Goal: Task Accomplishment & Management: Complete application form

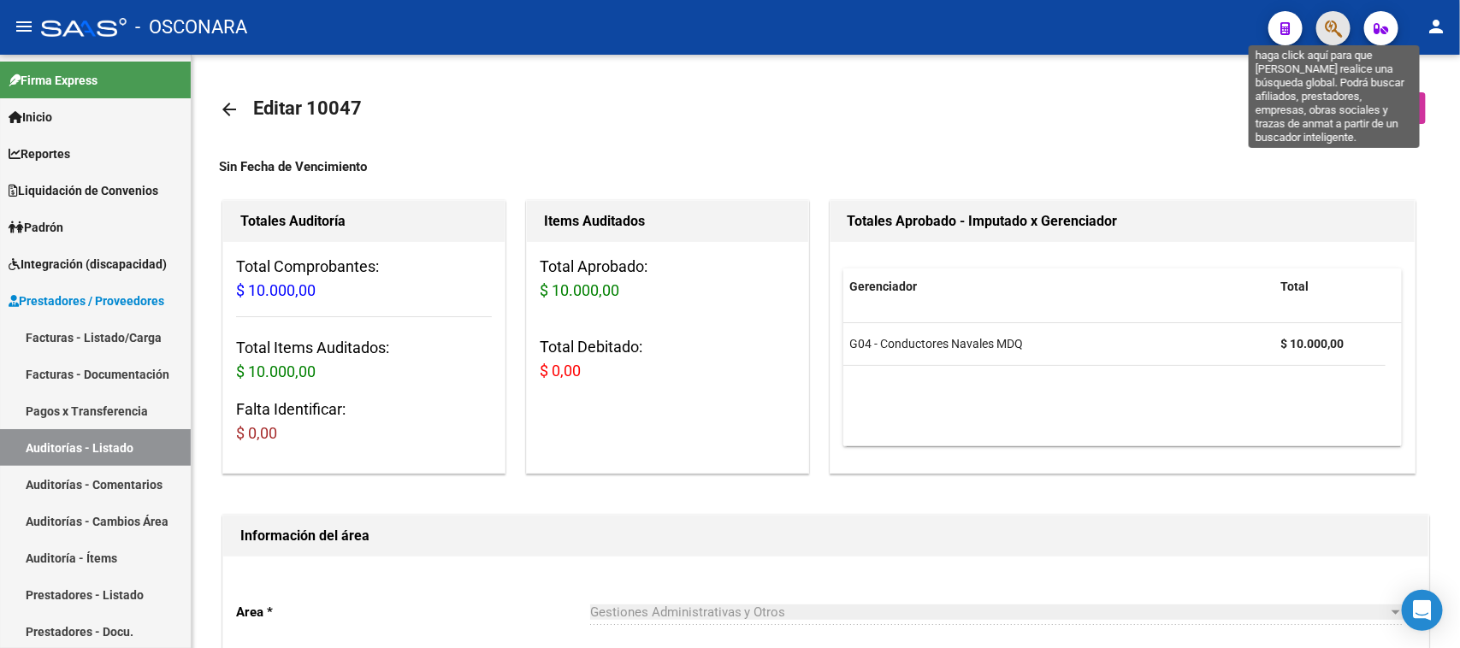
click at [1336, 30] on icon "button" at bounding box center [1333, 29] width 17 height 20
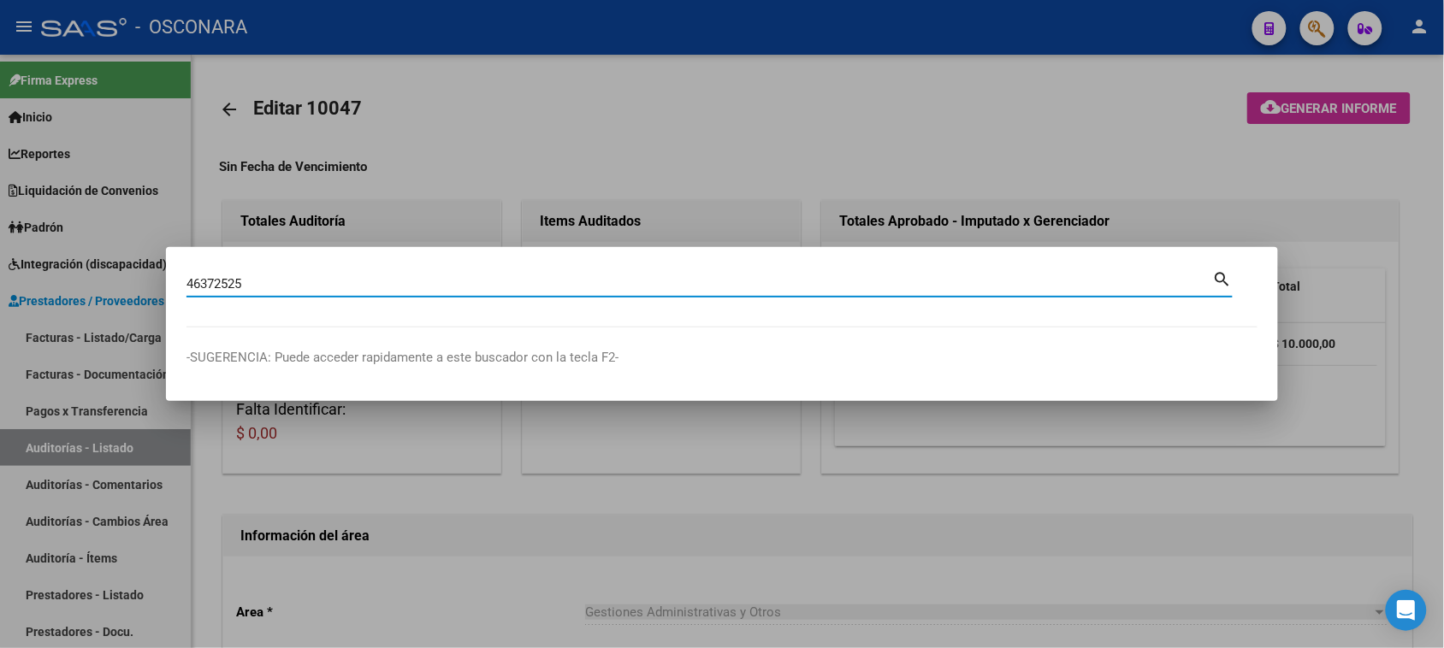
type input "46372525"
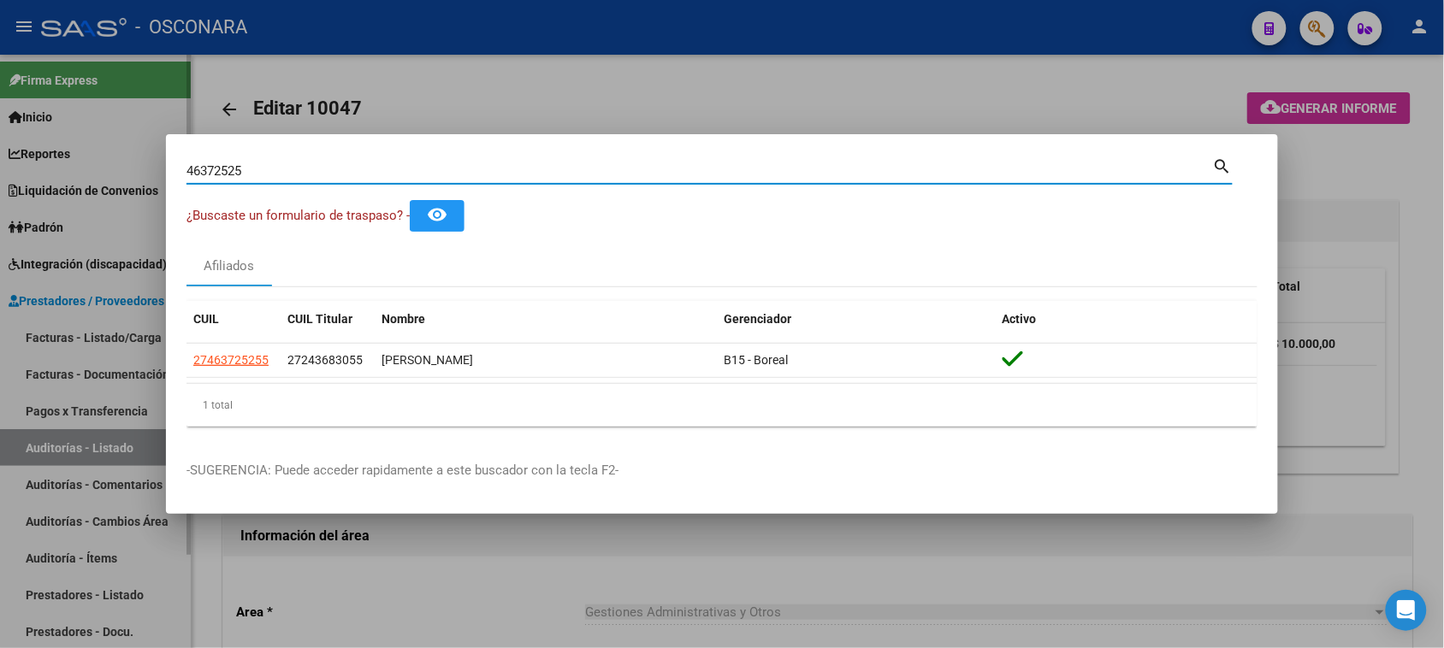
click at [67, 322] on div at bounding box center [722, 324] width 1444 height 648
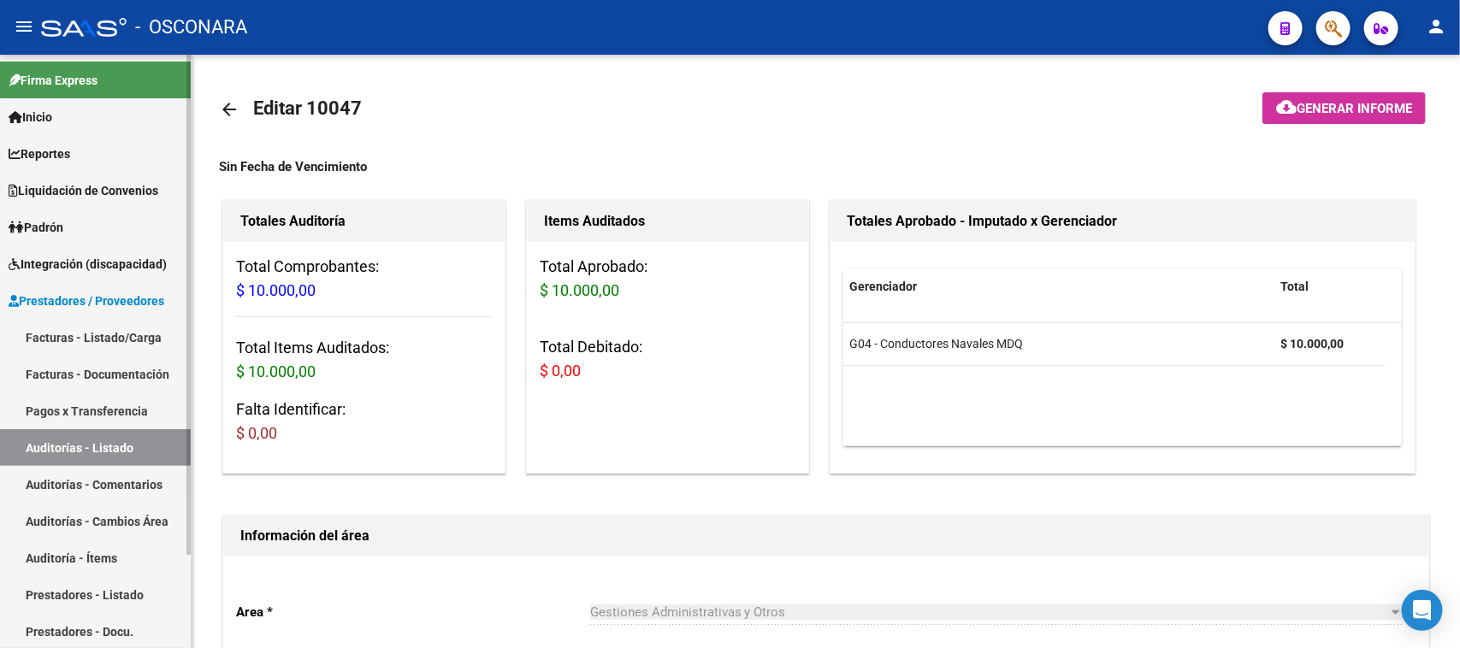
click at [66, 328] on link "Facturas - Listado/Carga" at bounding box center [95, 337] width 191 height 37
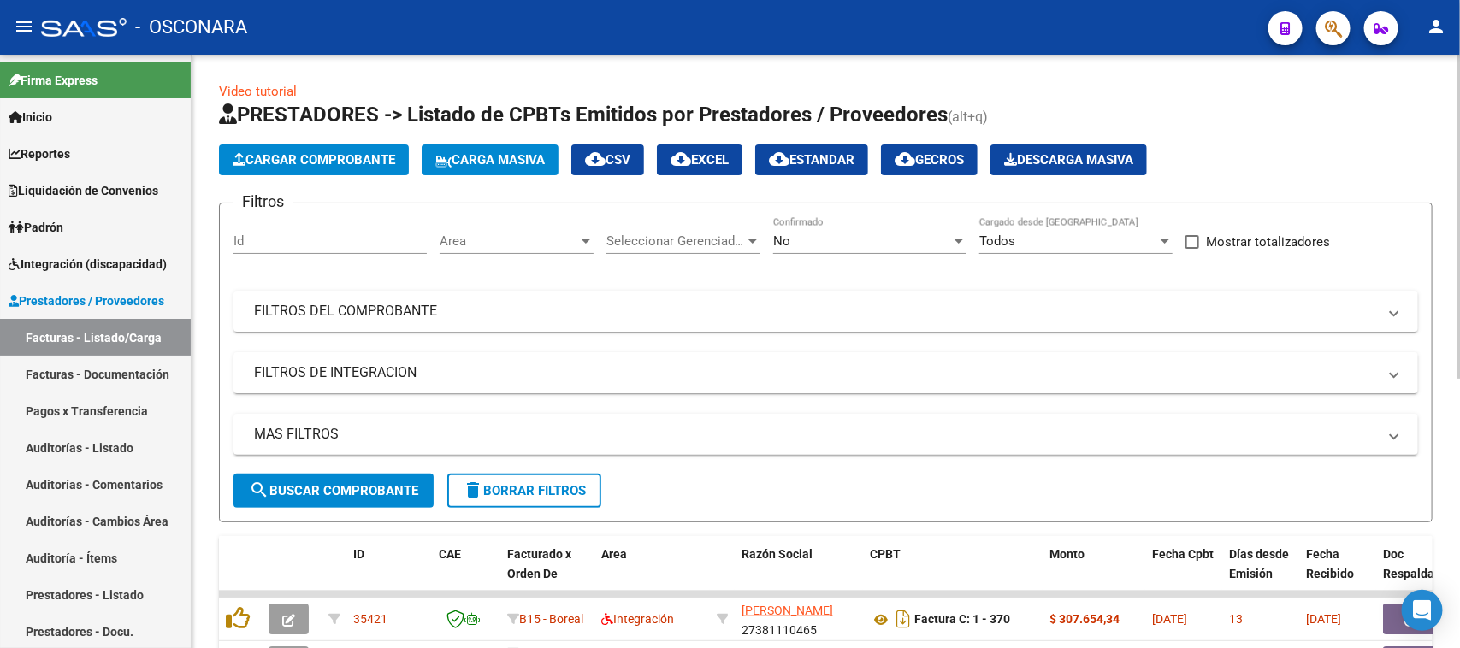
click at [352, 161] on span "Cargar Comprobante" at bounding box center [314, 159] width 163 height 15
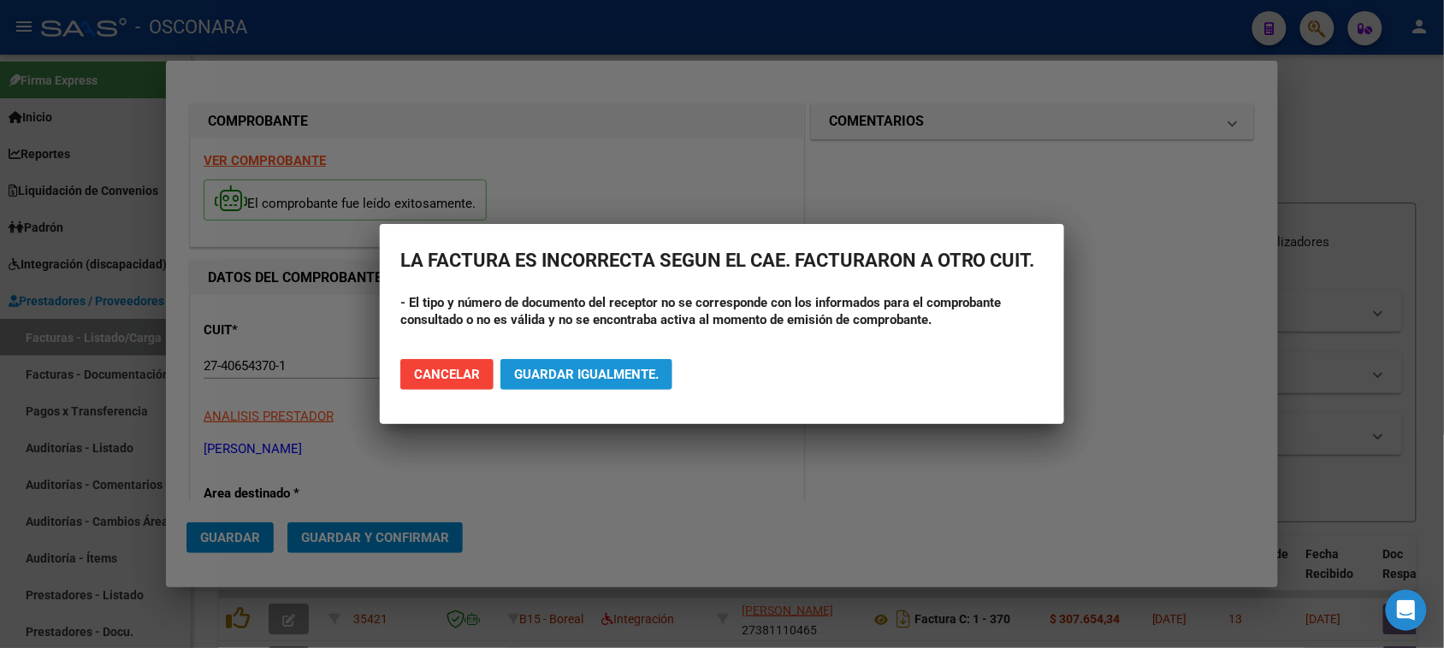
click at [578, 370] on span "Guardar igualmente." at bounding box center [586, 374] width 145 height 15
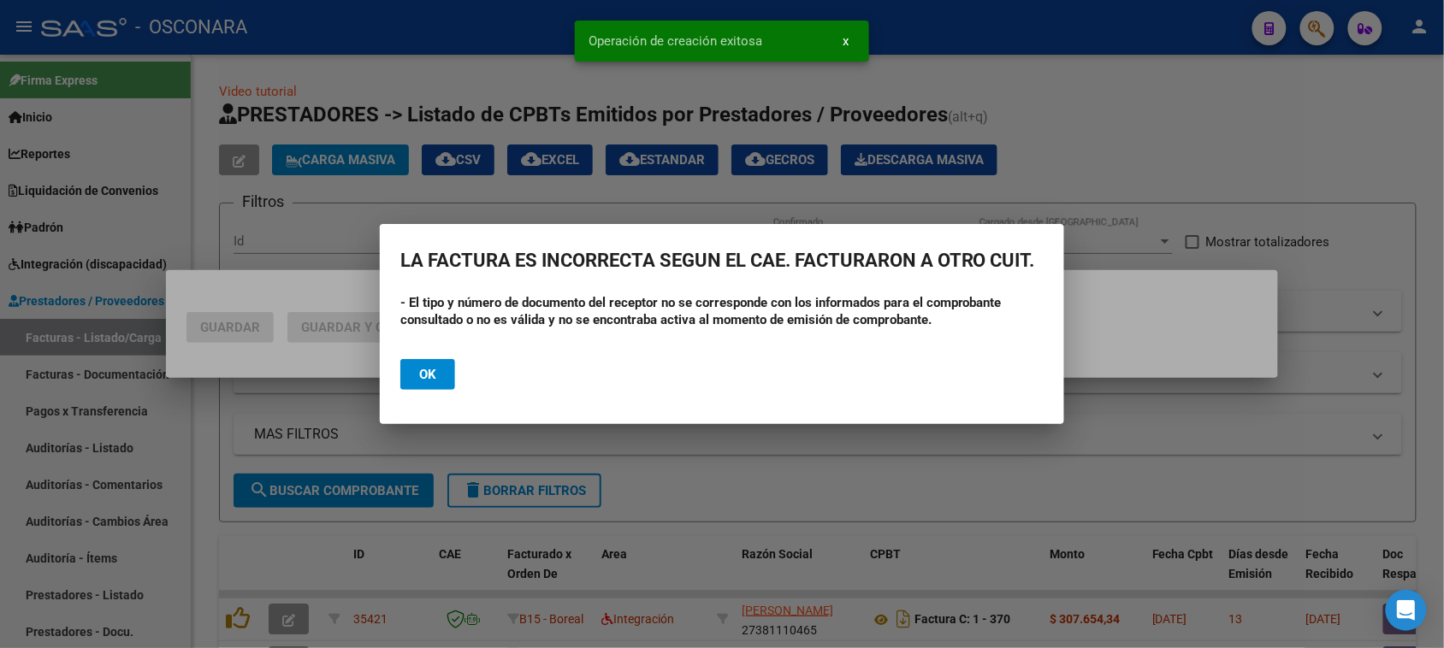
click at [417, 359] on button "Ok" at bounding box center [427, 374] width 55 height 31
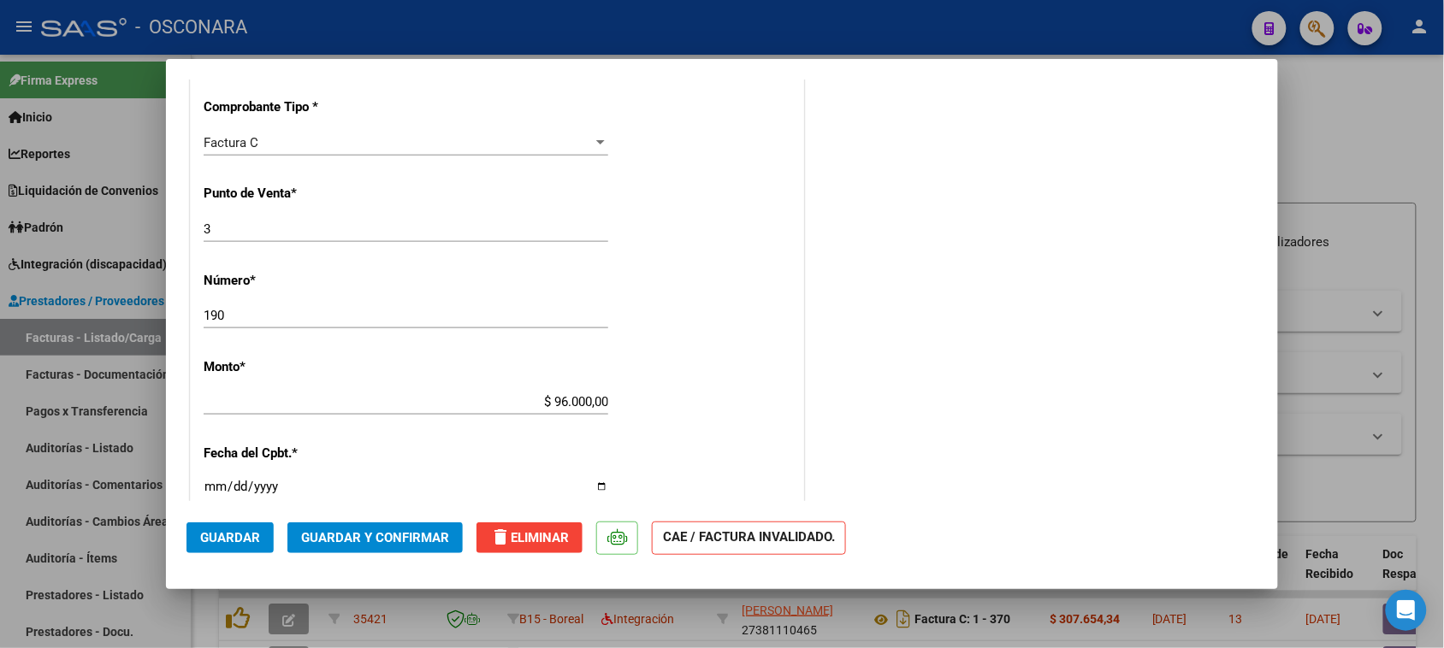
scroll to position [641, 0]
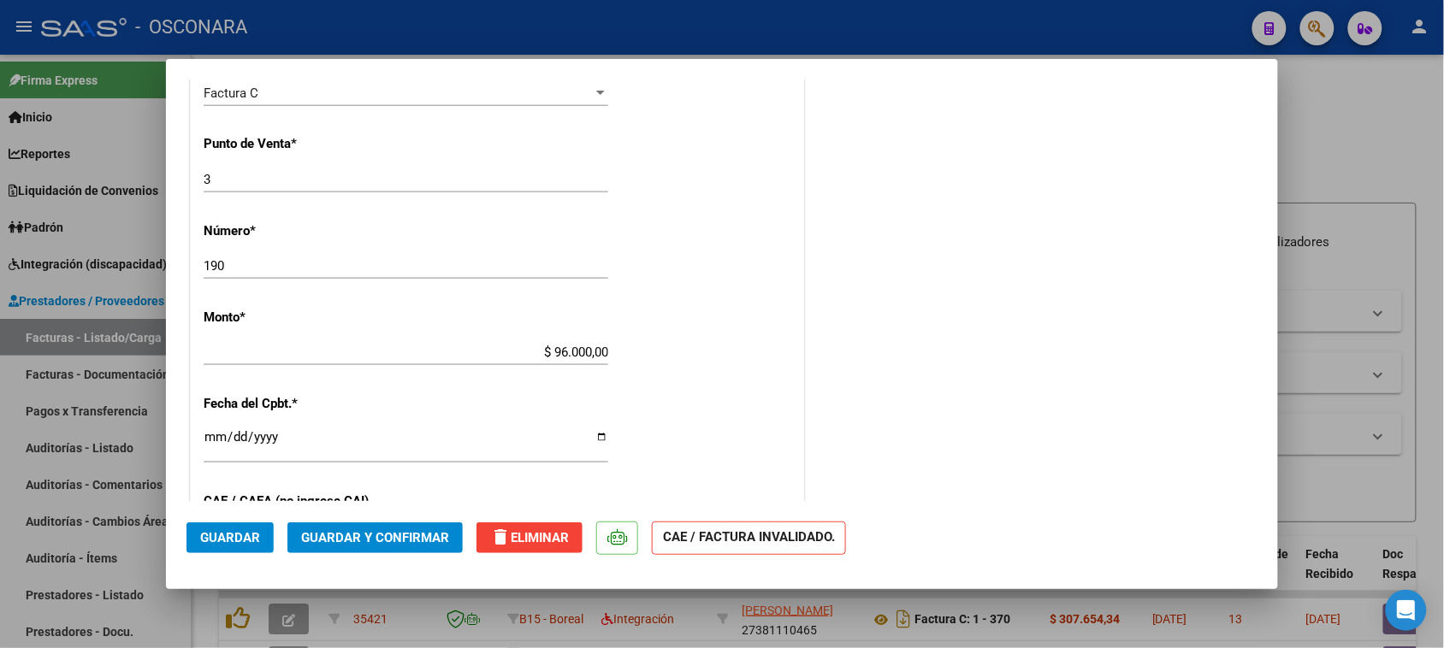
click at [360, 539] on span "Guardar y Confirmar" at bounding box center [375, 537] width 148 height 15
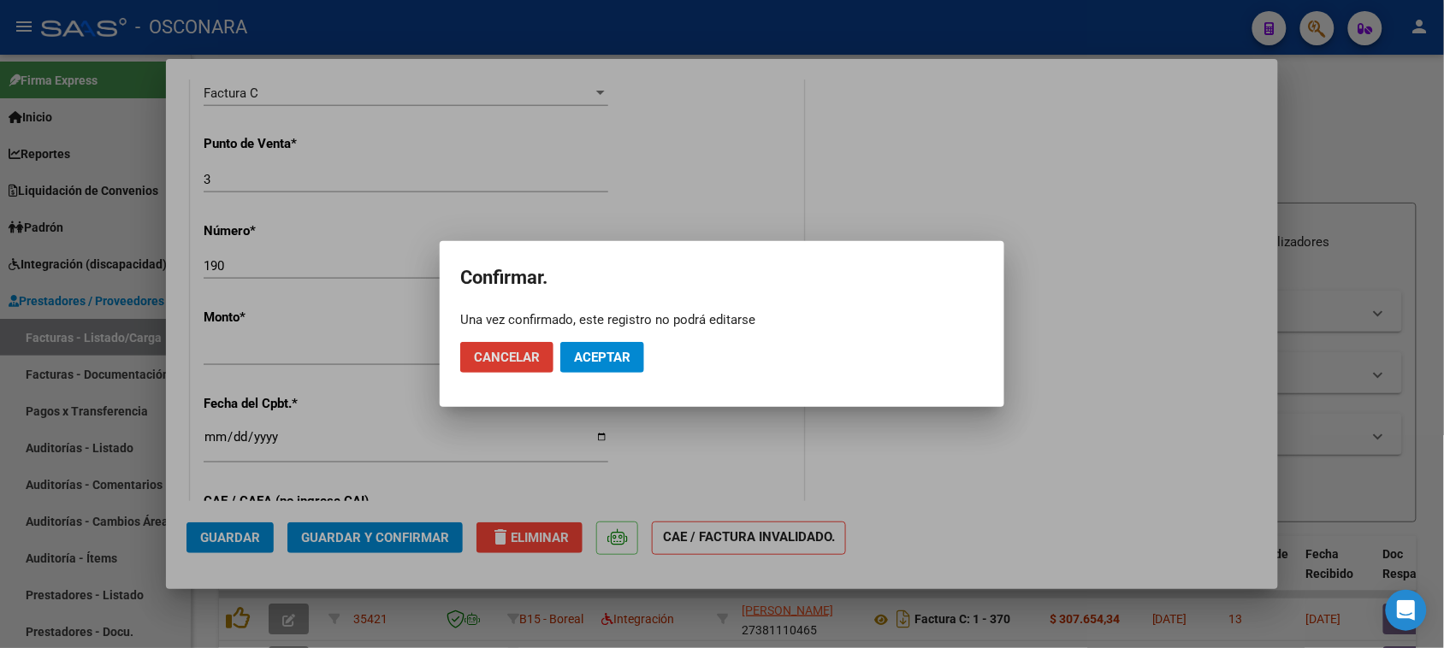
click at [597, 358] on span "Aceptar" at bounding box center [602, 357] width 56 height 15
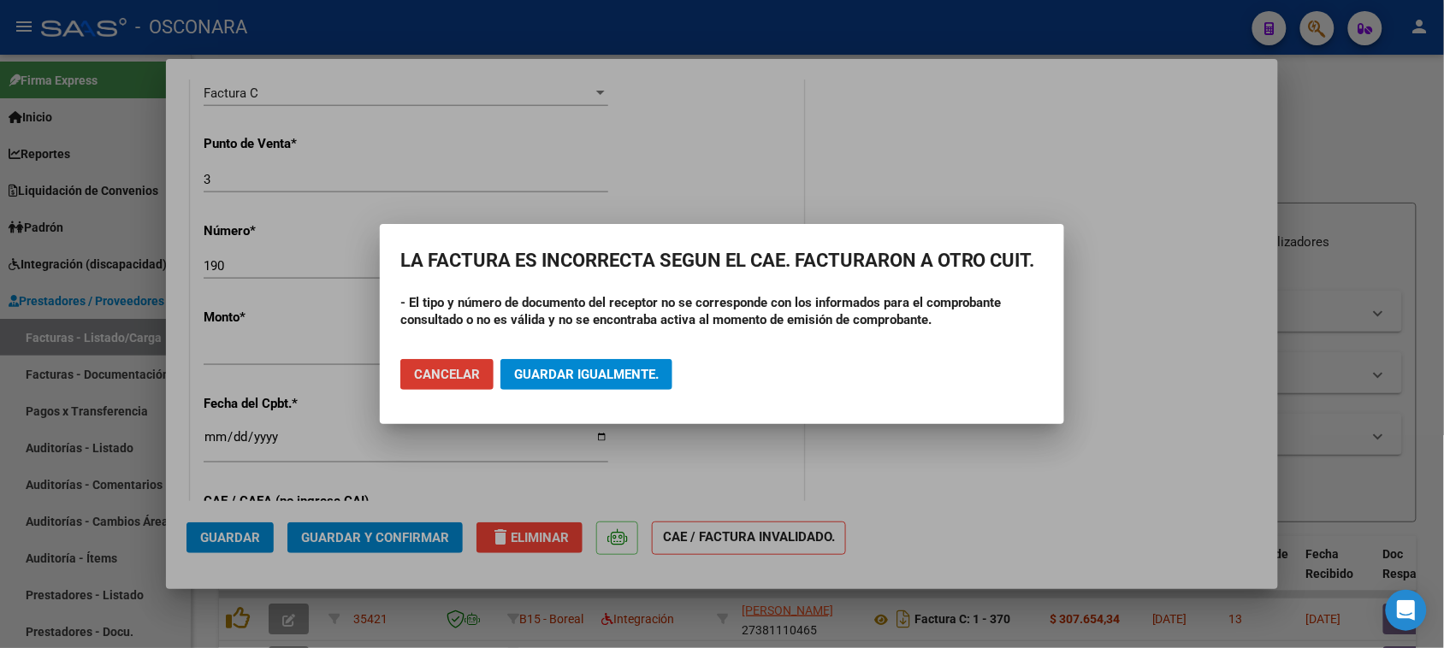
click at [550, 377] on span "Guardar igualmente." at bounding box center [586, 374] width 145 height 15
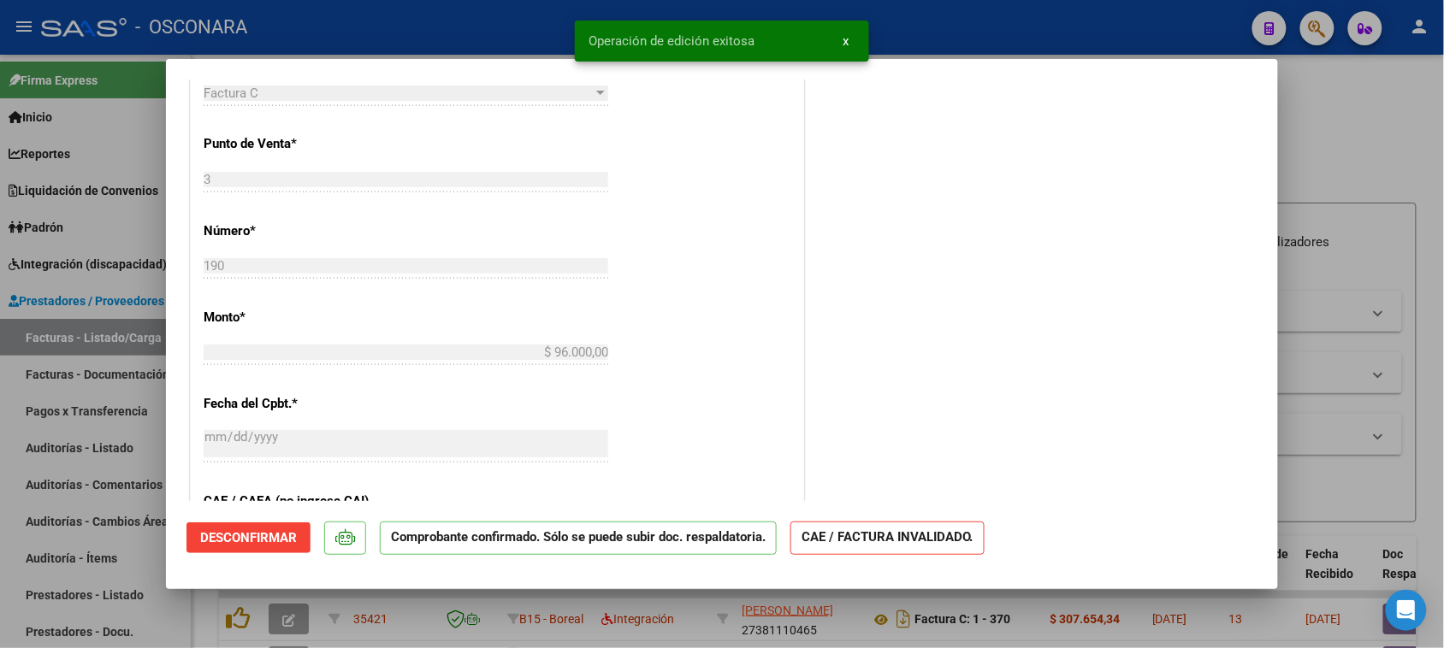
click at [0, 552] on div at bounding box center [722, 324] width 1444 height 648
type input "$ 0,00"
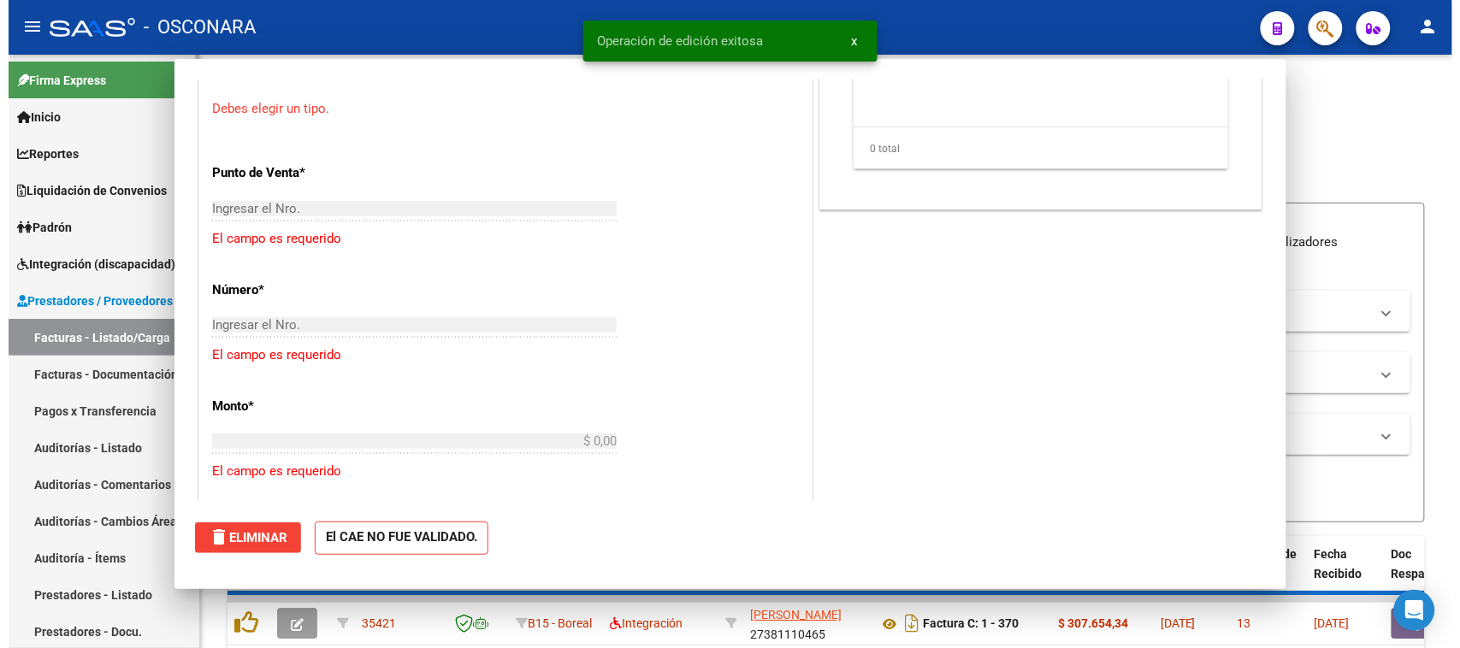
scroll to position [606, 0]
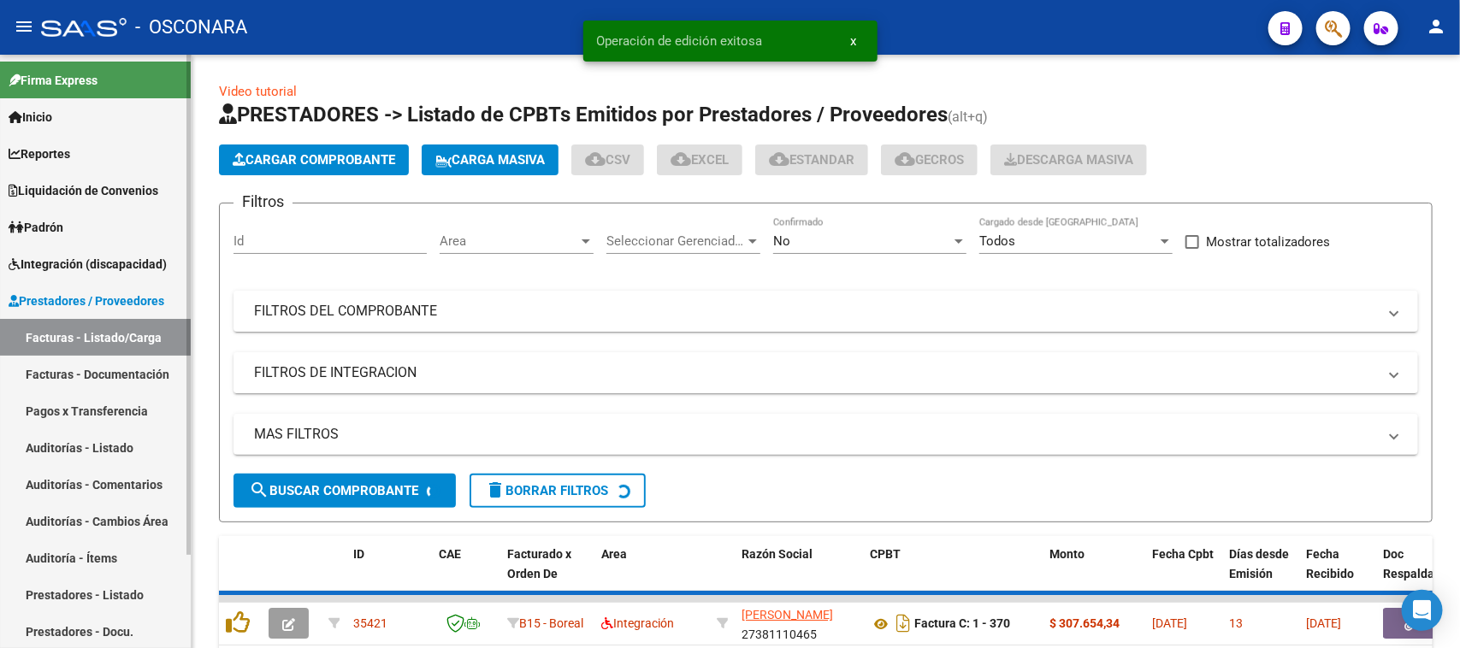
click at [39, 449] on link "Auditorías - Listado" at bounding box center [95, 447] width 191 height 37
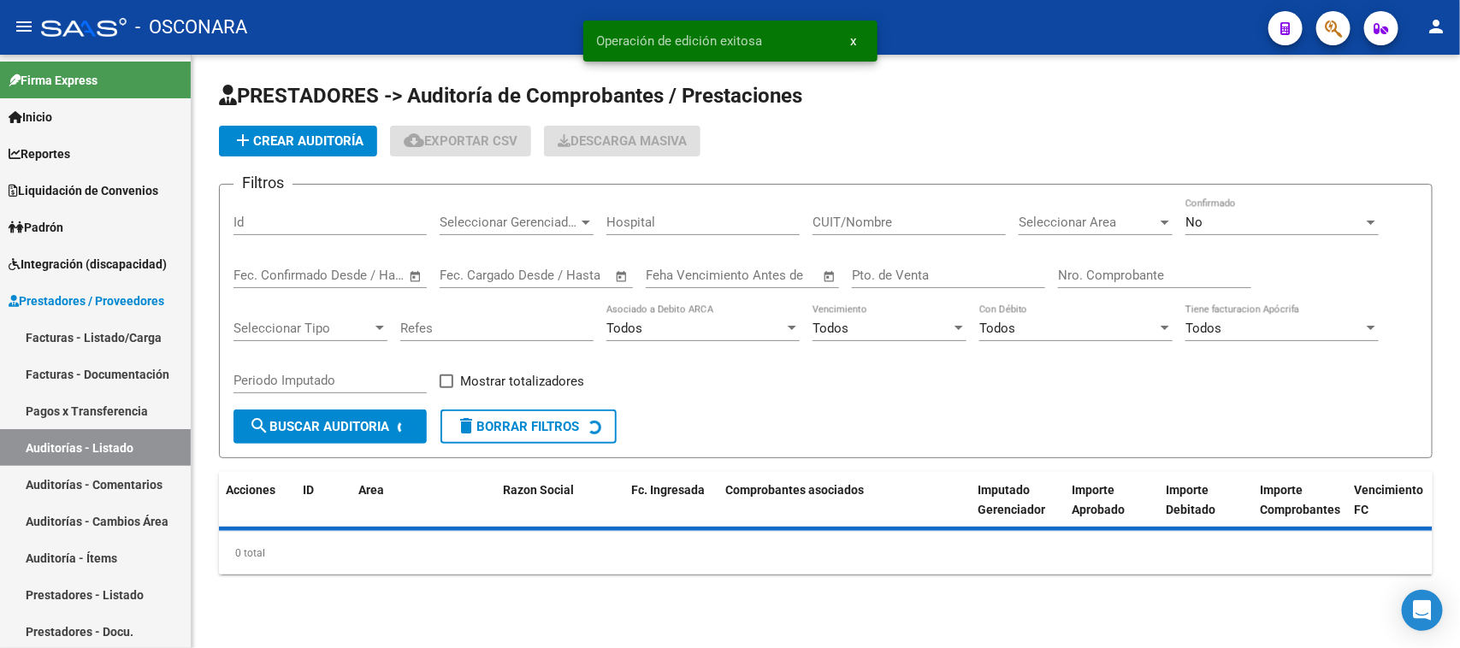
click at [334, 151] on button "add Crear Auditoría" at bounding box center [298, 141] width 158 height 31
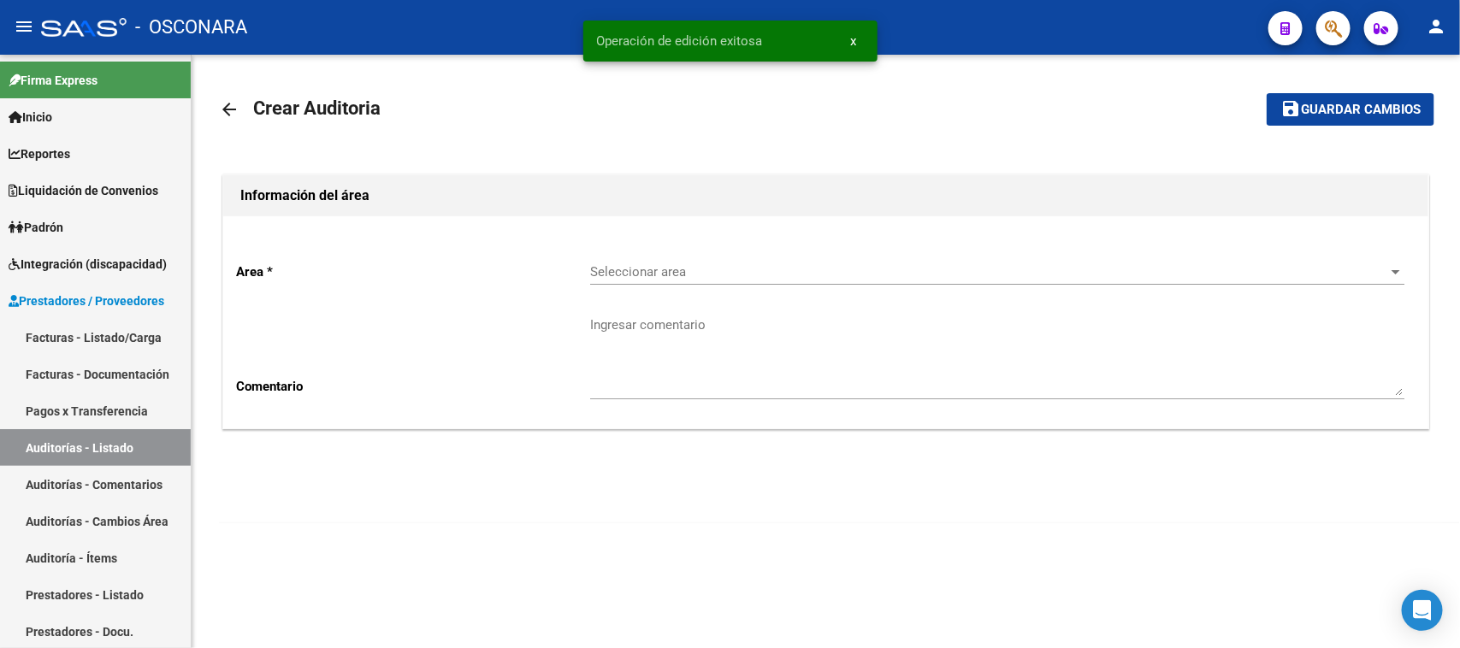
click at [693, 279] on span "Seleccionar area" at bounding box center [989, 271] width 799 height 15
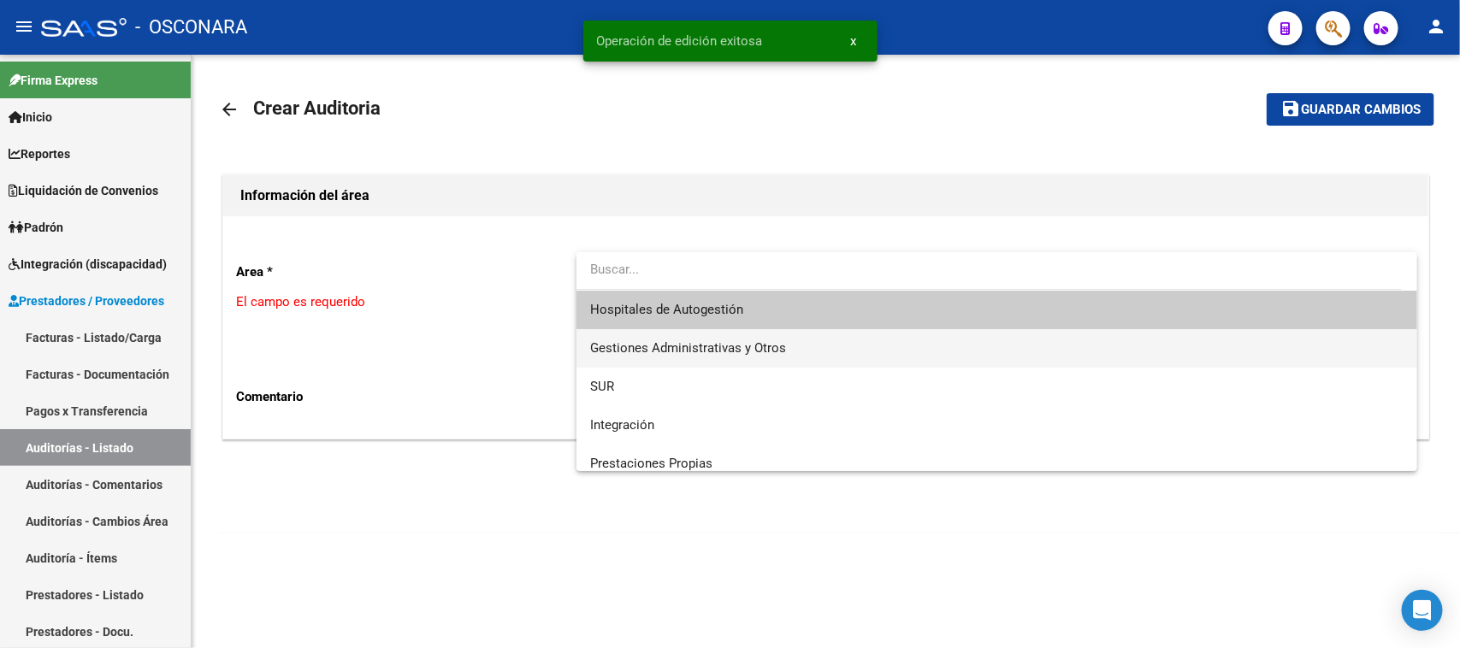
click at [659, 353] on span "Gestiones Administrativas y Otros" at bounding box center [688, 347] width 196 height 15
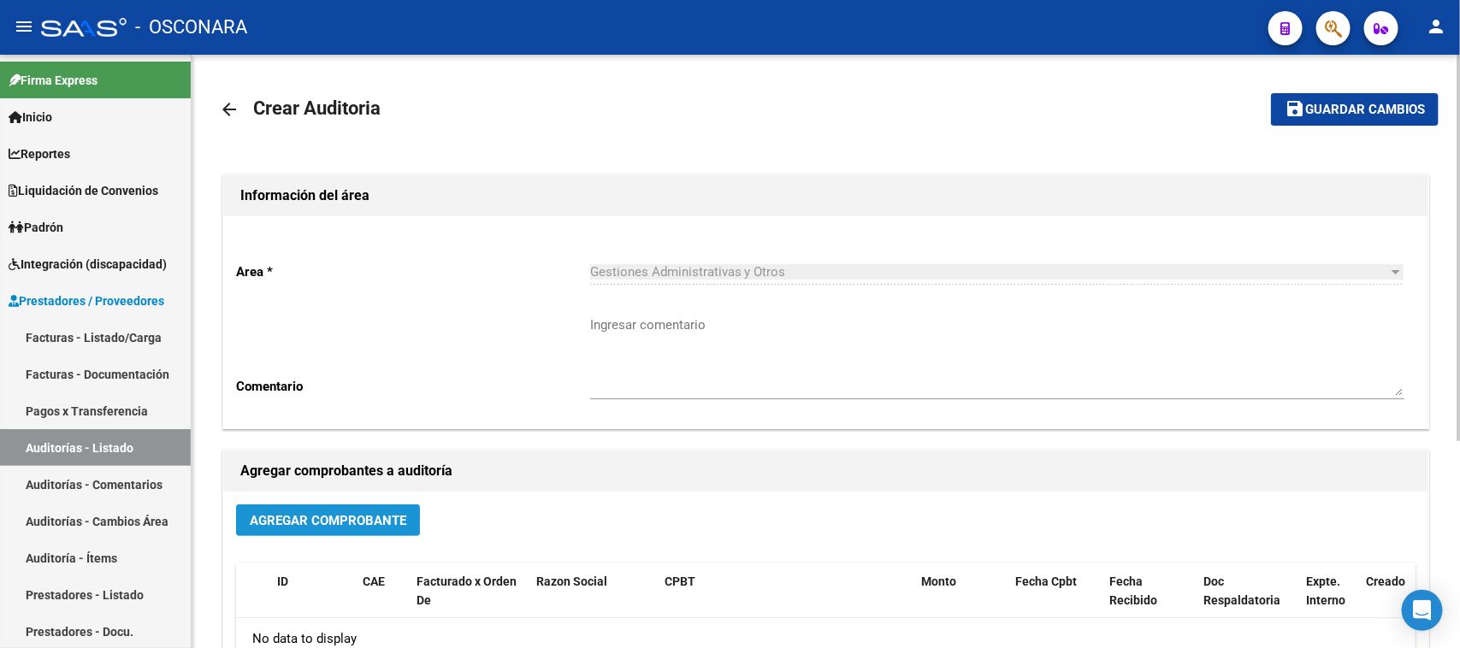
click at [359, 518] on span "Agregar Comprobante" at bounding box center [328, 520] width 157 height 15
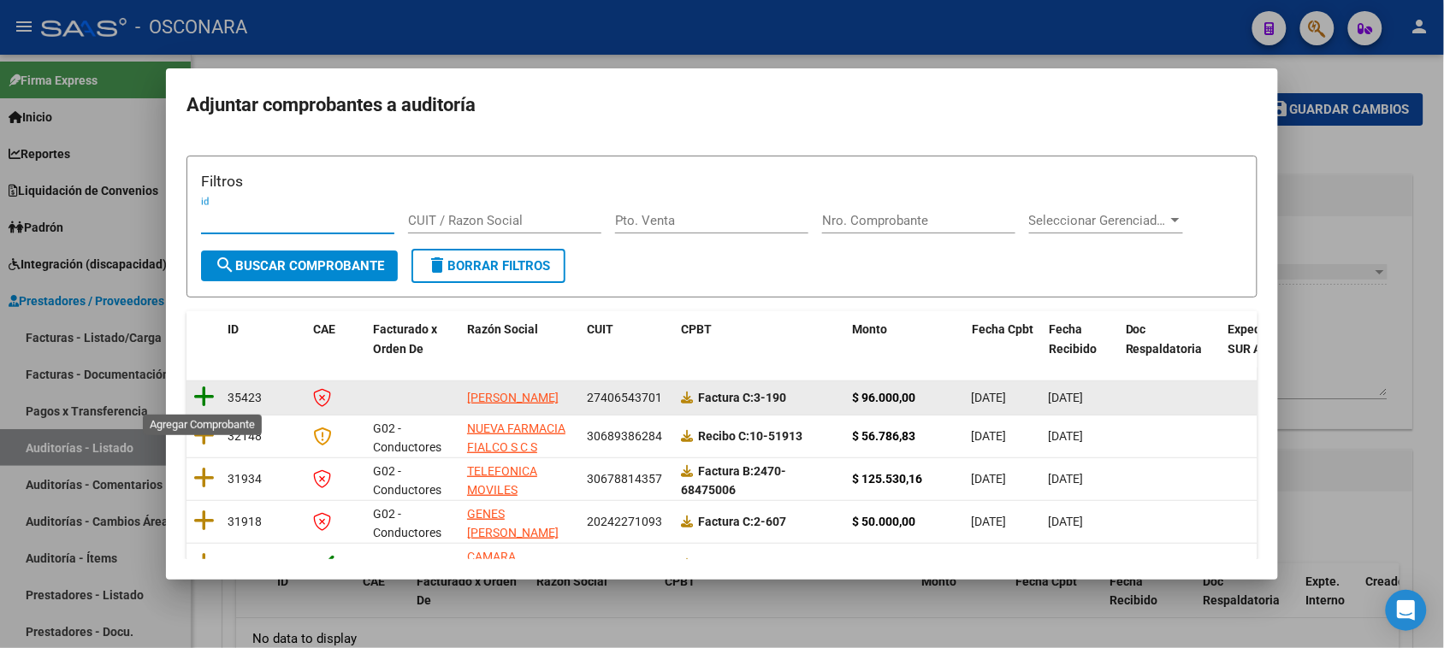
click at [201, 396] on icon at bounding box center [203, 397] width 21 height 24
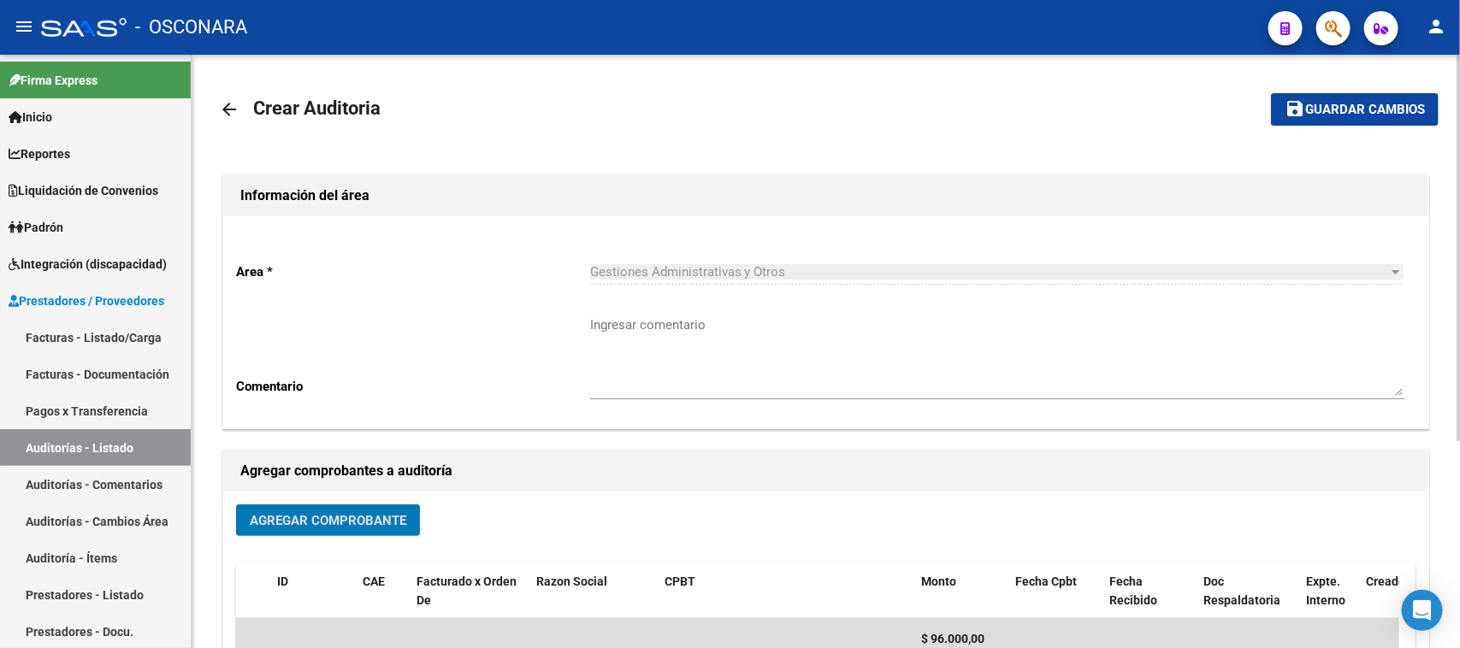
click at [1324, 105] on span "Guardar cambios" at bounding box center [1365, 110] width 120 height 15
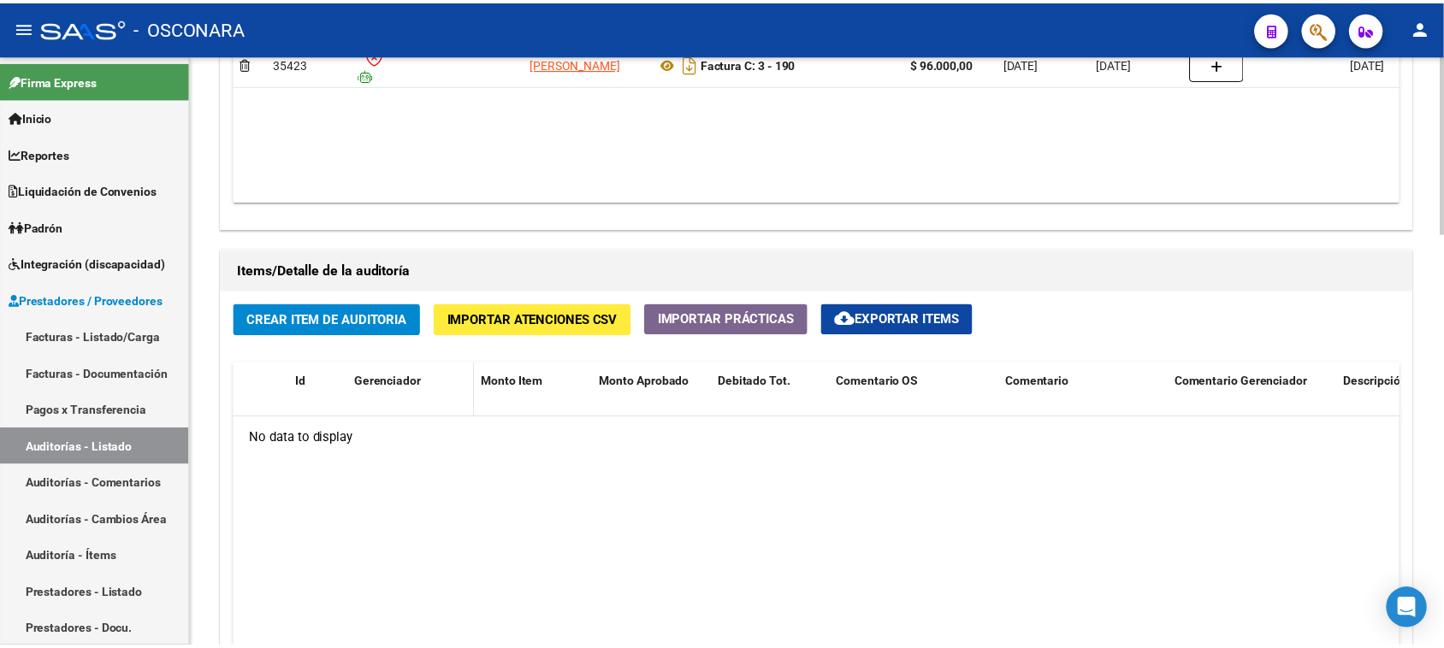
scroll to position [1069, 0]
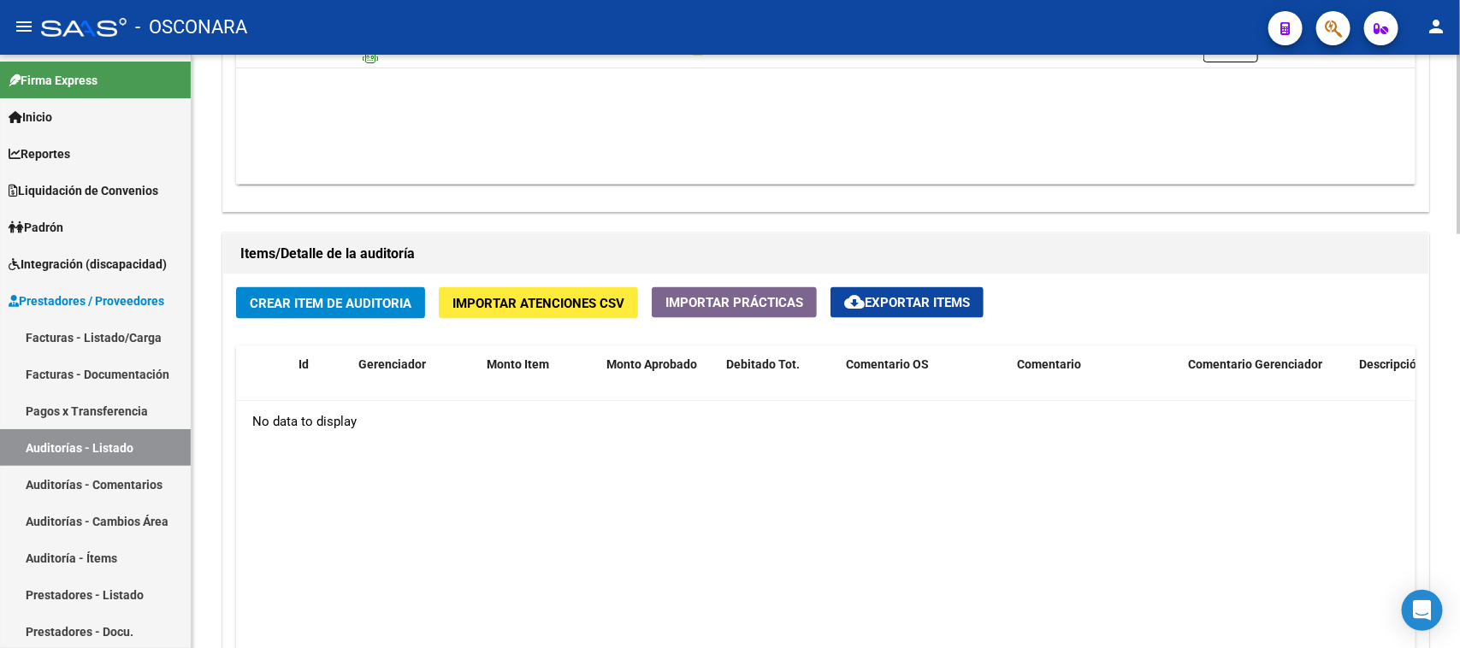
click at [345, 305] on span "Crear Item de Auditoria" at bounding box center [331, 303] width 162 height 15
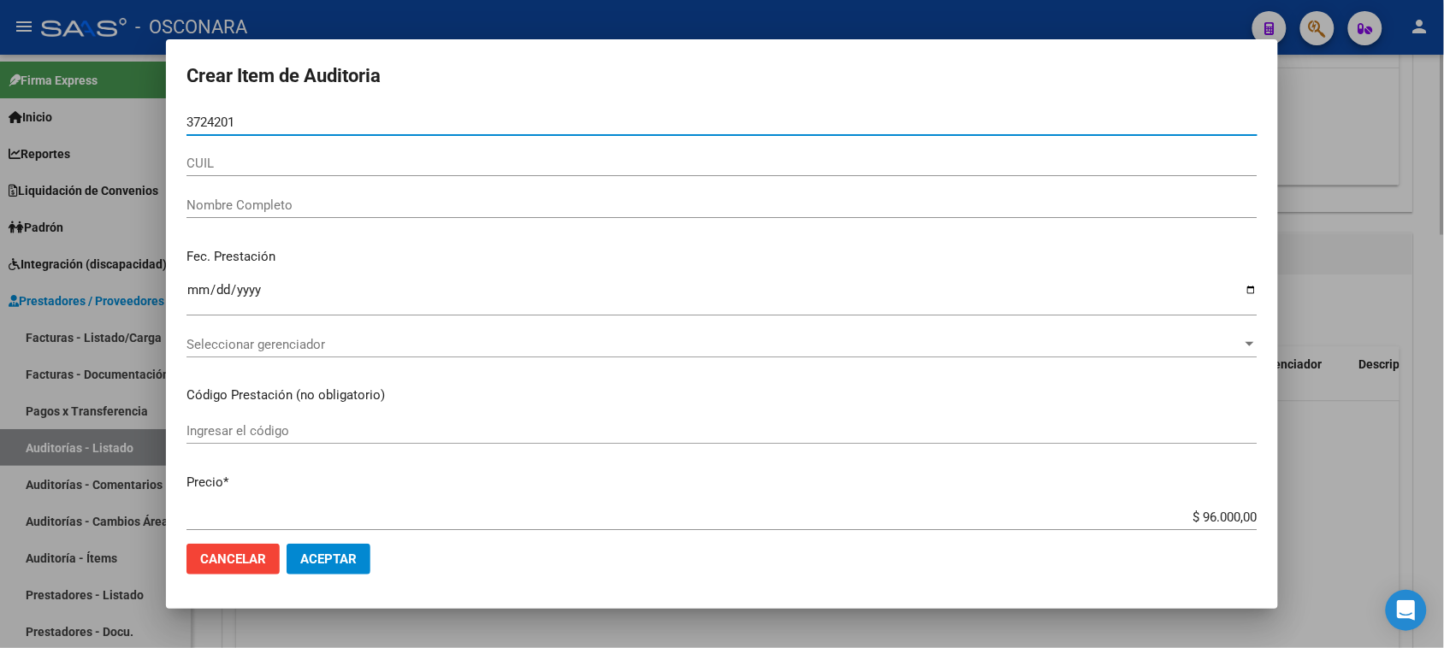
type input "37242019"
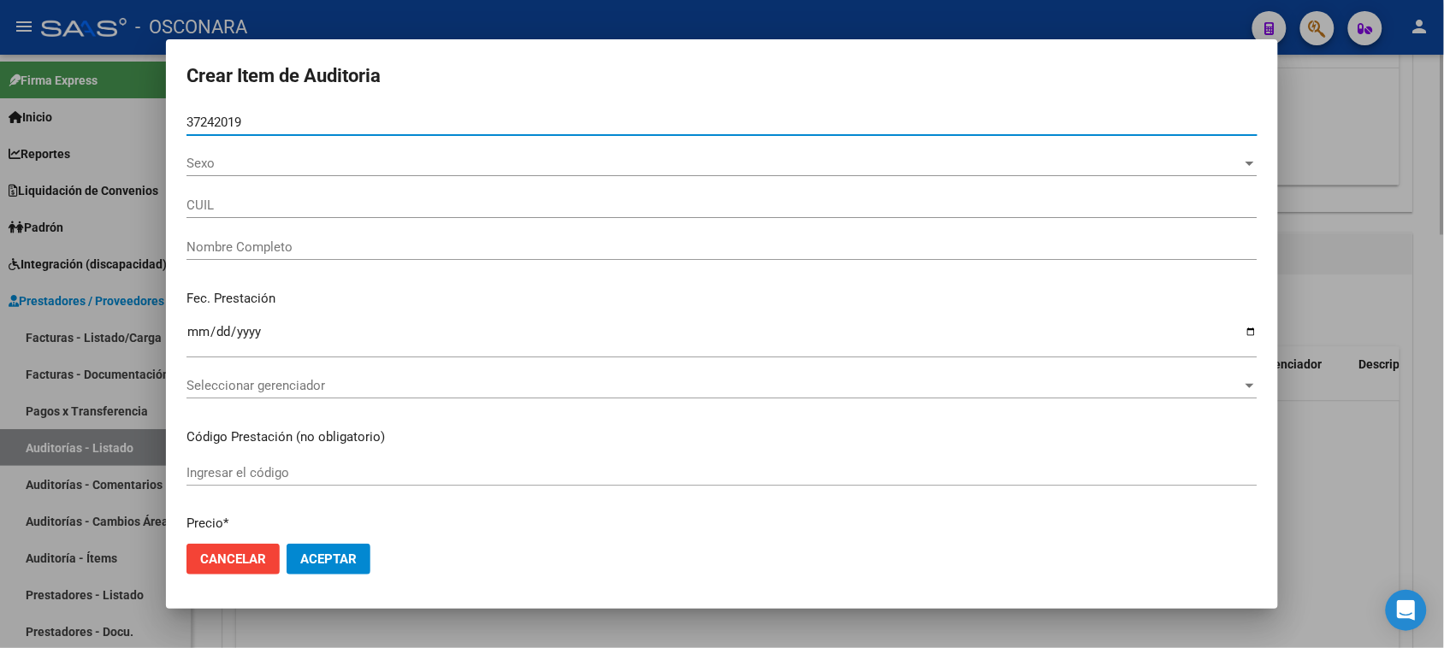
type input "27372420192"
type input "[PERSON_NAME]"
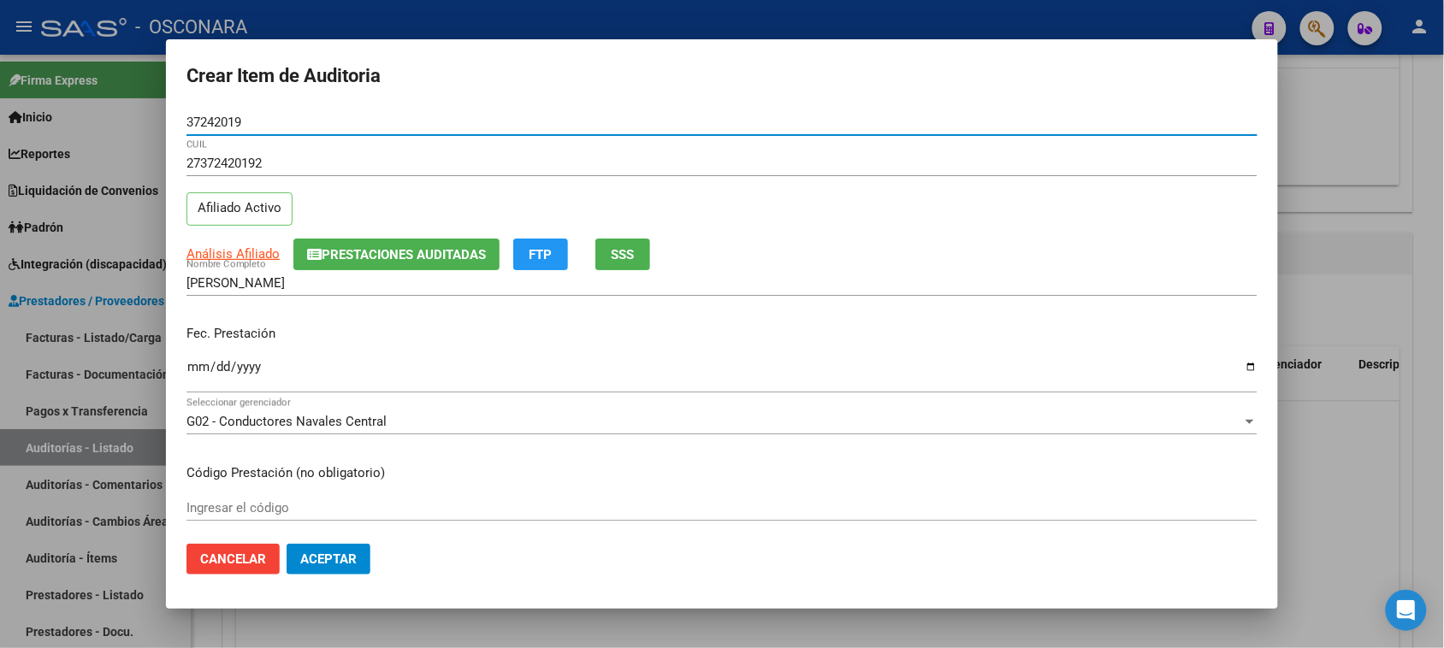
type input "37242019"
click at [199, 366] on input "Ingresar la fecha" at bounding box center [721, 373] width 1071 height 27
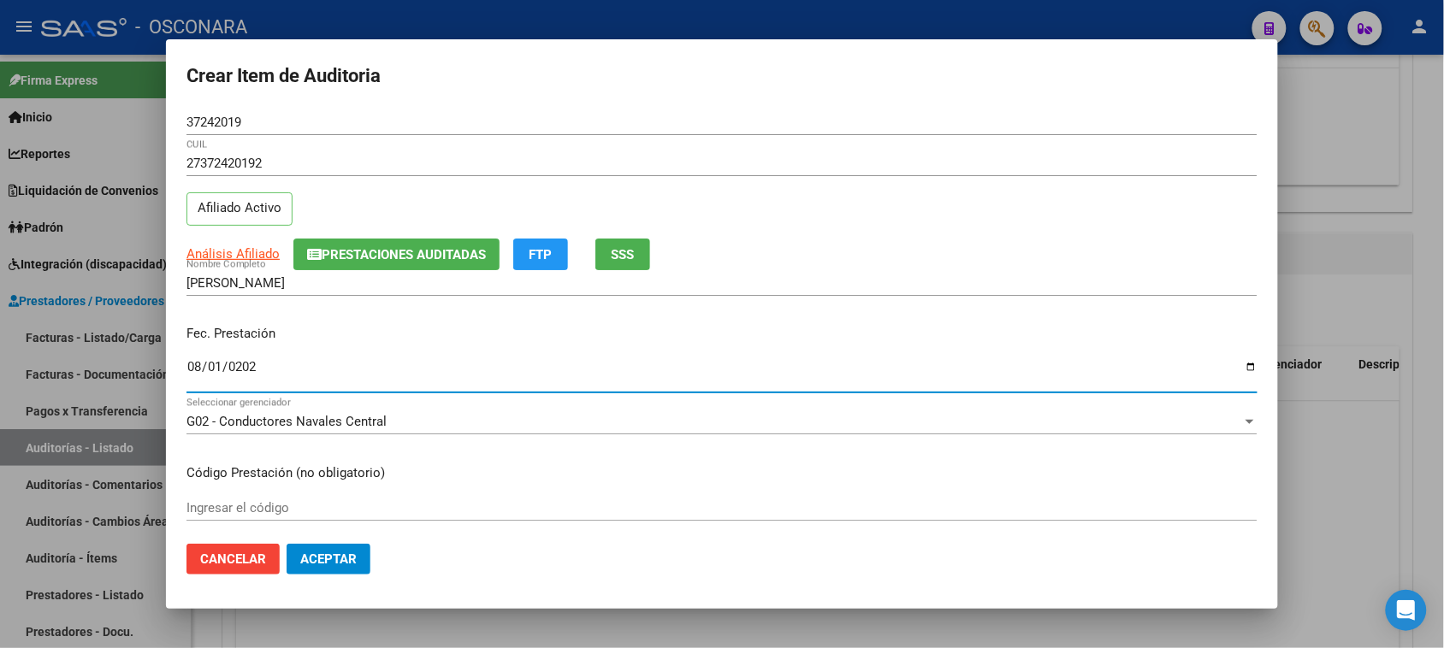
type input "[DATE]"
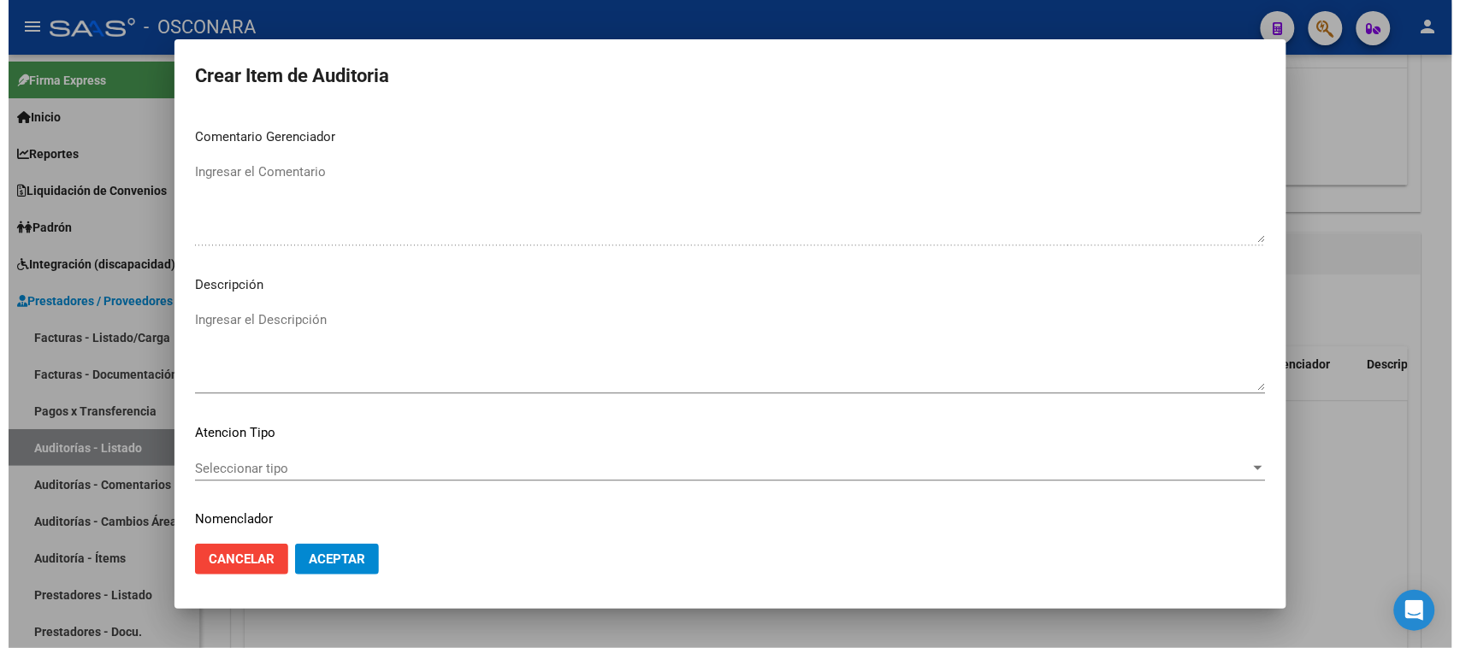
scroll to position [1117, 0]
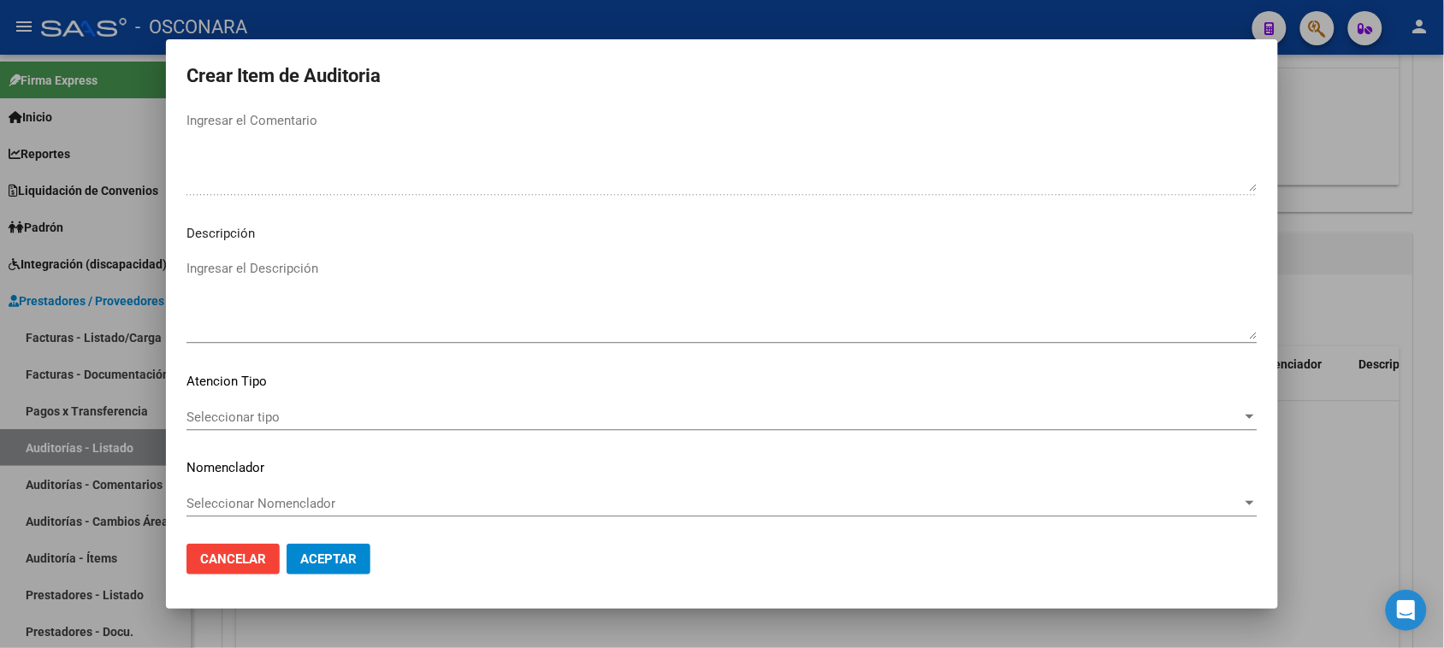
click at [244, 291] on textarea "Ingresar el Descripción" at bounding box center [721, 299] width 1071 height 80
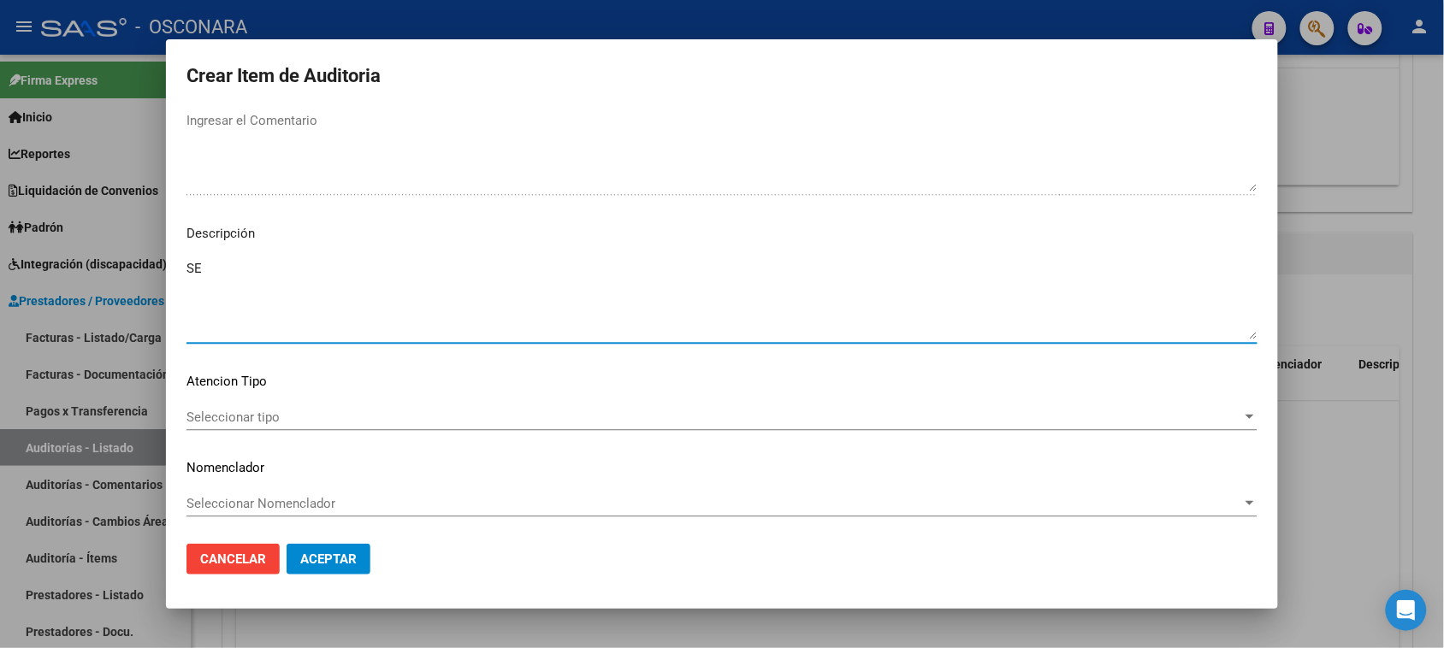
type textarea "S"
type textarea "REINTEGRO SESIONES PSICOLOGIA [DATE]"
click at [228, 436] on div "Seleccionar tipo Seleccionar tipo" at bounding box center [721, 426] width 1071 height 42
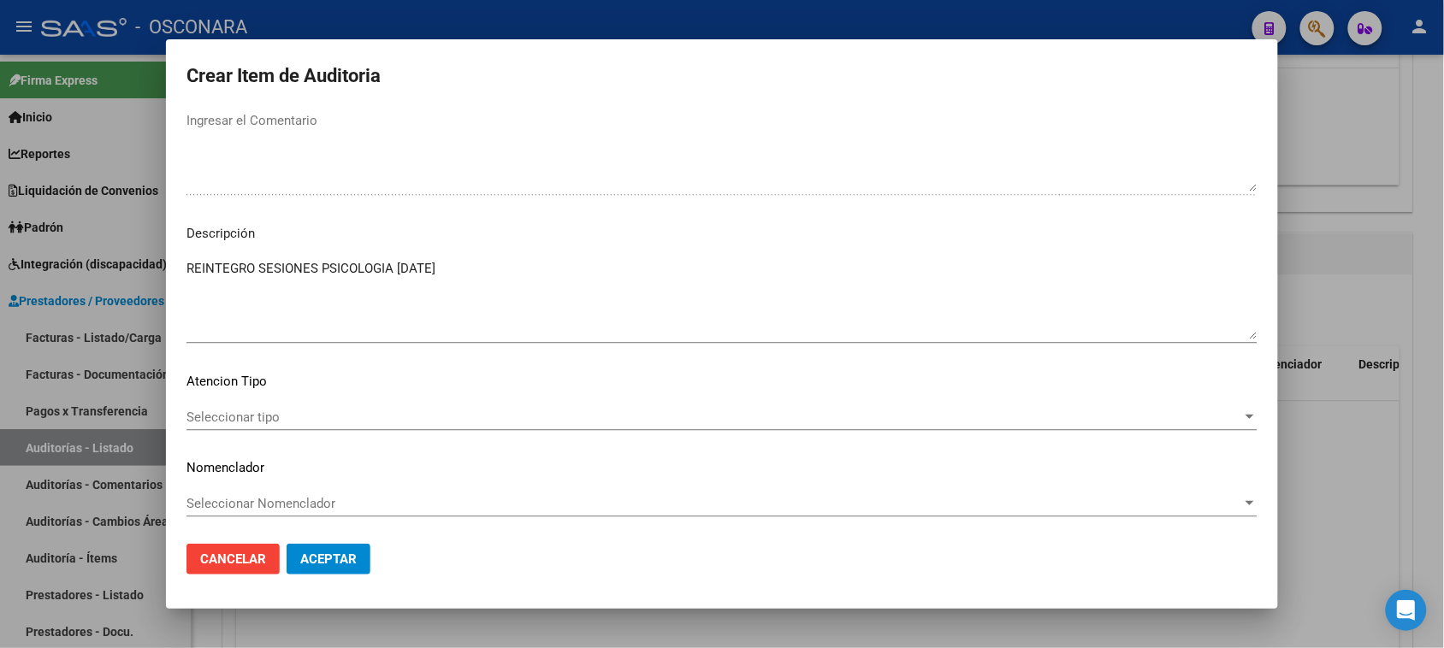
click at [232, 422] on span "Seleccionar tipo" at bounding box center [713, 417] width 1055 height 15
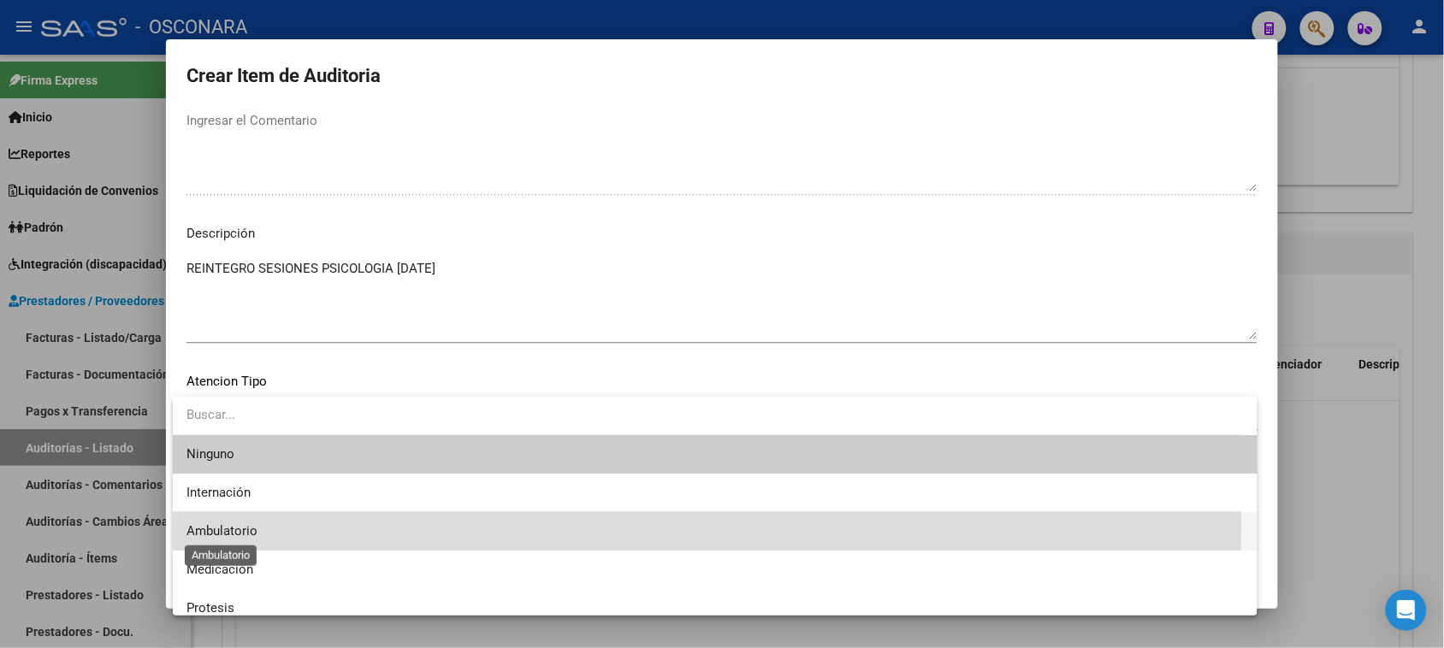
click at [231, 523] on span "Ambulatorio" at bounding box center [221, 530] width 71 height 15
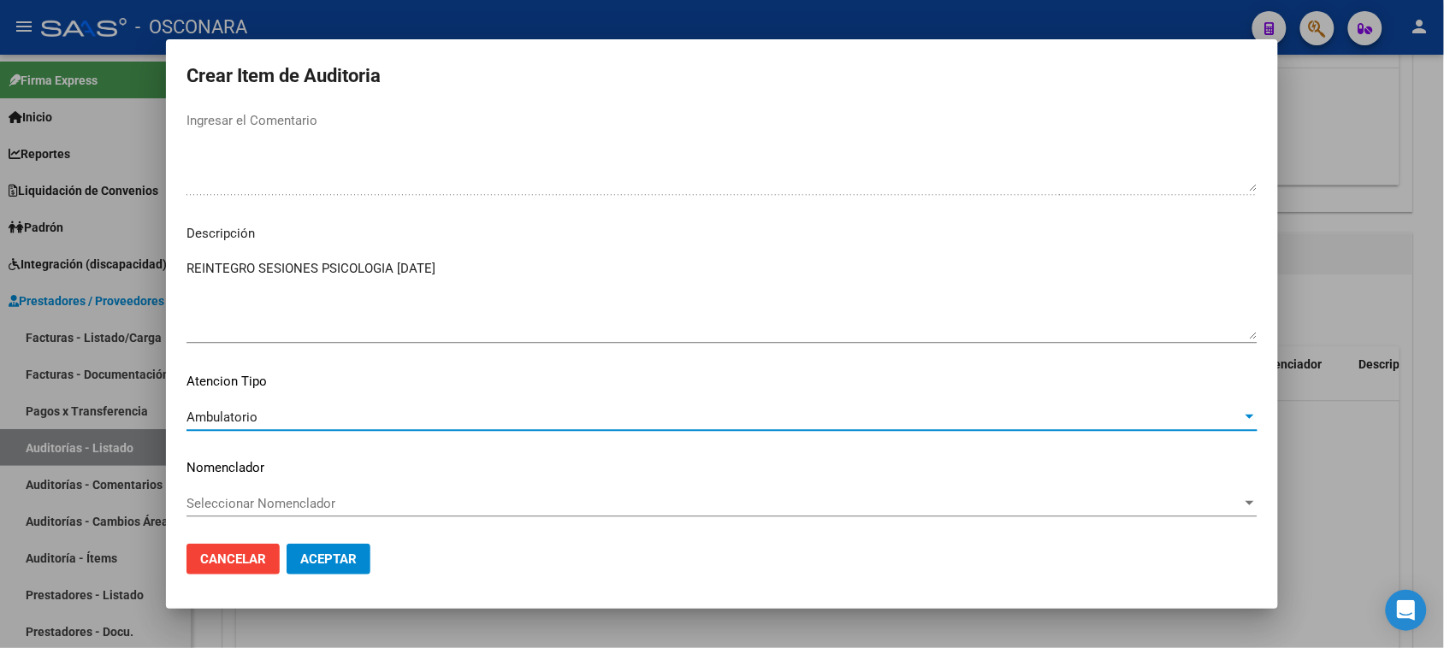
drag, startPoint x: 304, startPoint y: 560, endPoint x: 361, endPoint y: 560, distance: 56.5
click at [305, 560] on span "Aceptar" at bounding box center [328, 559] width 56 height 15
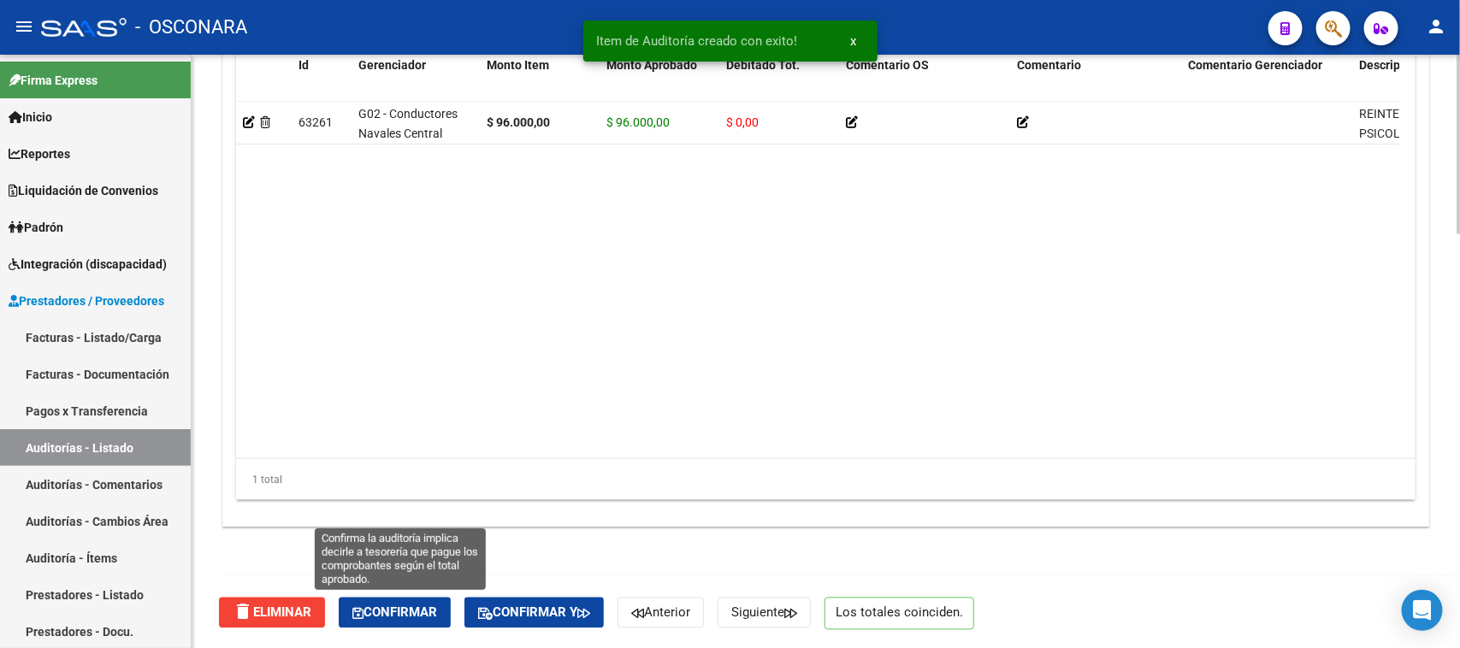
click at [421, 621] on button "Confirmar" at bounding box center [395, 613] width 112 height 31
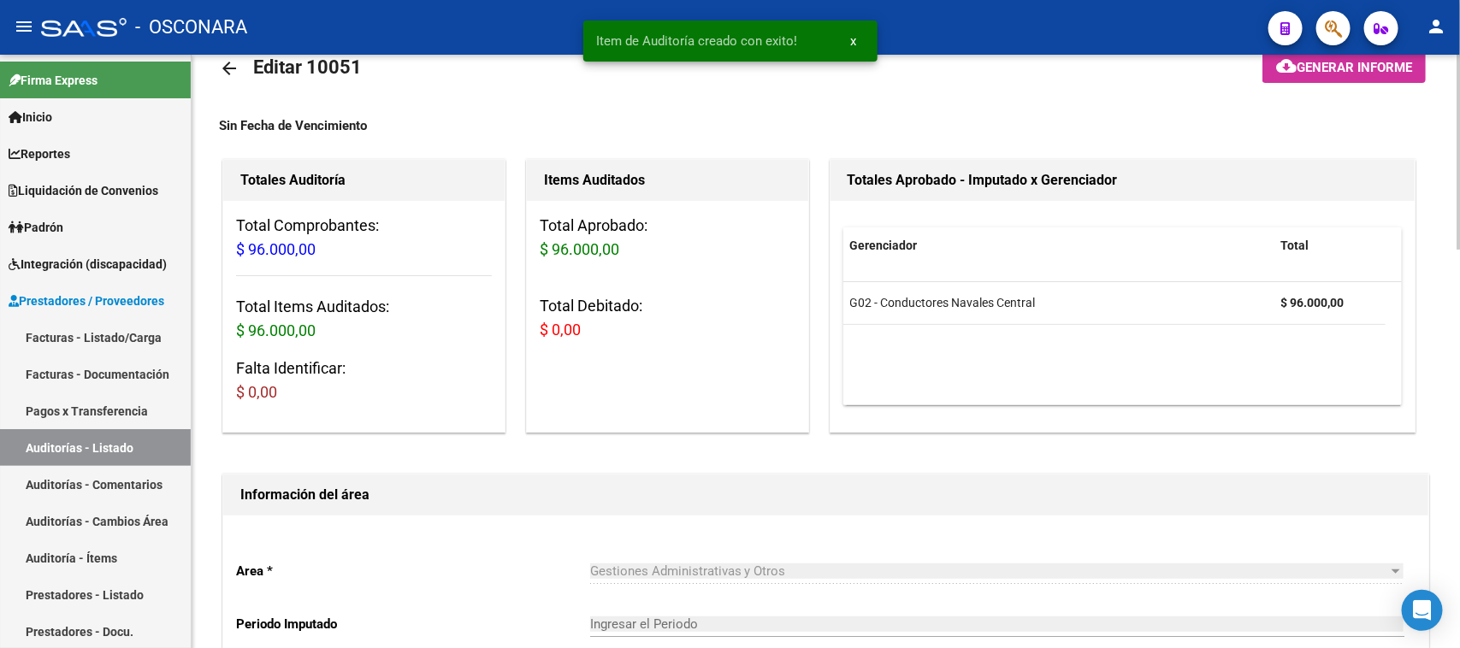
type input "202509"
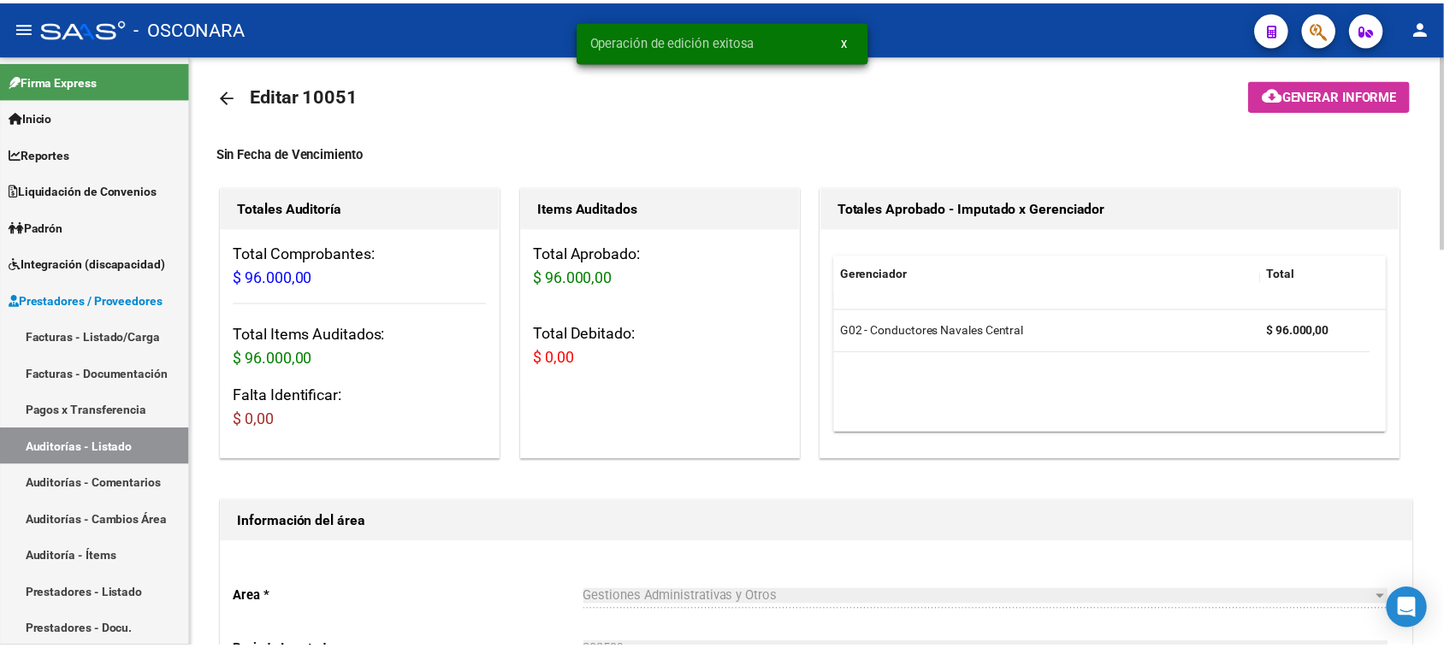
scroll to position [0, 0]
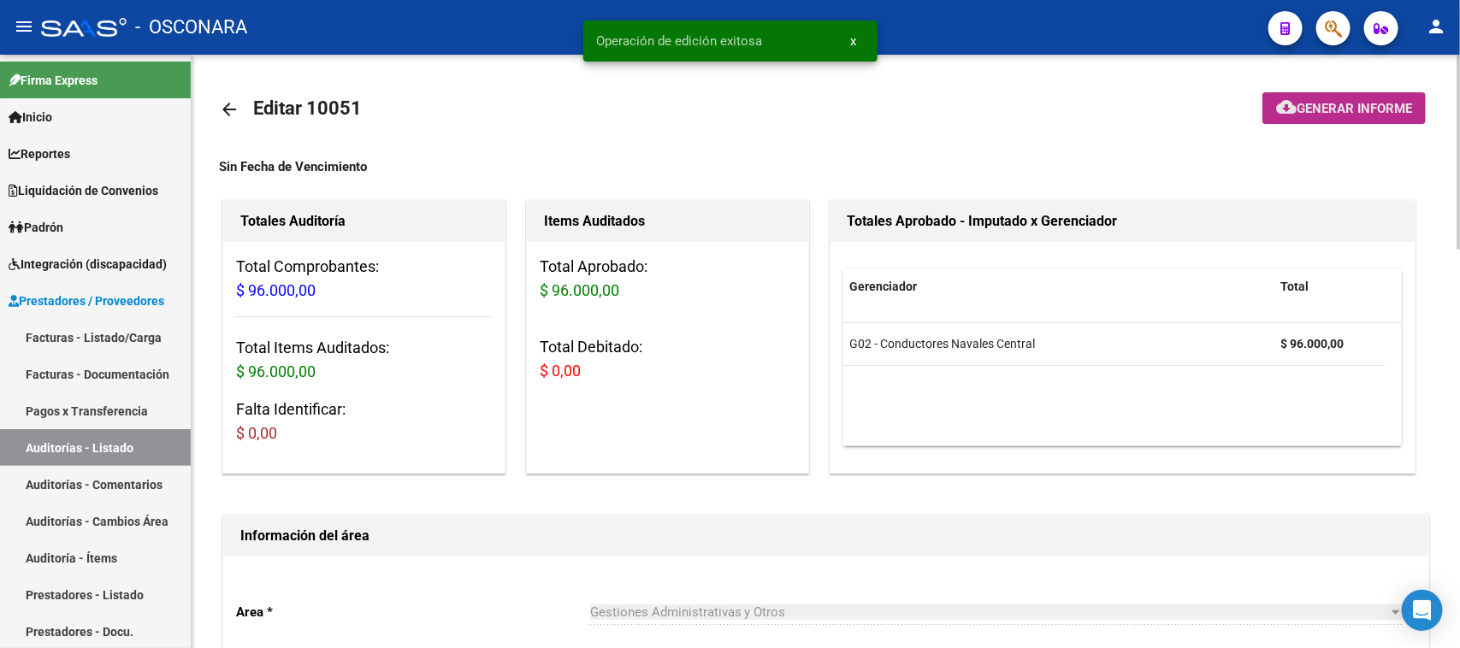
click at [1375, 101] on span "Generar informe" at bounding box center [1354, 108] width 115 height 15
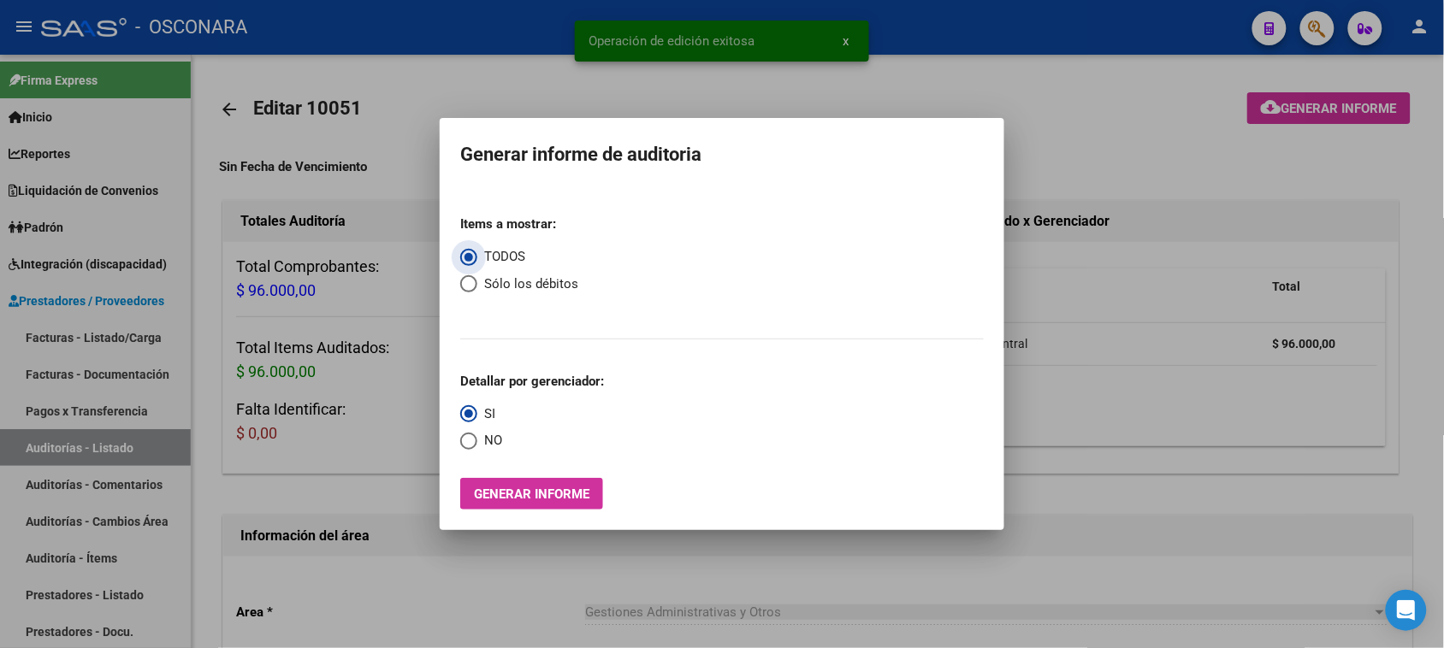
click at [509, 494] on span "Generar informe" at bounding box center [531, 494] width 115 height 15
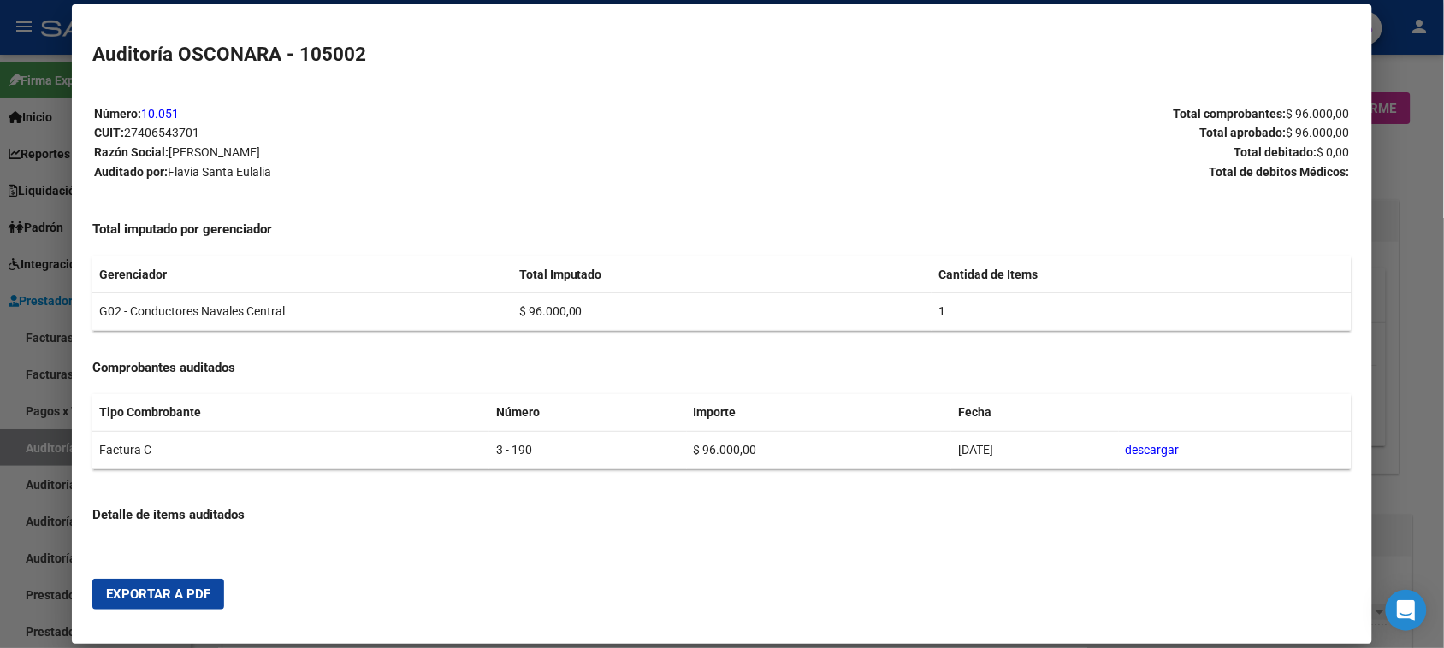
click at [154, 576] on mat-dialog-actions "Exportar a PDF" at bounding box center [721, 594] width 1258 height 58
click at [192, 594] on span "Exportar a PDF" at bounding box center [158, 594] width 104 height 15
click at [30, 450] on div at bounding box center [722, 324] width 1444 height 648
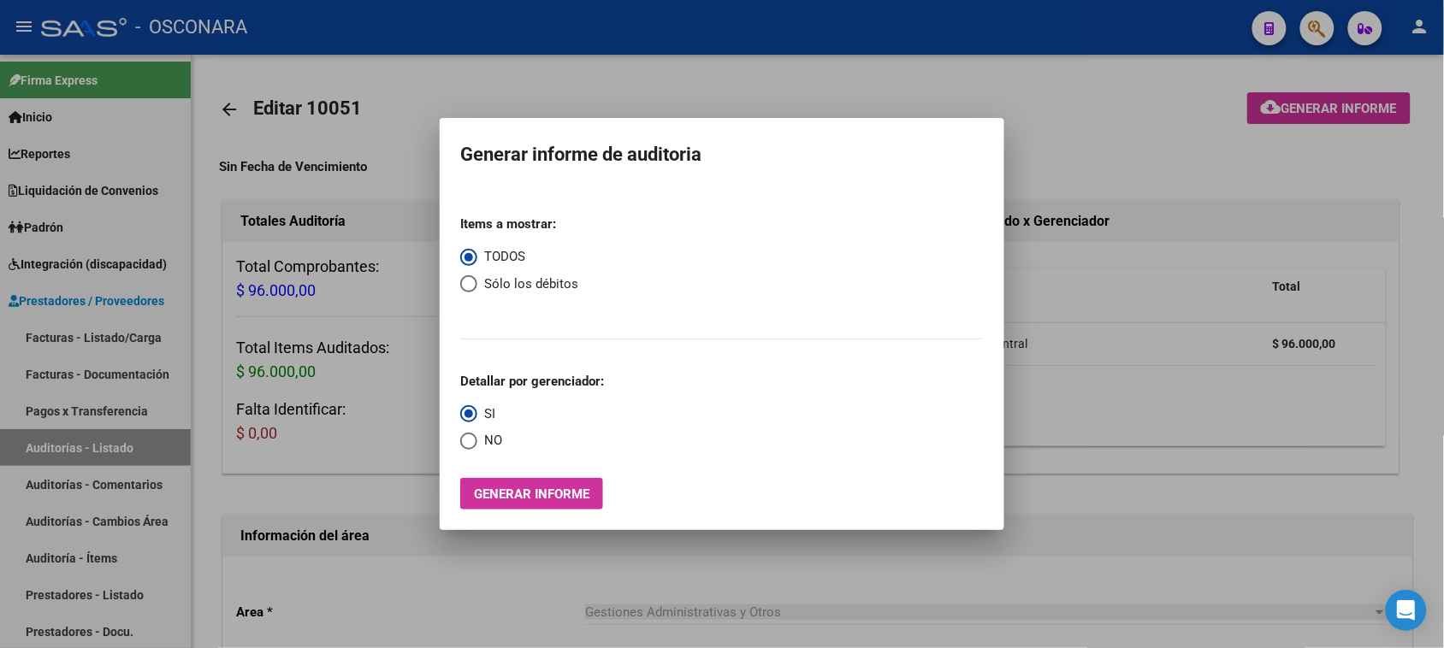
click at [75, 332] on div at bounding box center [722, 324] width 1444 height 648
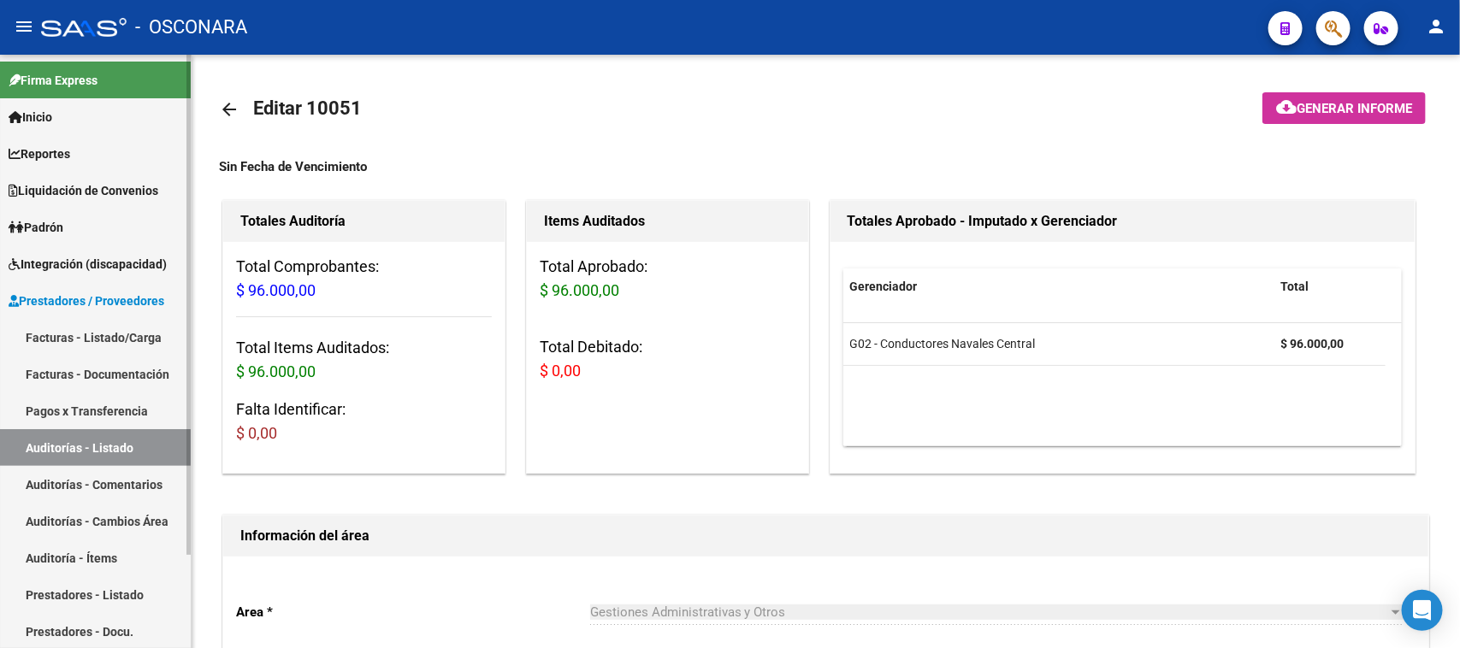
click at [75, 340] on link "Facturas - Listado/Carga" at bounding box center [95, 337] width 191 height 37
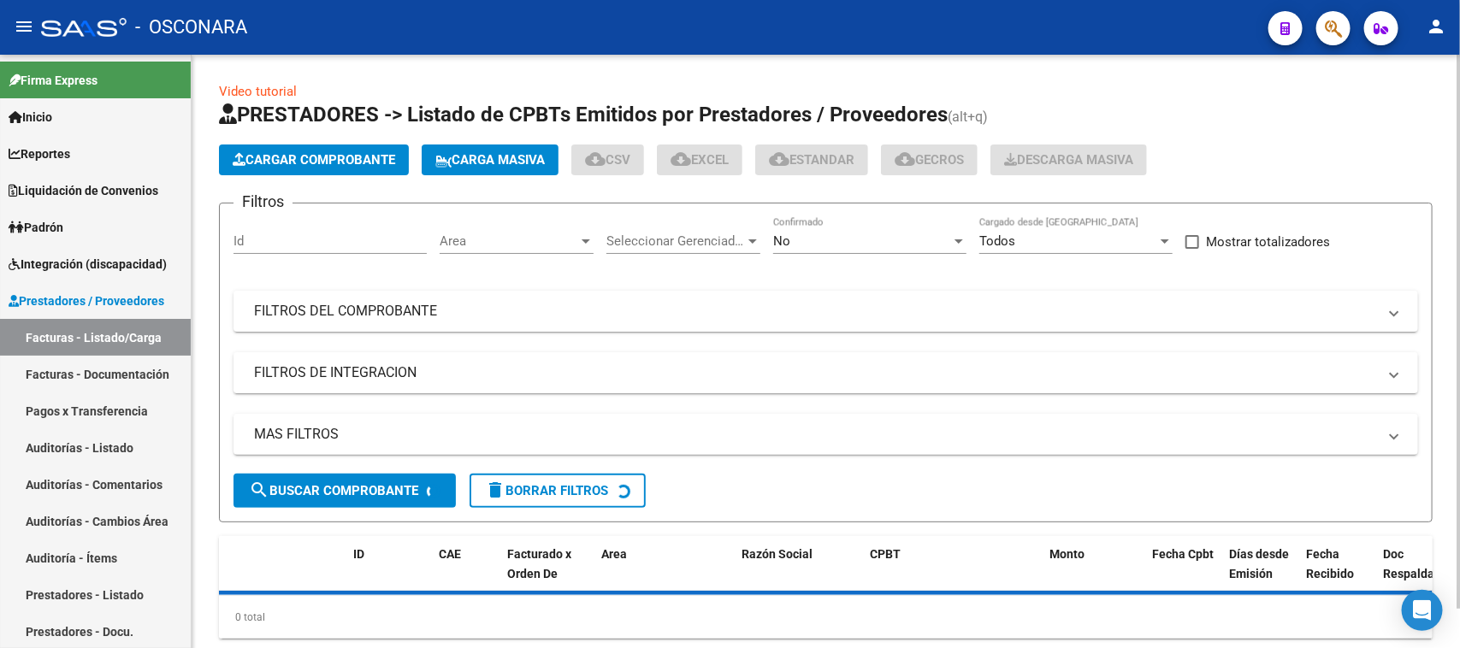
click at [302, 152] on span "Cargar Comprobante" at bounding box center [314, 159] width 163 height 15
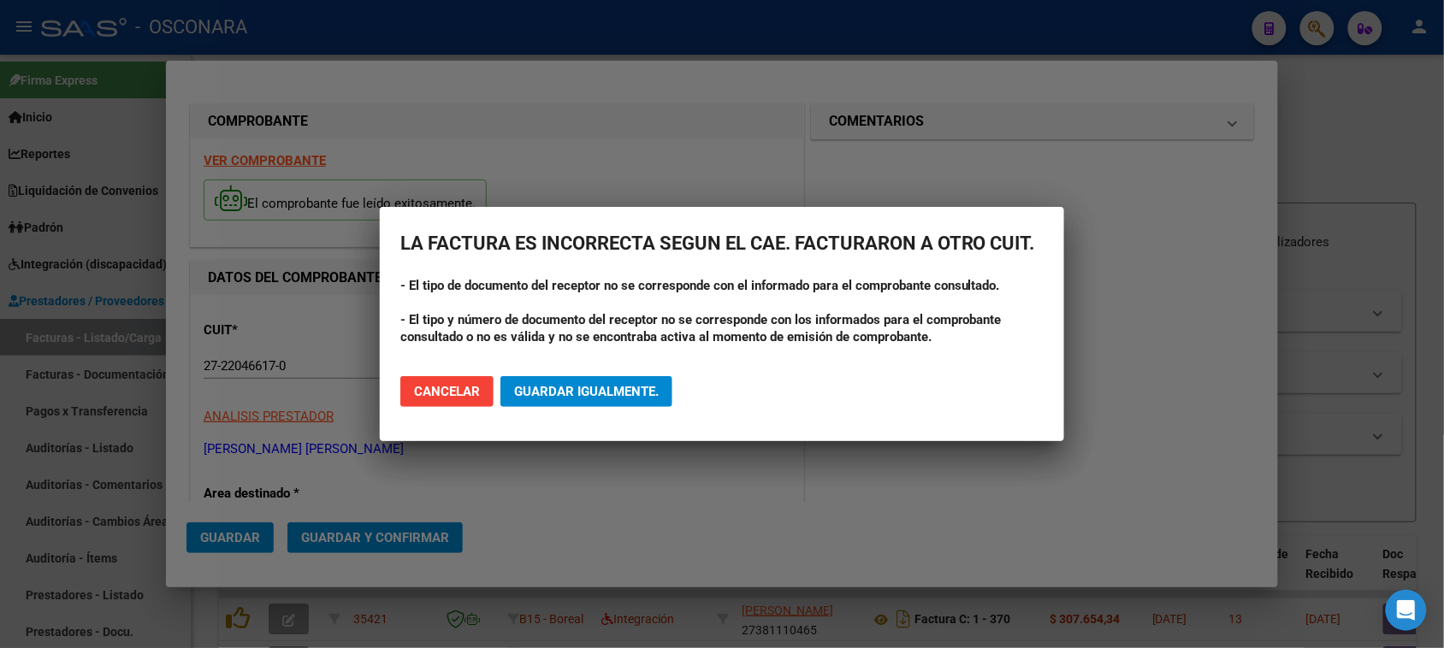
click at [612, 398] on span "Guardar igualmente." at bounding box center [586, 391] width 145 height 15
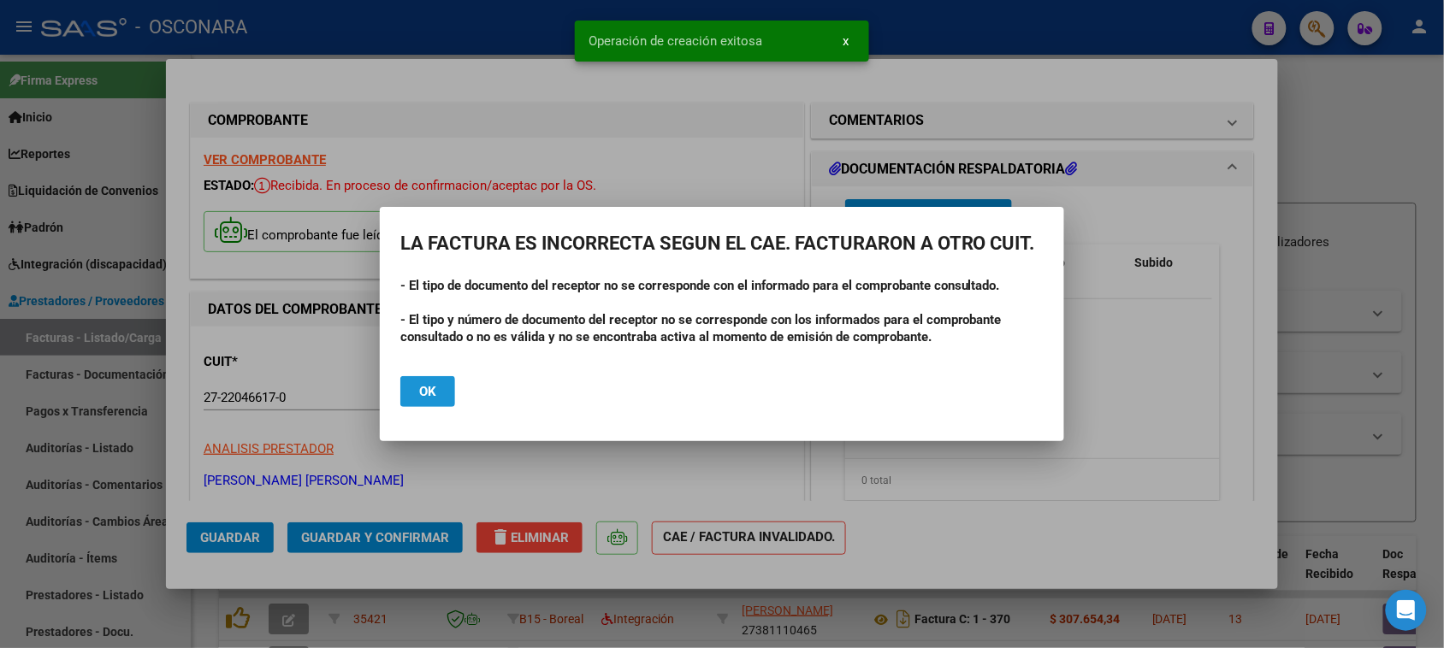
click at [422, 395] on span "Ok" at bounding box center [427, 391] width 17 height 15
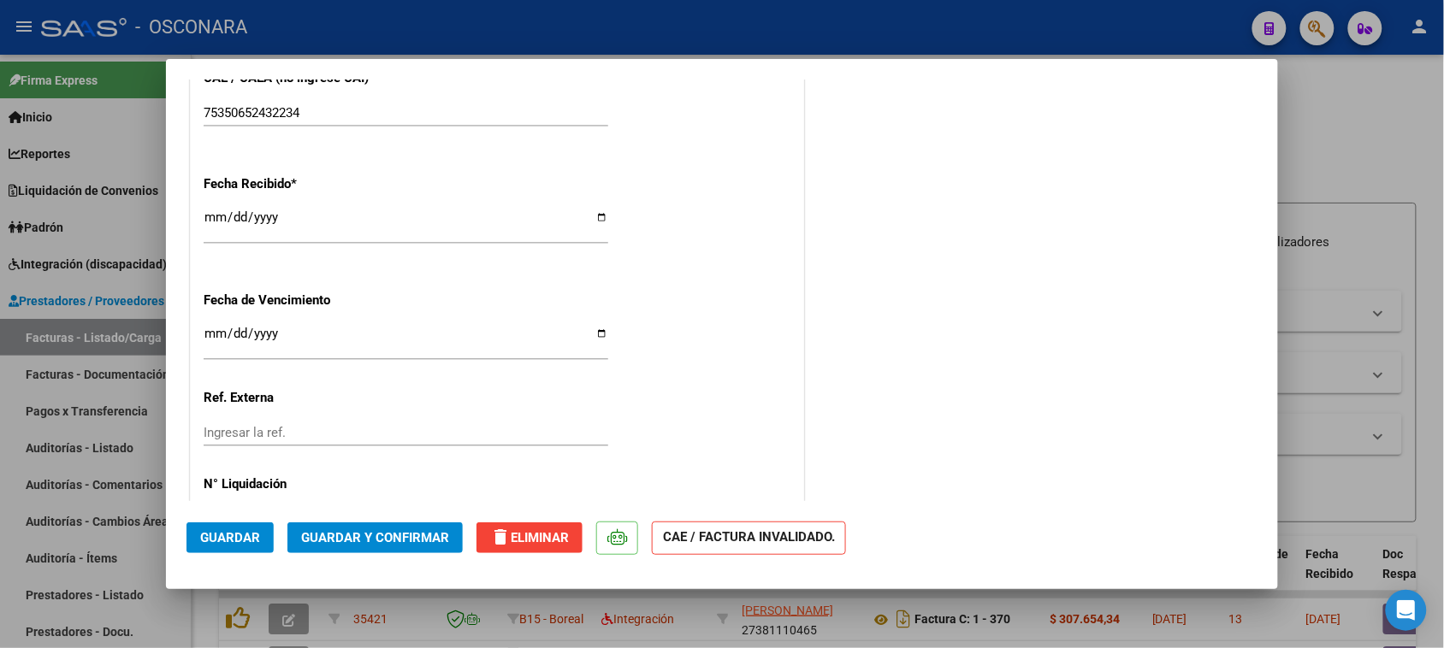
scroll to position [1069, 0]
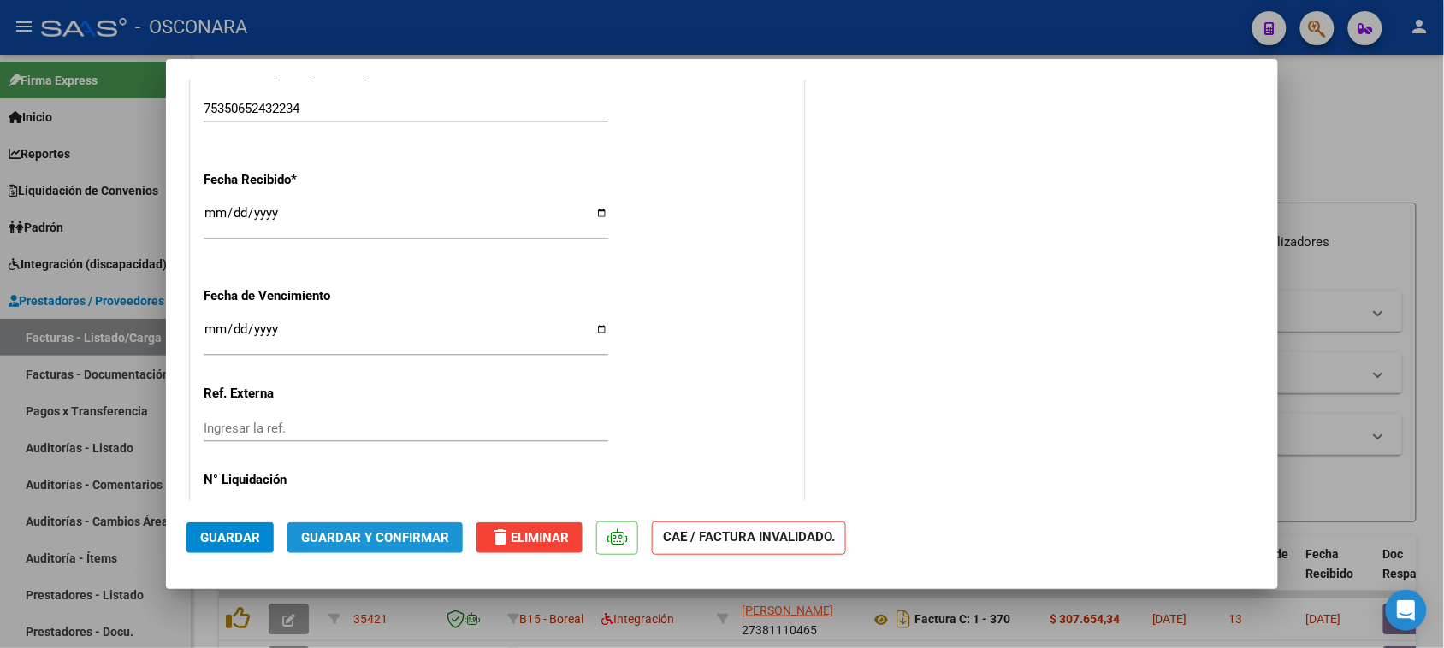
click at [375, 536] on span "Guardar y Confirmar" at bounding box center [375, 537] width 148 height 15
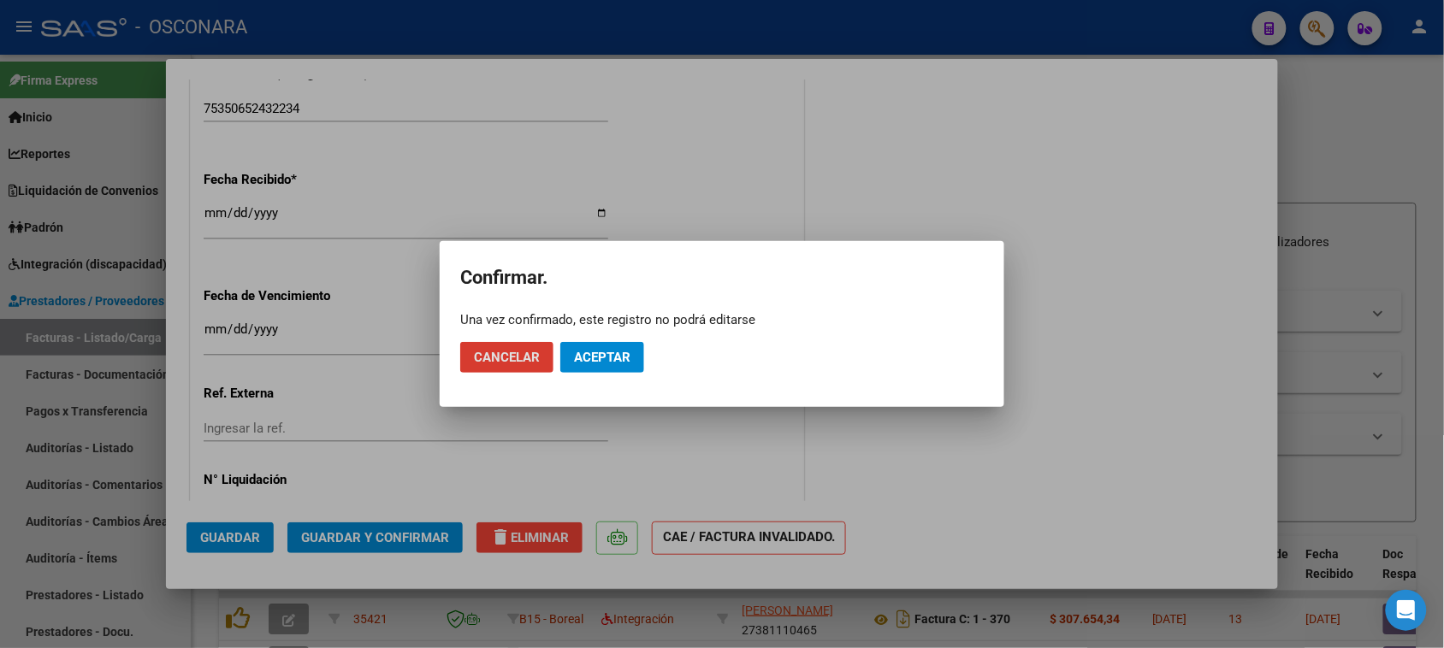
click at [621, 348] on button "Aceptar" at bounding box center [602, 357] width 84 height 31
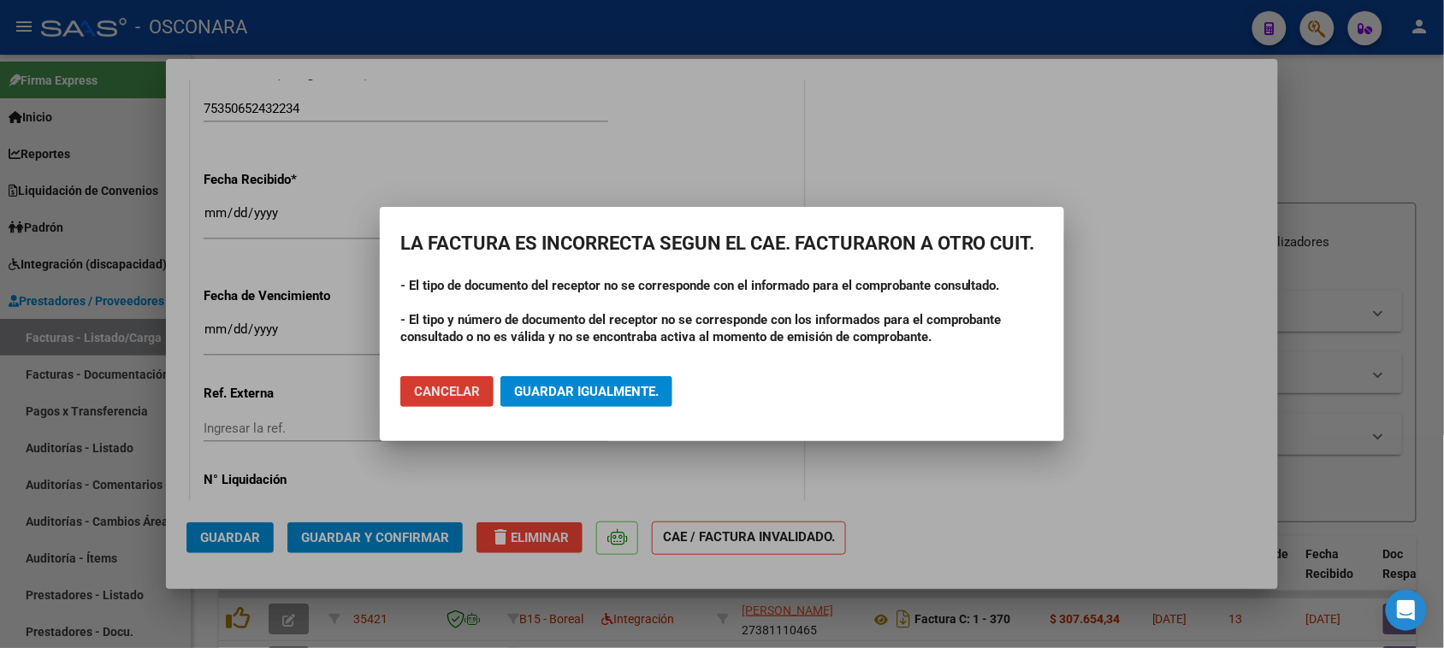
click at [621, 394] on span "Guardar igualmente." at bounding box center [586, 391] width 145 height 15
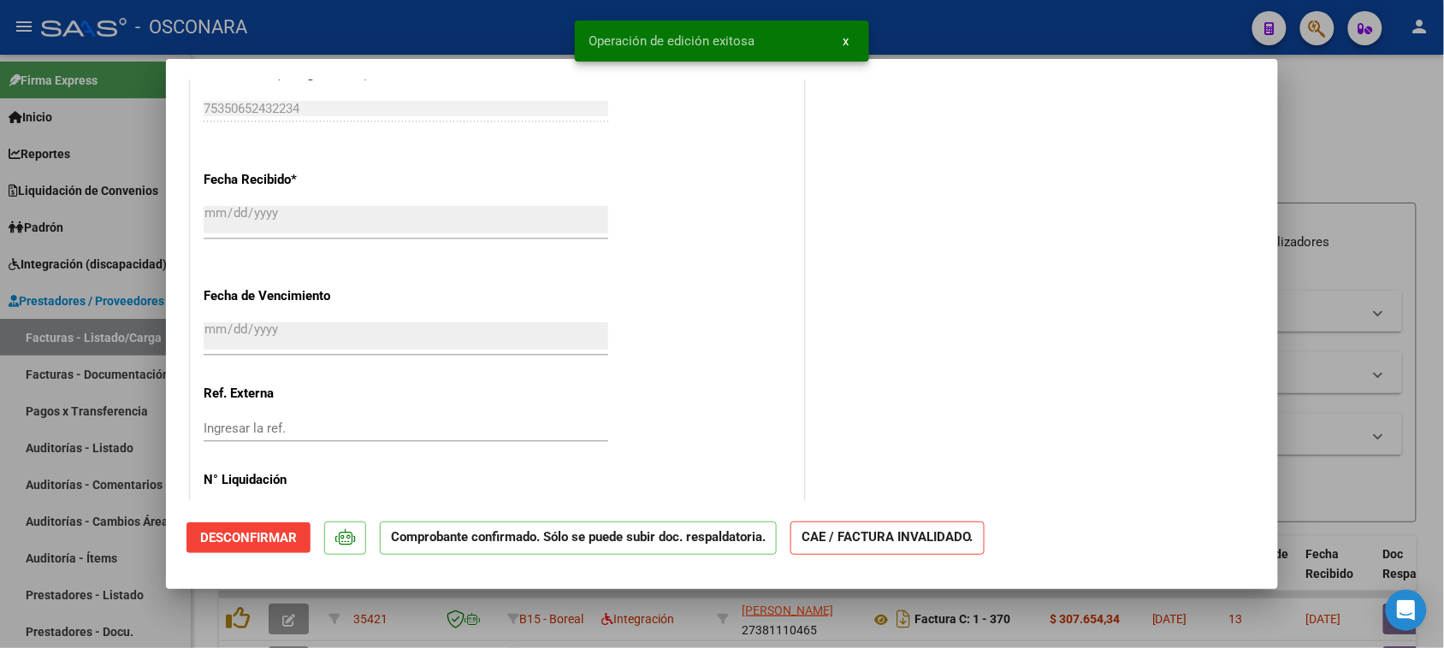
click at [0, 524] on div at bounding box center [722, 324] width 1444 height 648
type input "$ 0,00"
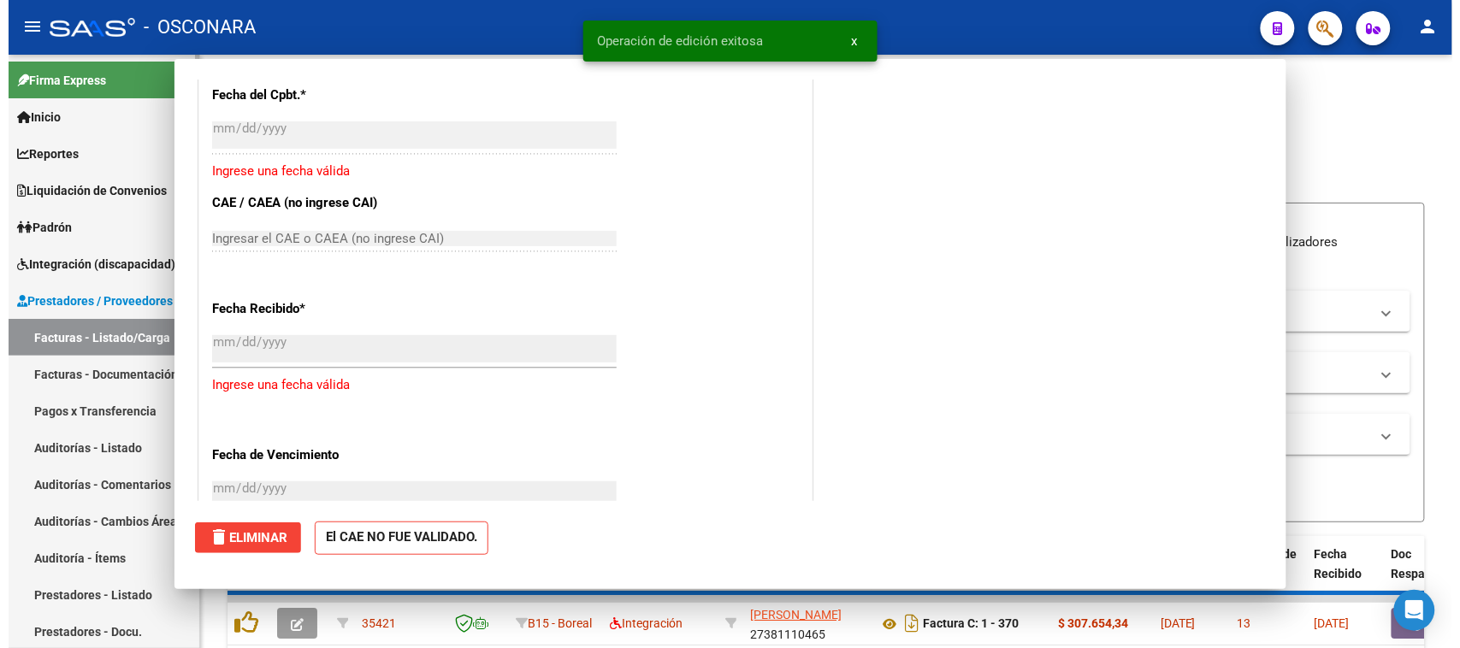
scroll to position [1198, 0]
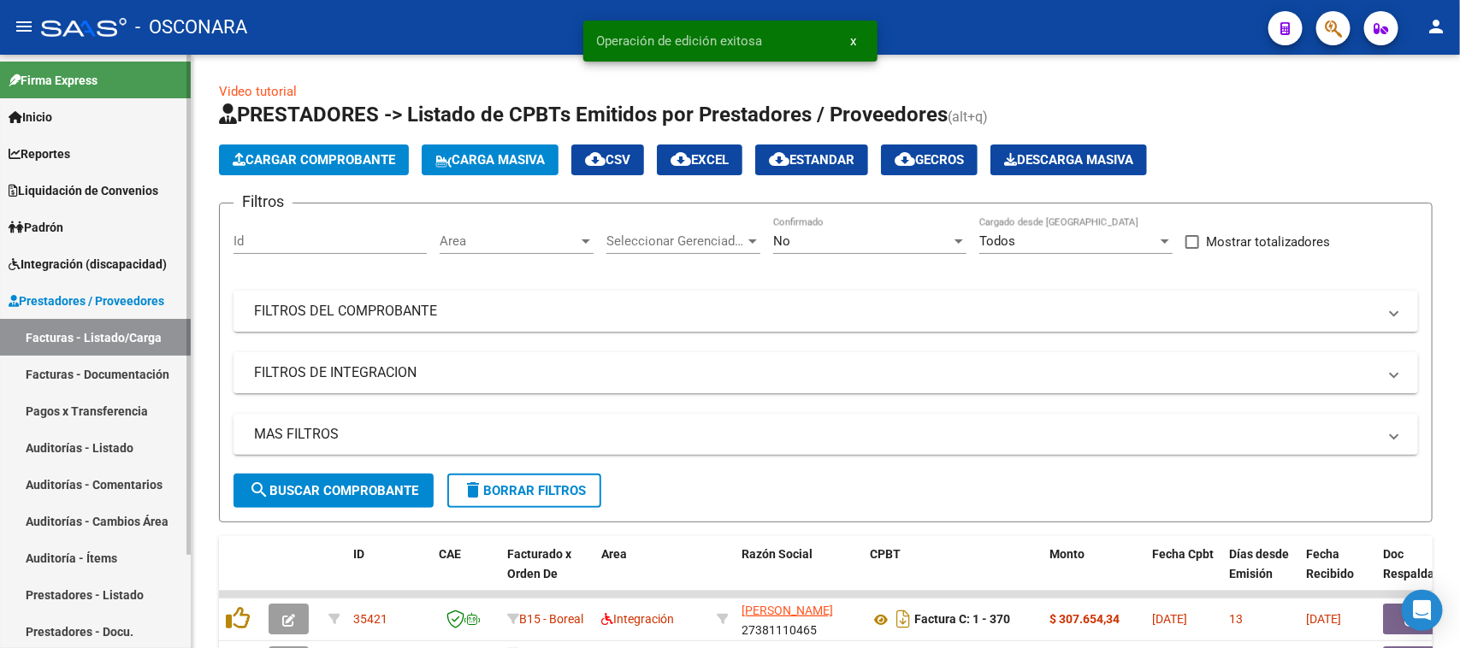
click at [52, 451] on link "Auditorías - Listado" at bounding box center [95, 447] width 191 height 37
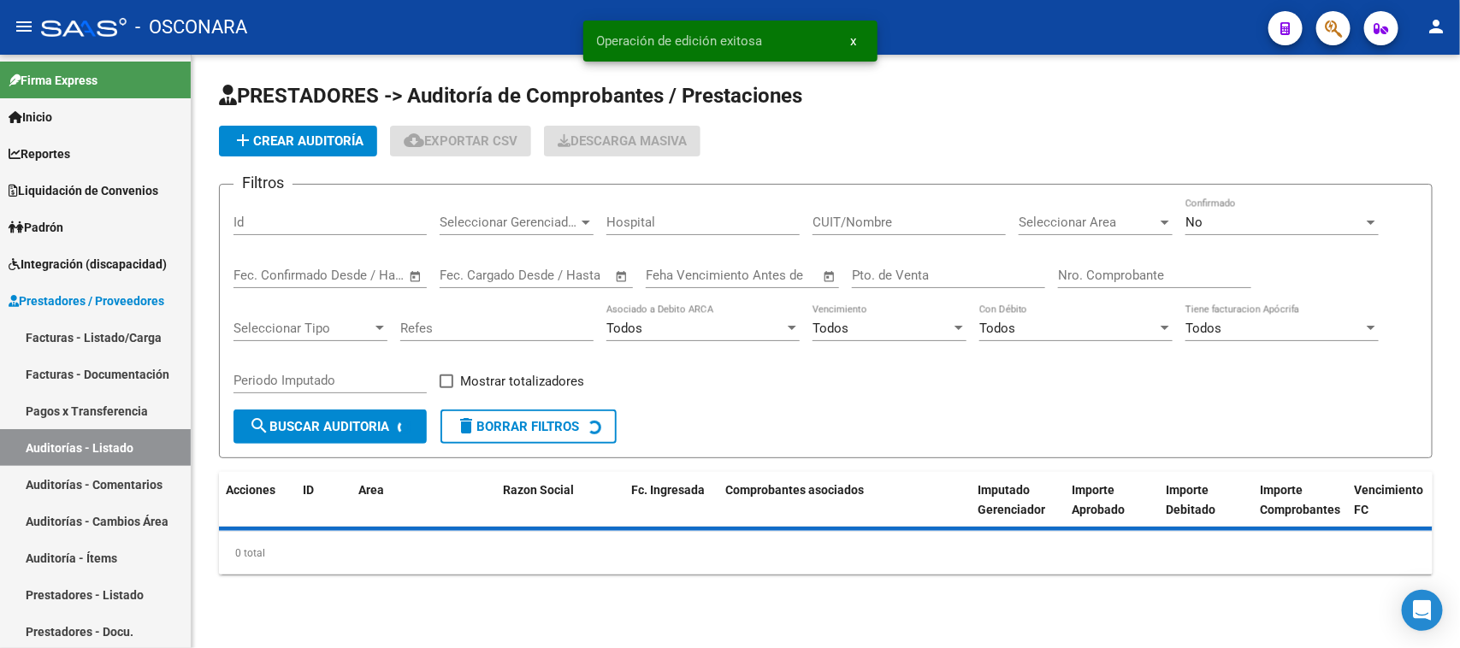
click at [315, 128] on button "add Crear Auditoría" at bounding box center [298, 141] width 158 height 31
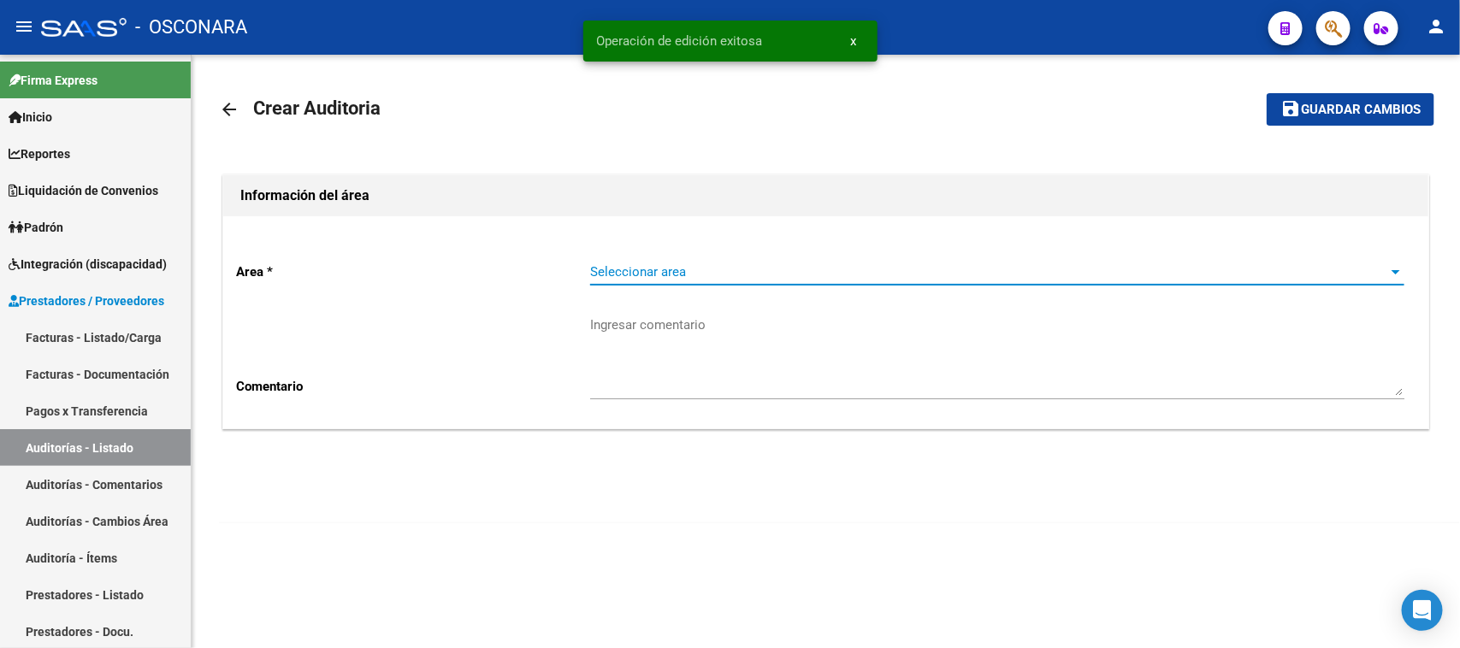
click at [730, 275] on span "Seleccionar area" at bounding box center [989, 271] width 799 height 15
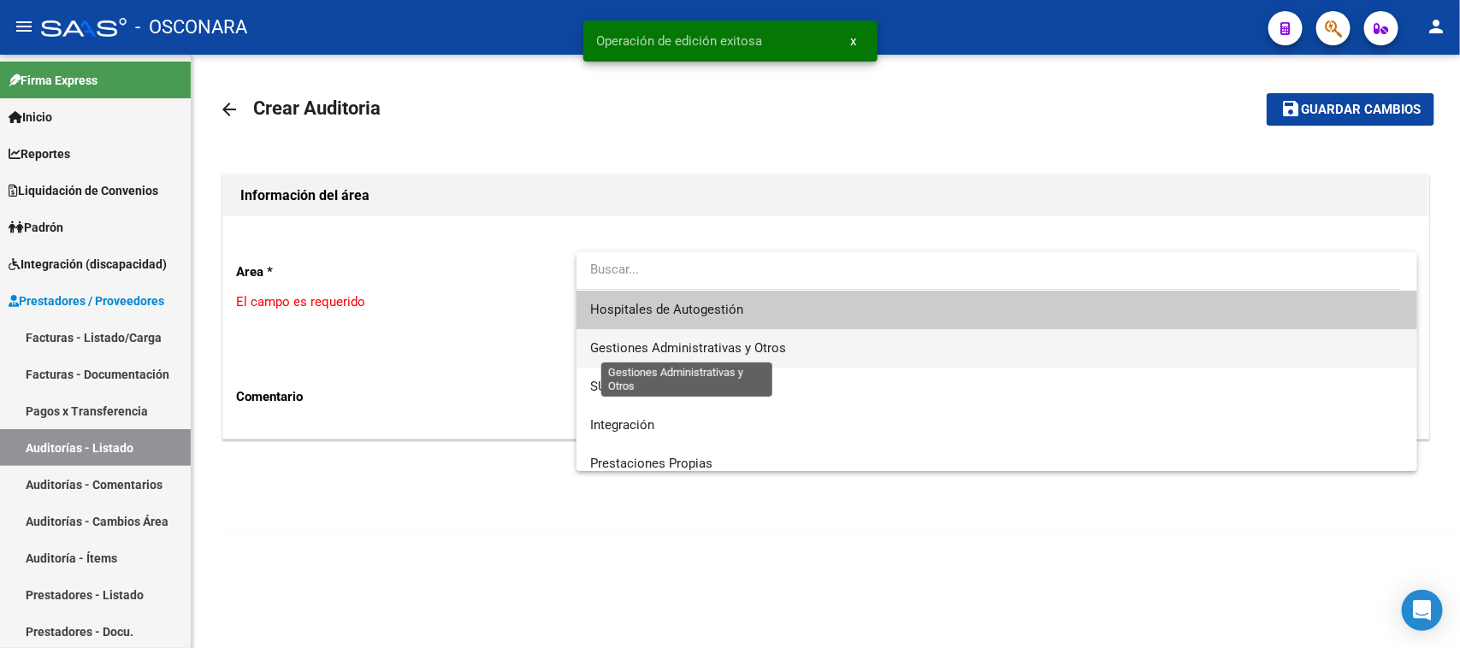
click at [697, 349] on span "Gestiones Administrativas y Otros" at bounding box center [688, 347] width 196 height 15
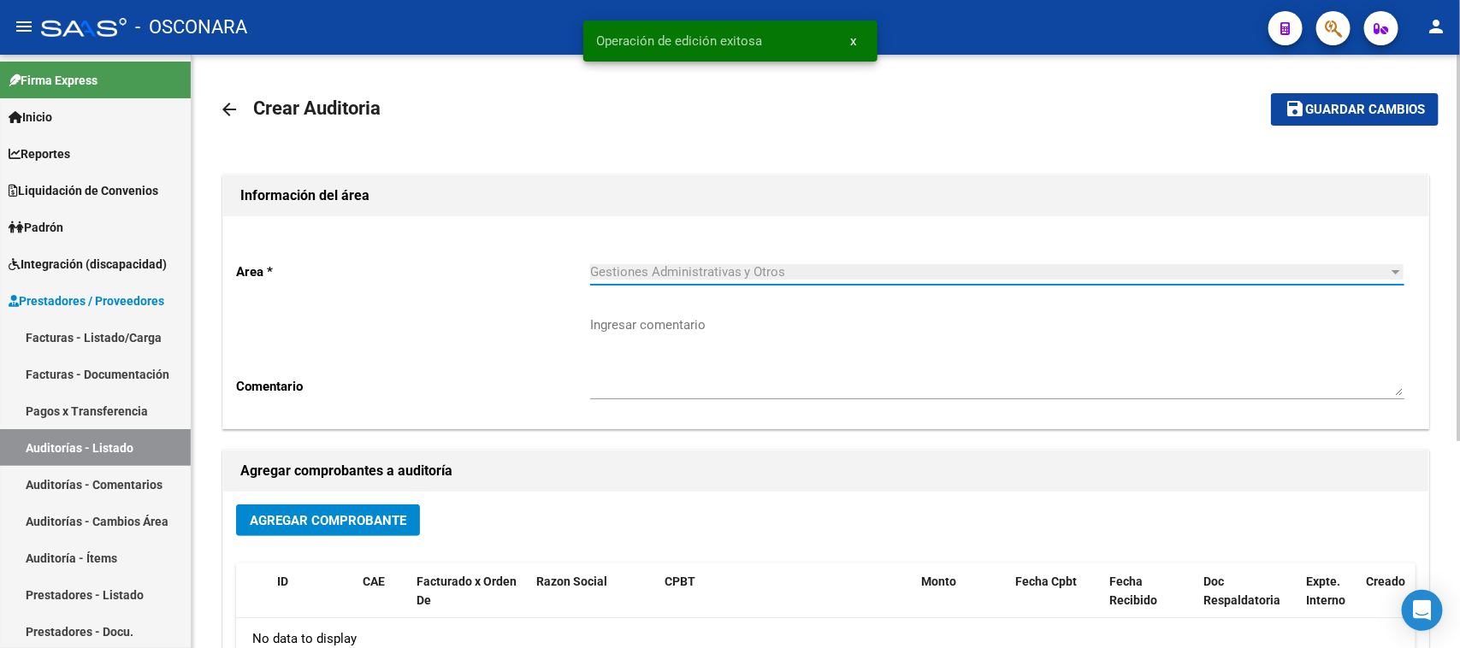
click at [322, 520] on span "Agregar Comprobante" at bounding box center [328, 520] width 157 height 15
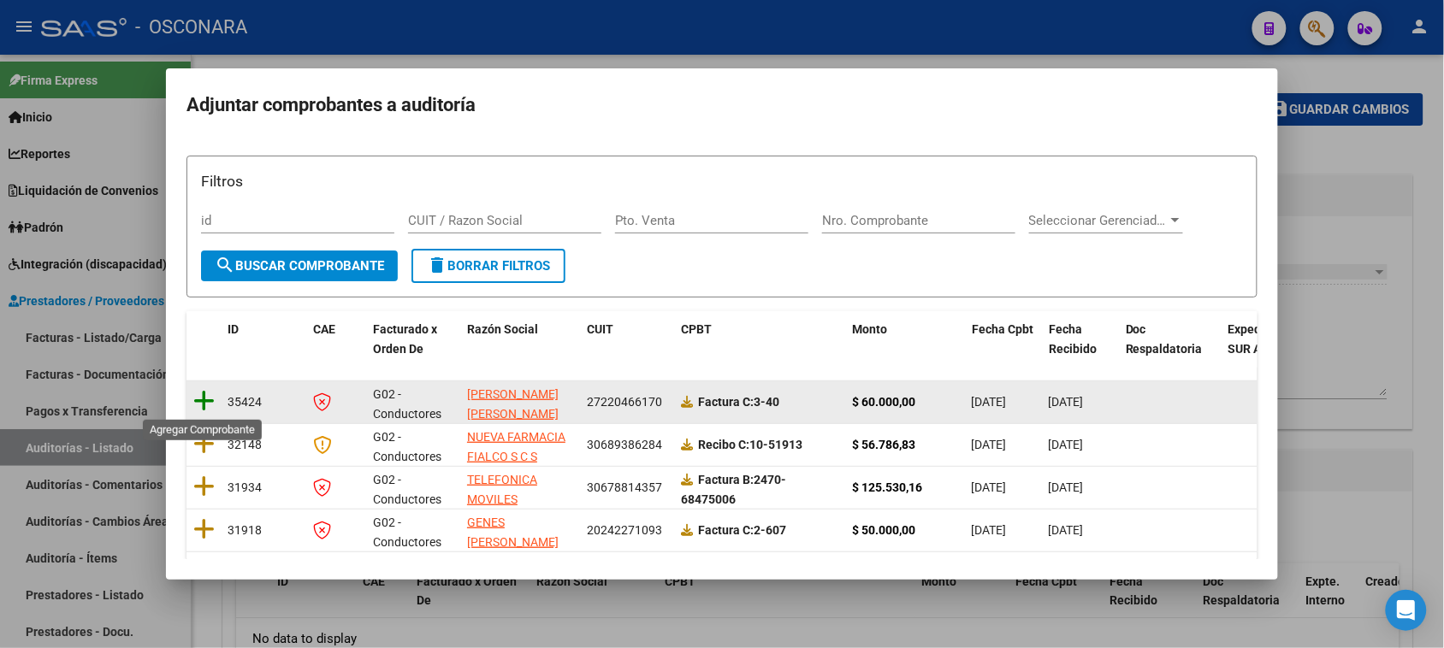
click at [198, 400] on icon at bounding box center [203, 401] width 21 height 24
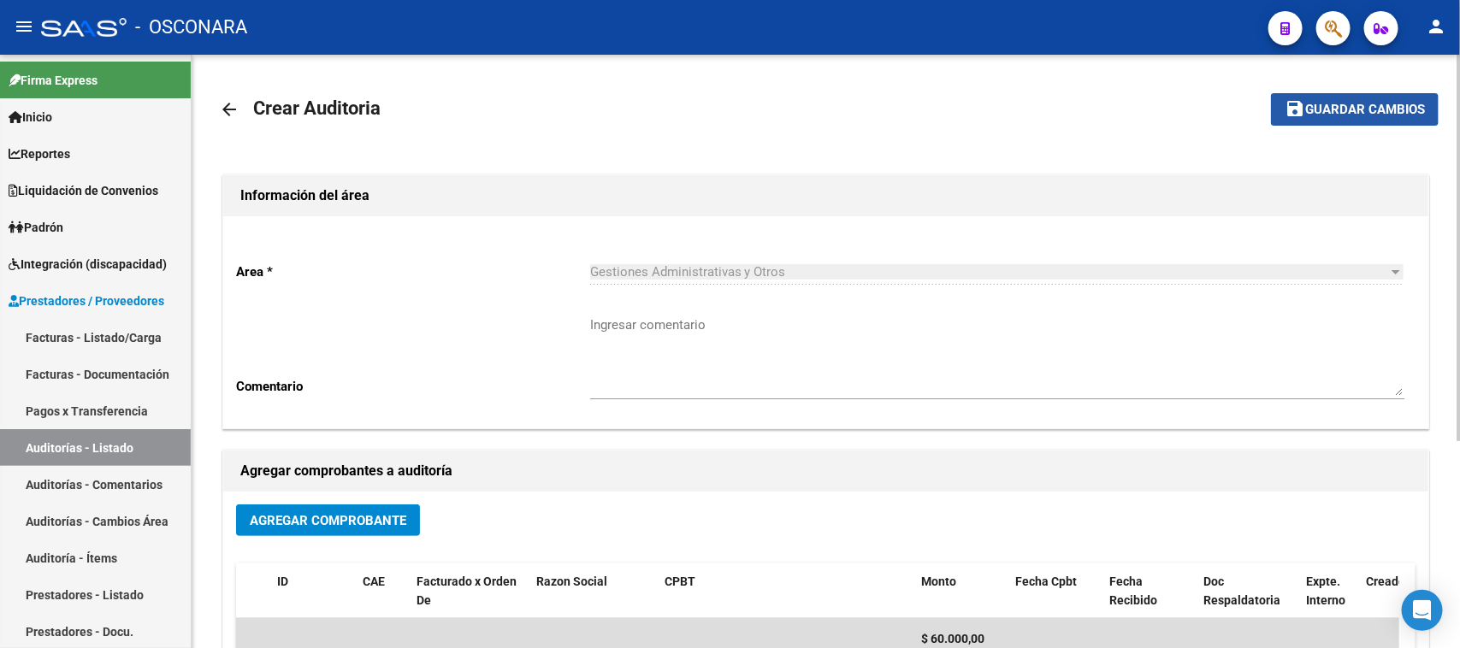
click at [1345, 109] on span "Guardar cambios" at bounding box center [1365, 110] width 120 height 15
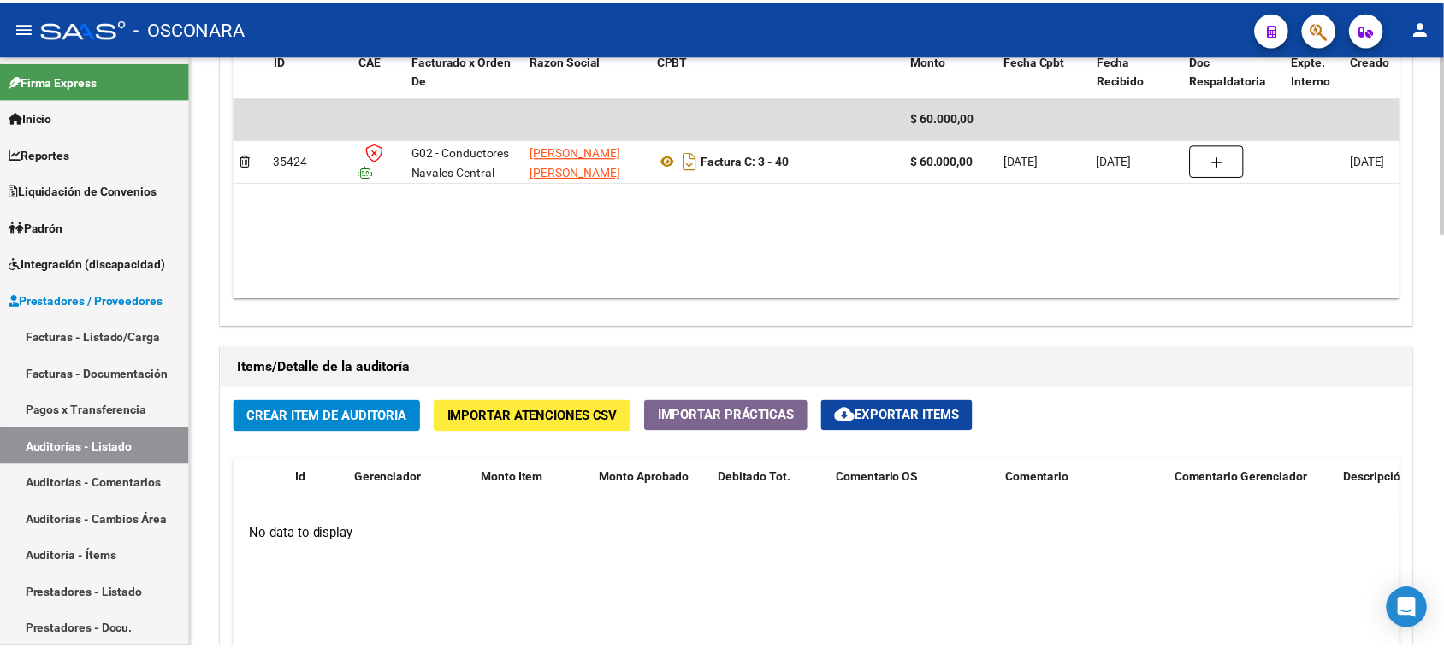
scroll to position [962, 0]
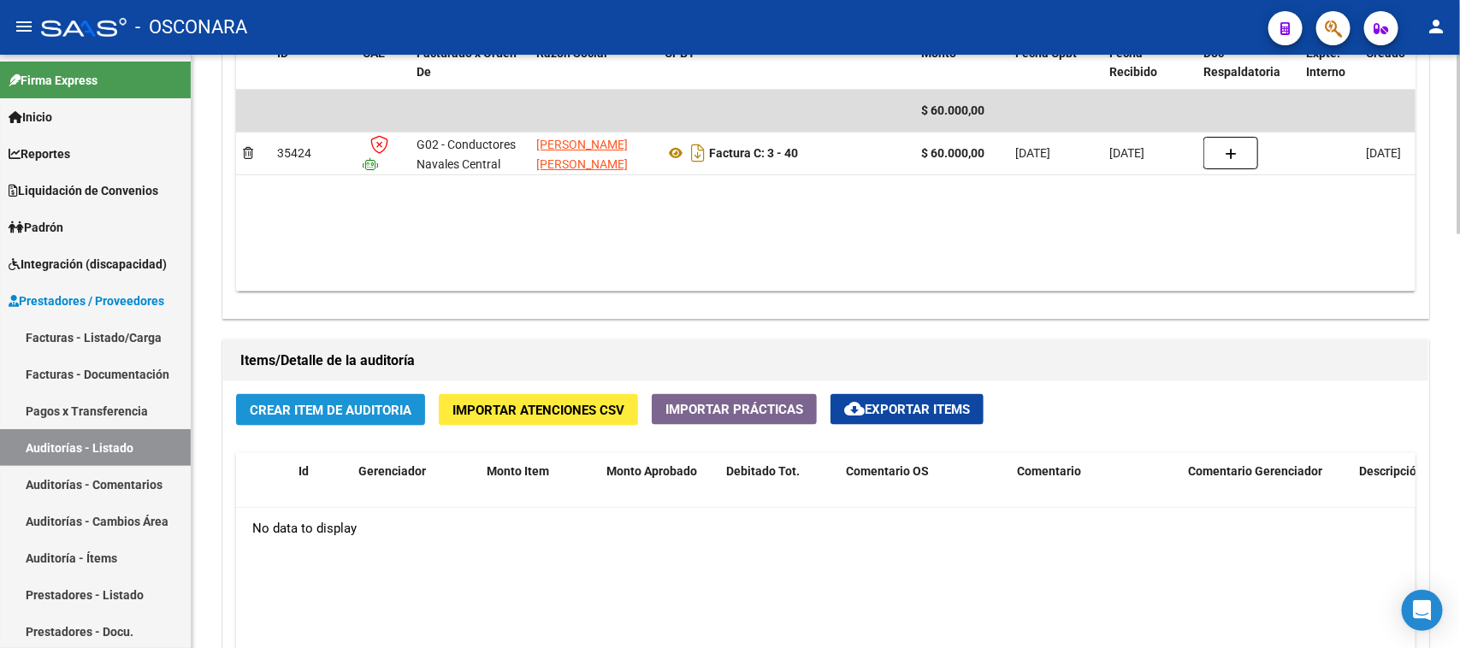
click at [322, 406] on span "Crear Item de Auditoria" at bounding box center [331, 410] width 162 height 15
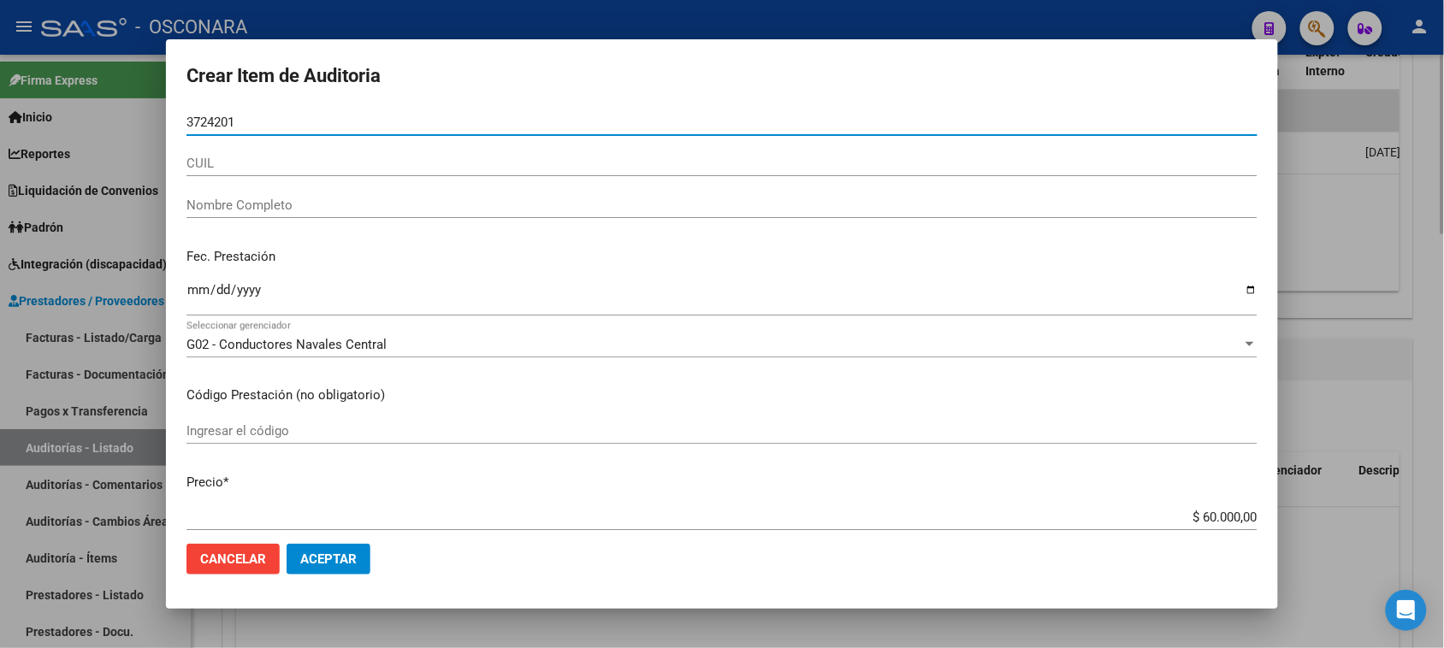
type input "37242019"
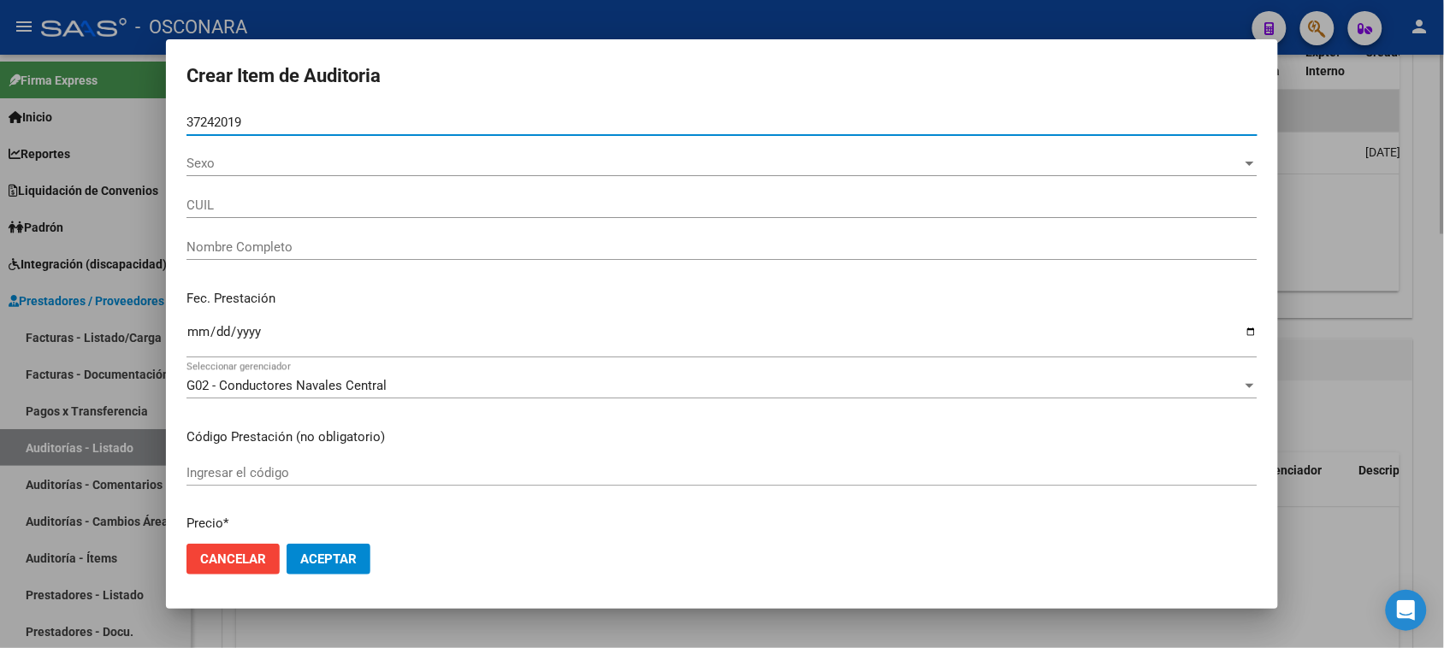
type input "27372420192"
type input "[PERSON_NAME]"
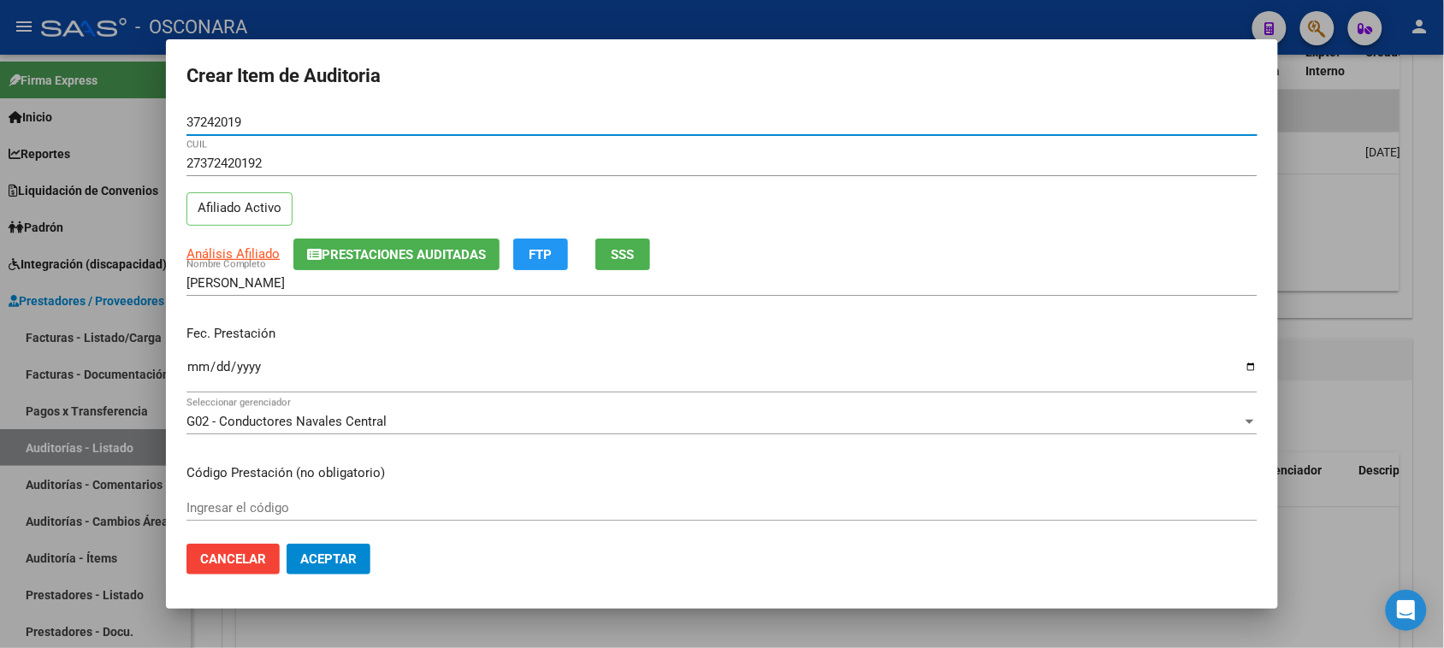
drag, startPoint x: 257, startPoint y: 121, endPoint x: 130, endPoint y: 133, distance: 128.0
click at [138, 133] on div "Crear Item de Auditoria 37242019 Nro Documento 27372420192 CUIL Afiliado Activo…" at bounding box center [722, 324] width 1444 height 648
type input "54613567"
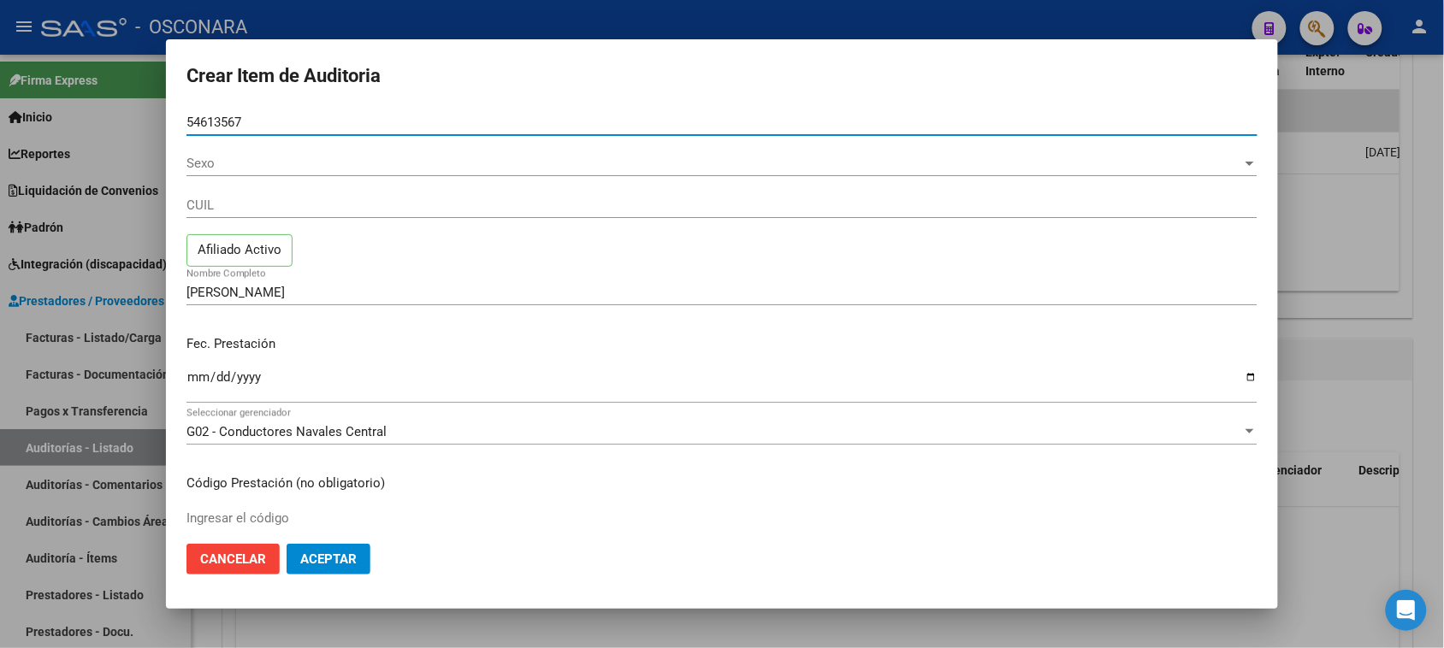
type input "20546135676"
type input "[PERSON_NAME]"
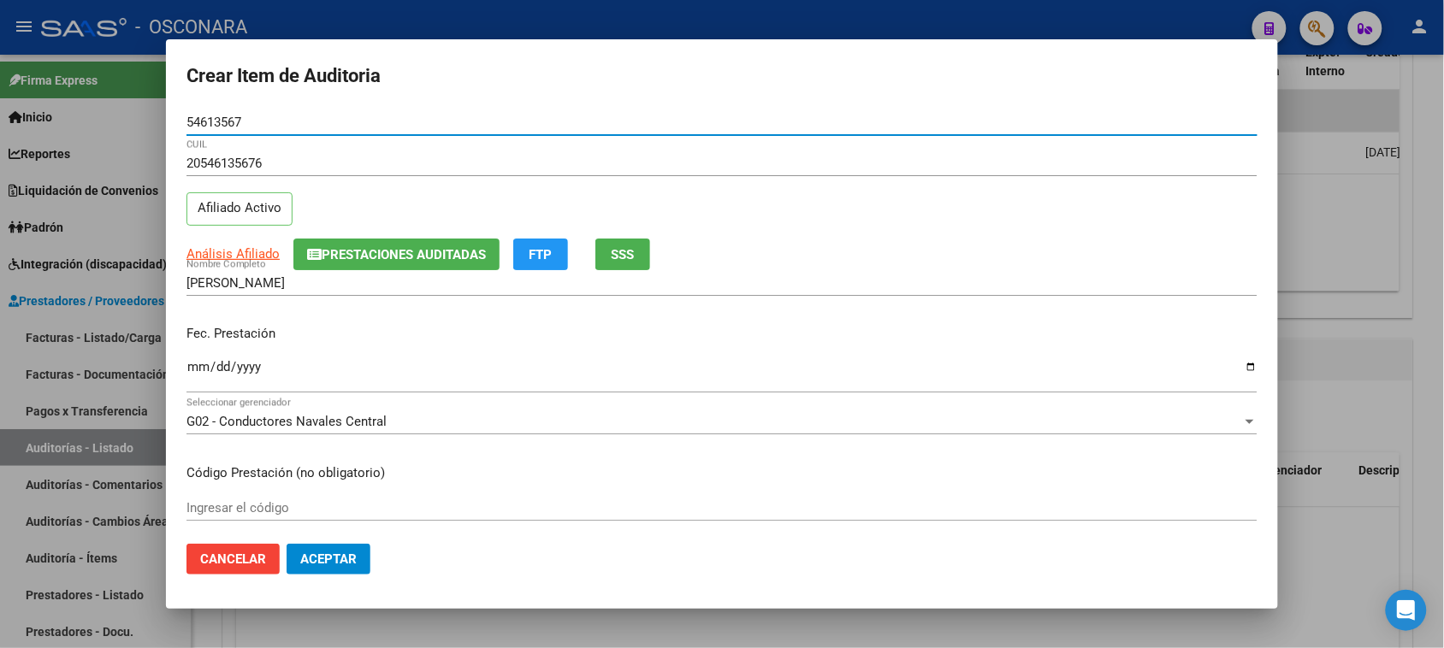
type input "54613567"
click at [203, 372] on input "Ingresar la fecha" at bounding box center [721, 373] width 1071 height 27
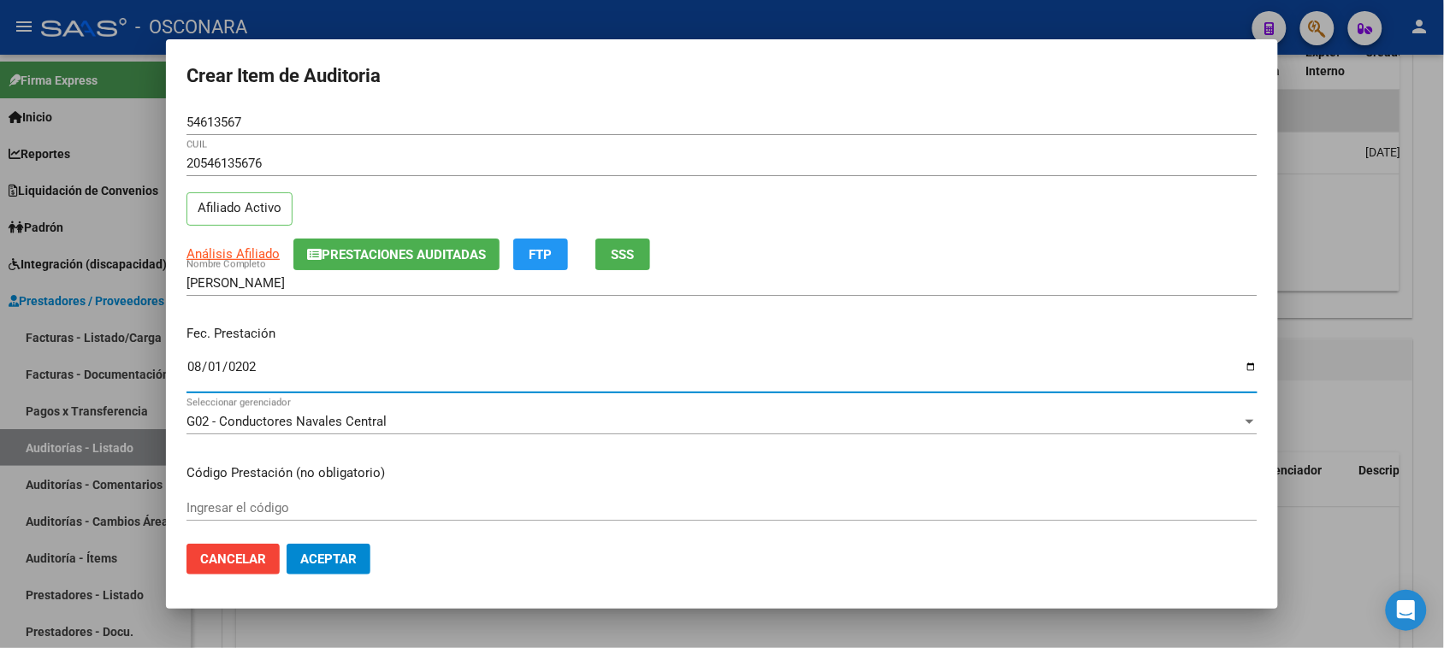
type input "[DATE]"
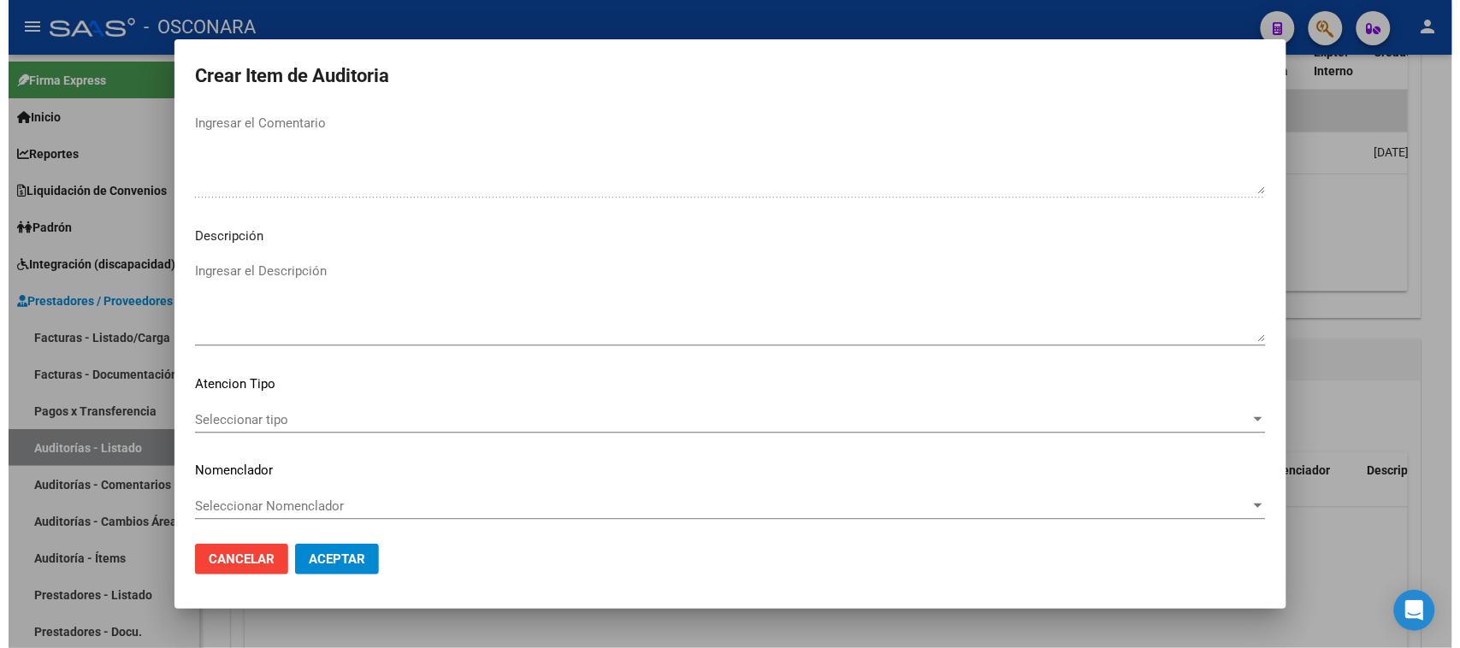
scroll to position [1117, 0]
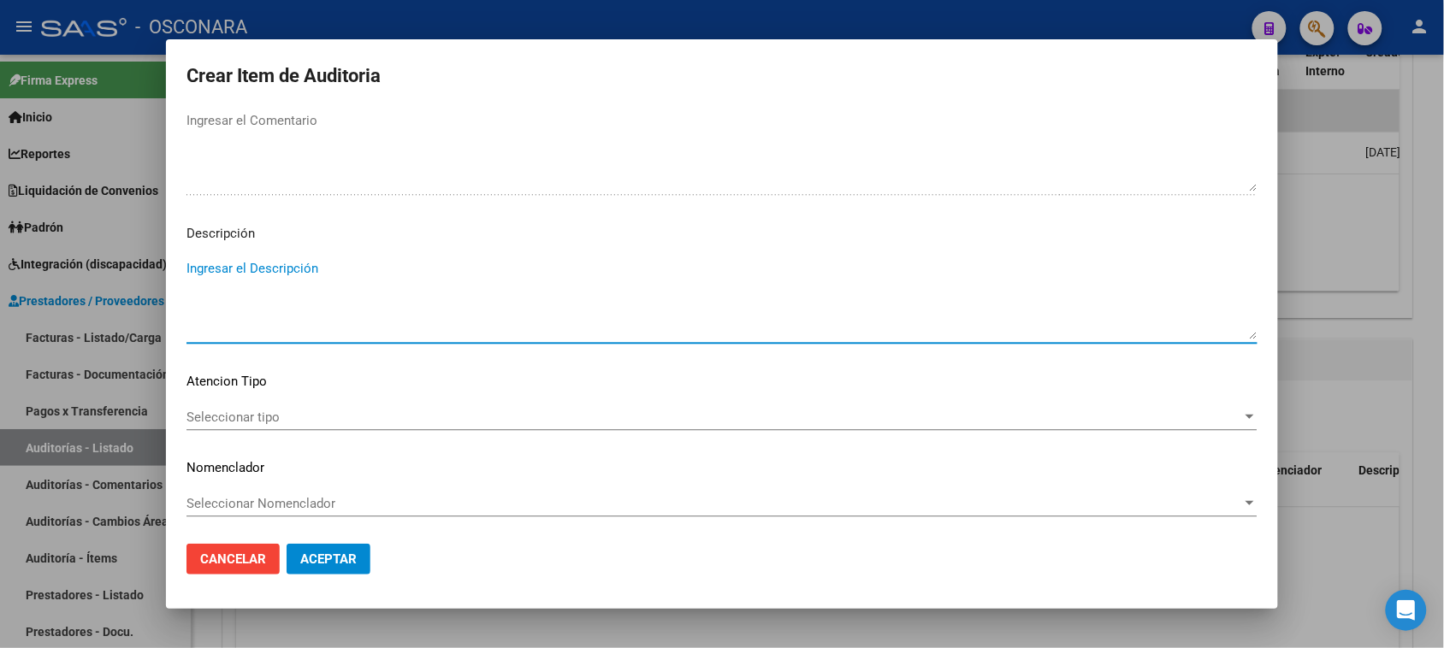
click at [276, 304] on textarea "Ingresar el Descripción" at bounding box center [721, 299] width 1071 height 80
type textarea "REINTEGRO SESIONES PSICOLOGIA [DATE]"
click at [244, 426] on div "Seleccionar tipo Seleccionar tipo" at bounding box center [721, 418] width 1071 height 26
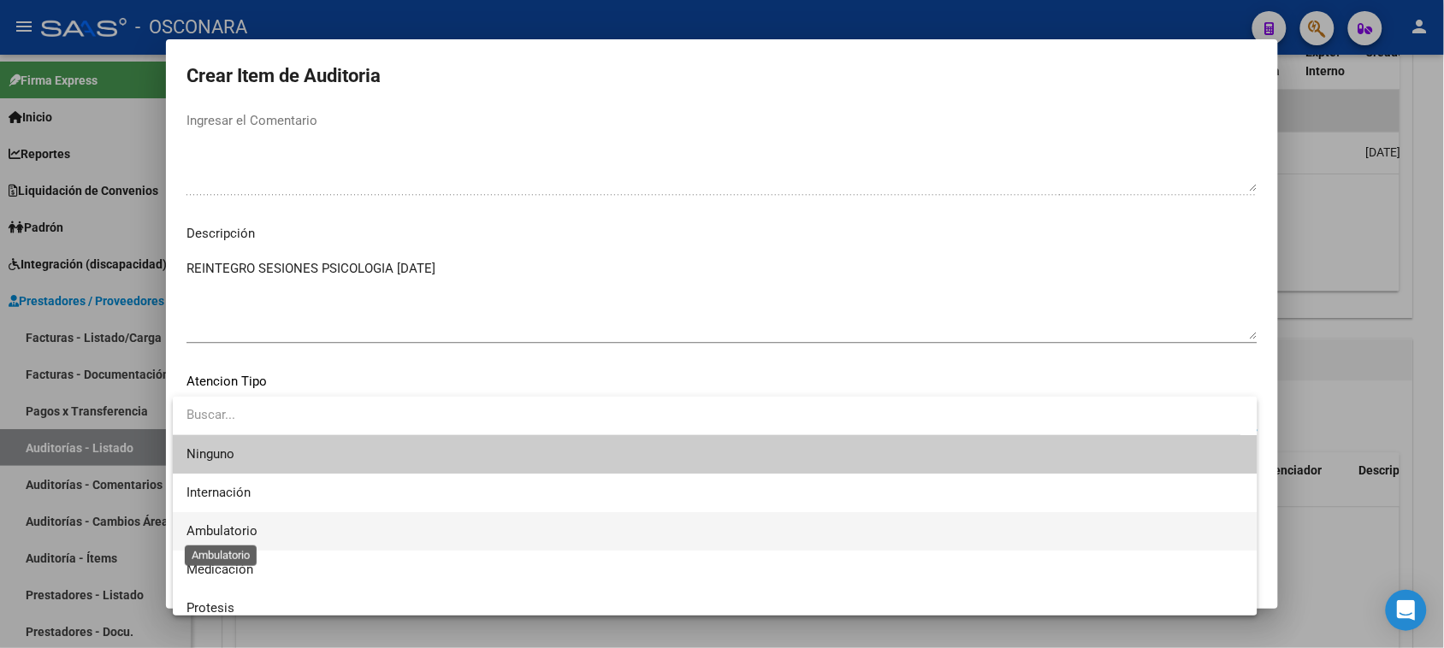
click at [249, 527] on span "Ambulatorio" at bounding box center [221, 530] width 71 height 15
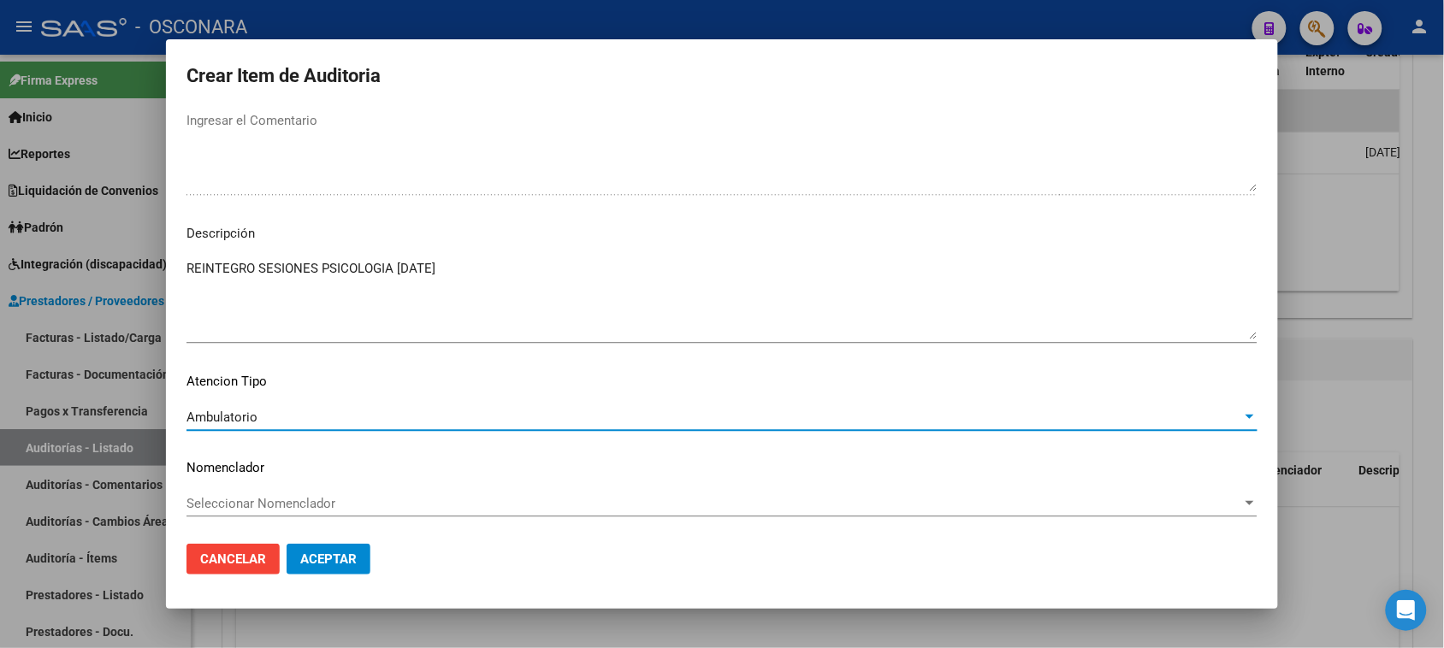
click at [327, 570] on button "Aceptar" at bounding box center [329, 559] width 84 height 31
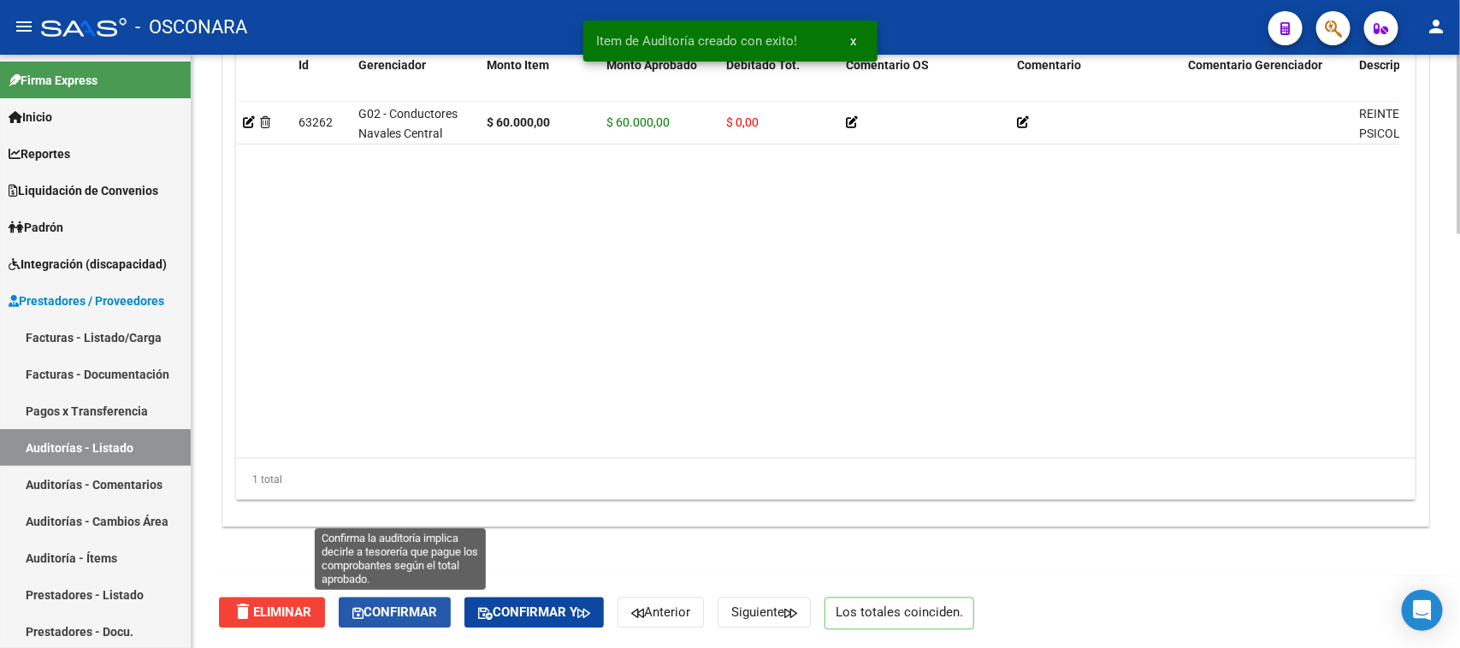
click at [417, 613] on span "Confirmar" at bounding box center [394, 613] width 85 height 15
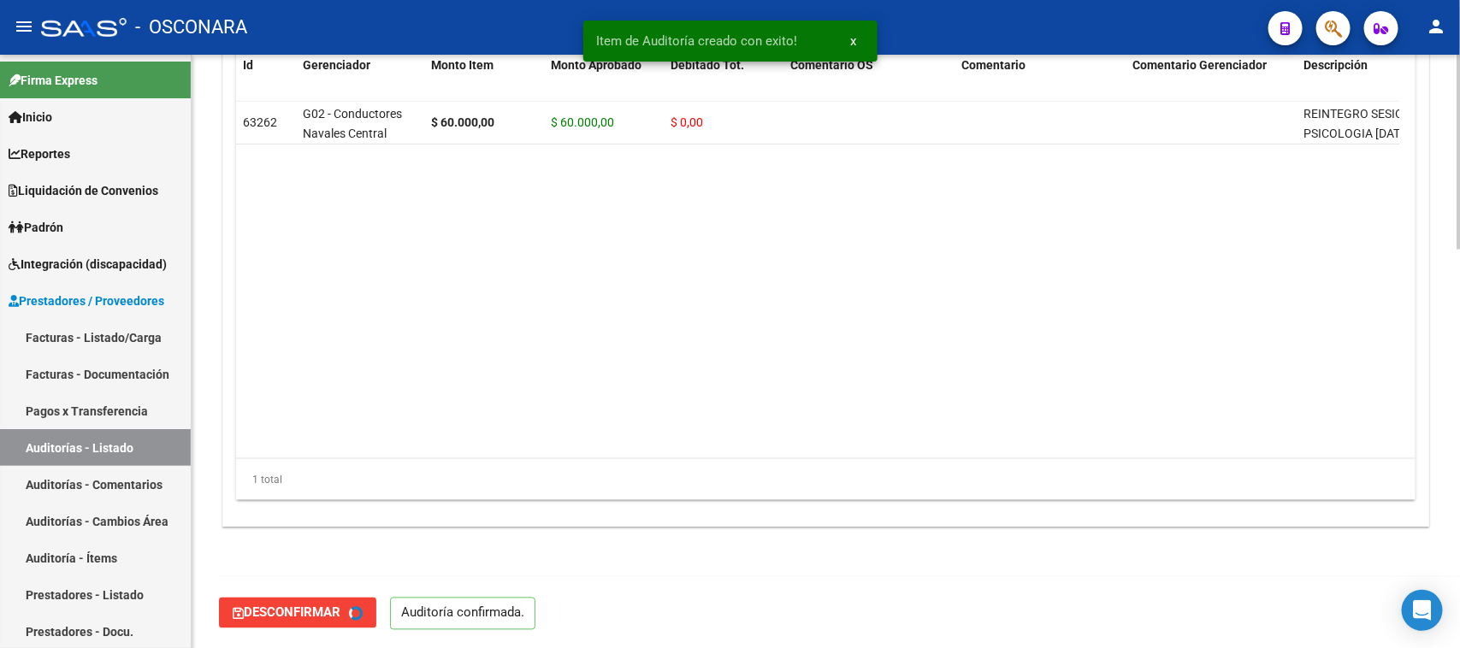
type input "202509"
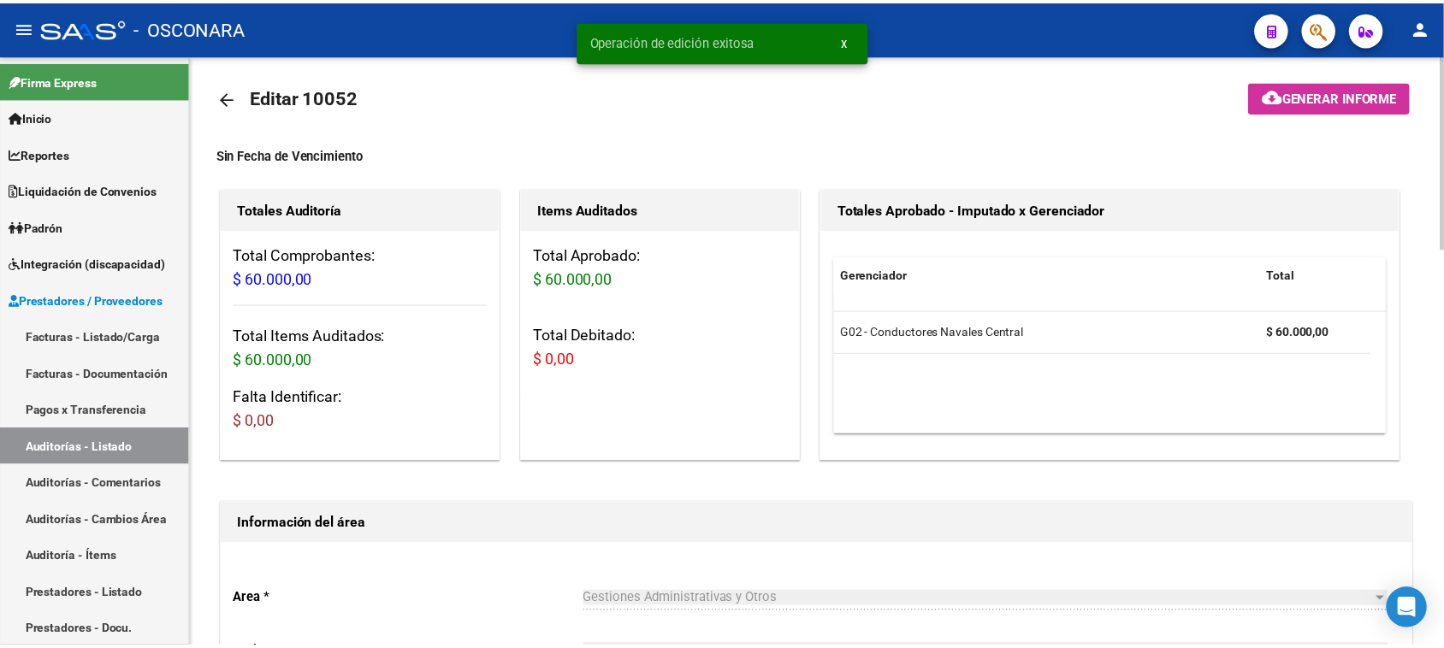
scroll to position [0, 0]
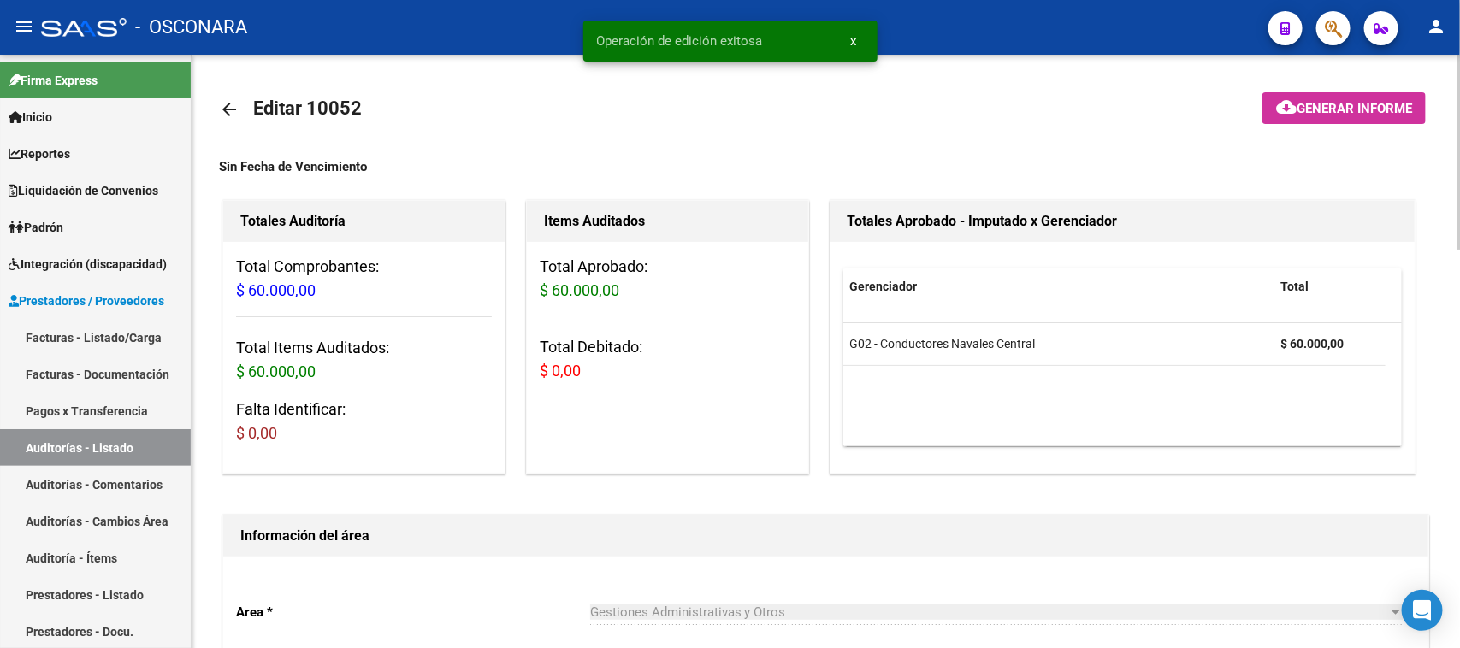
click at [1374, 103] on span "Generar informe" at bounding box center [1354, 108] width 115 height 15
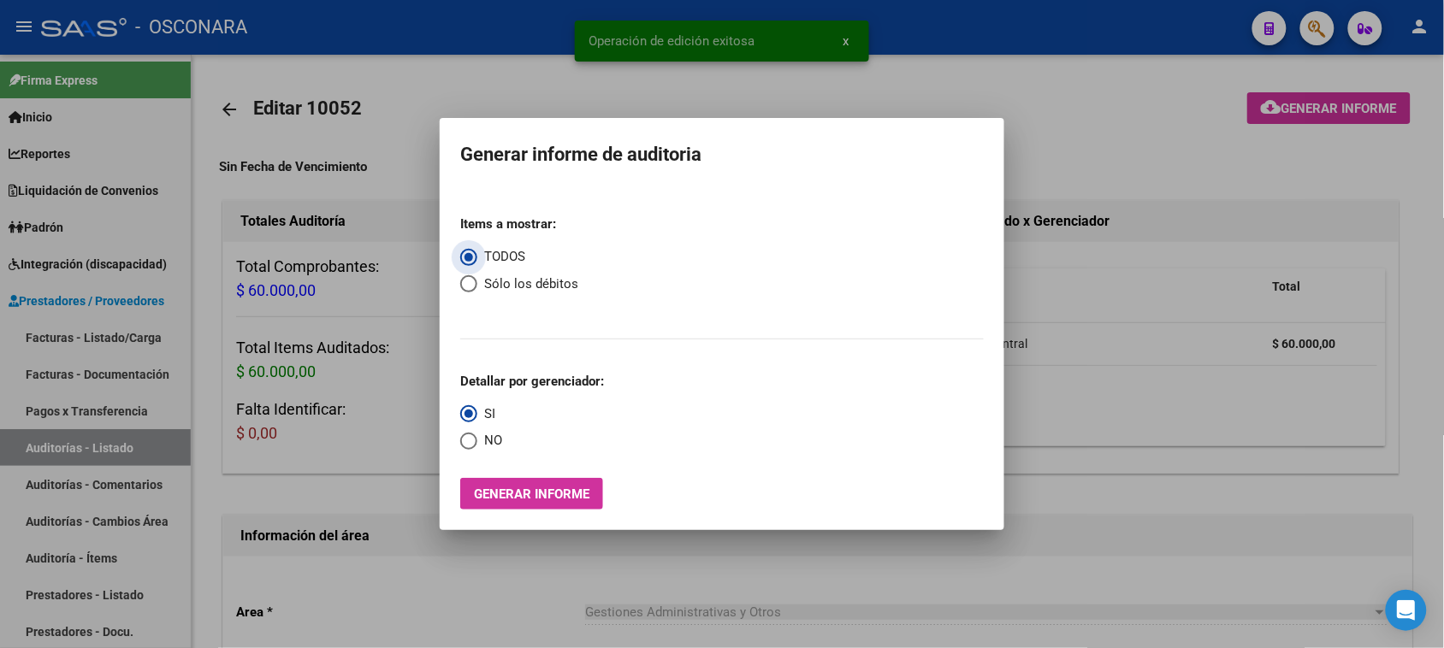
click at [541, 483] on button "Generar informe" at bounding box center [531, 494] width 143 height 32
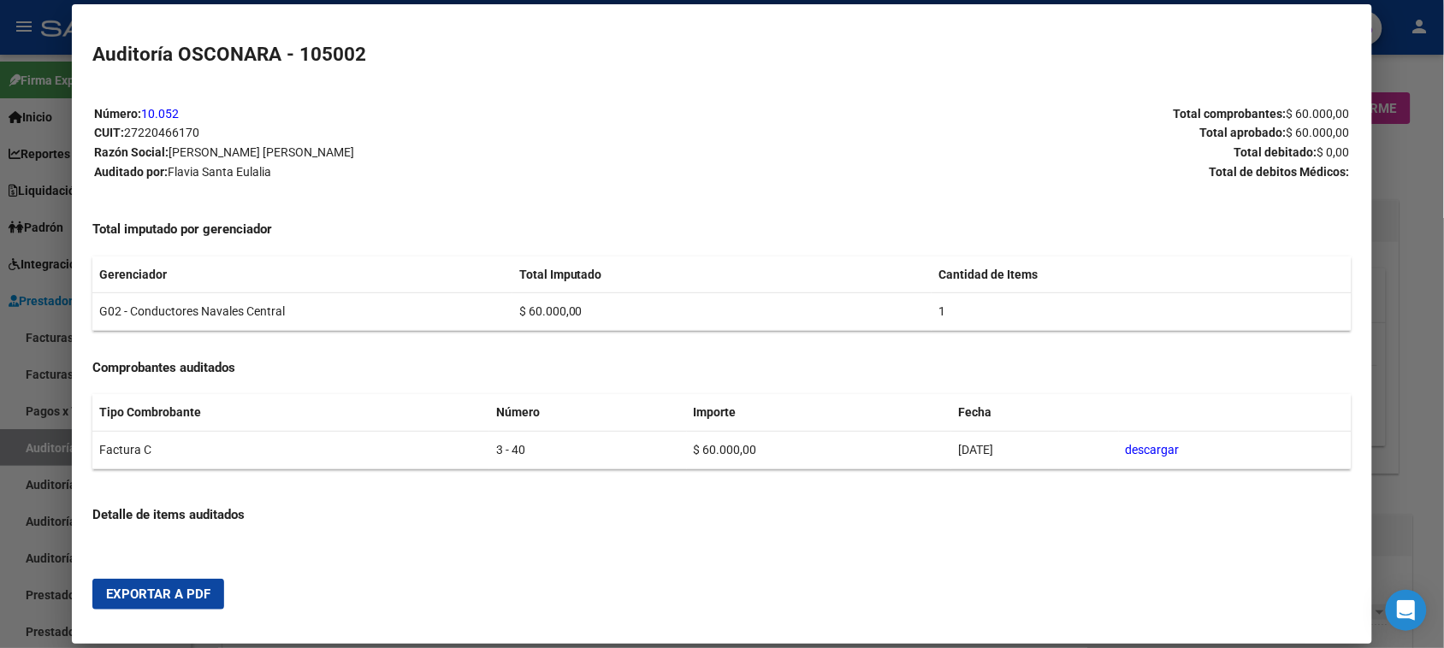
click at [141, 587] on span "Exportar a PDF" at bounding box center [158, 594] width 104 height 15
